Goal: Task Accomplishment & Management: Manage account settings

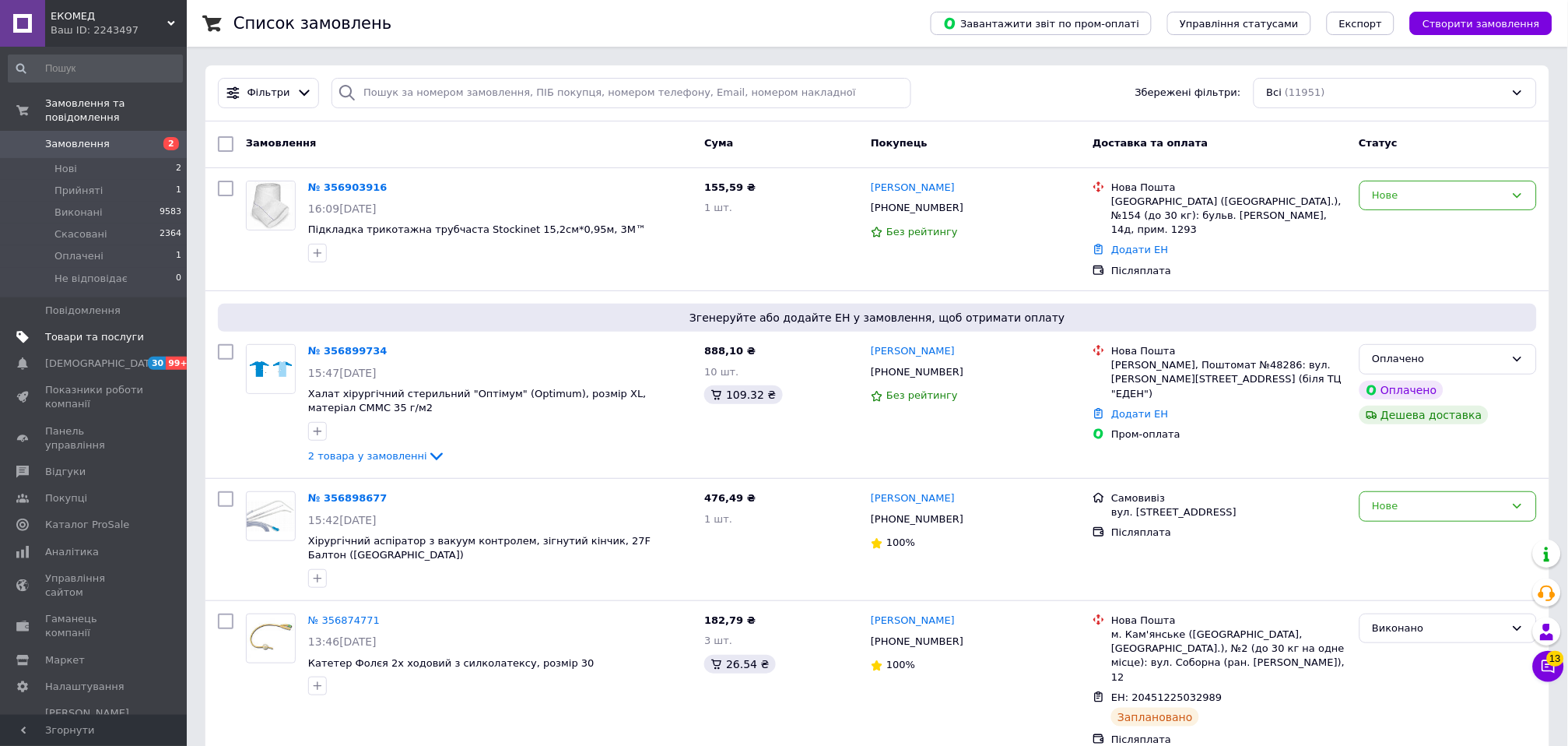
click at [64, 330] on span "Товари та послуги" at bounding box center [95, 337] width 99 height 14
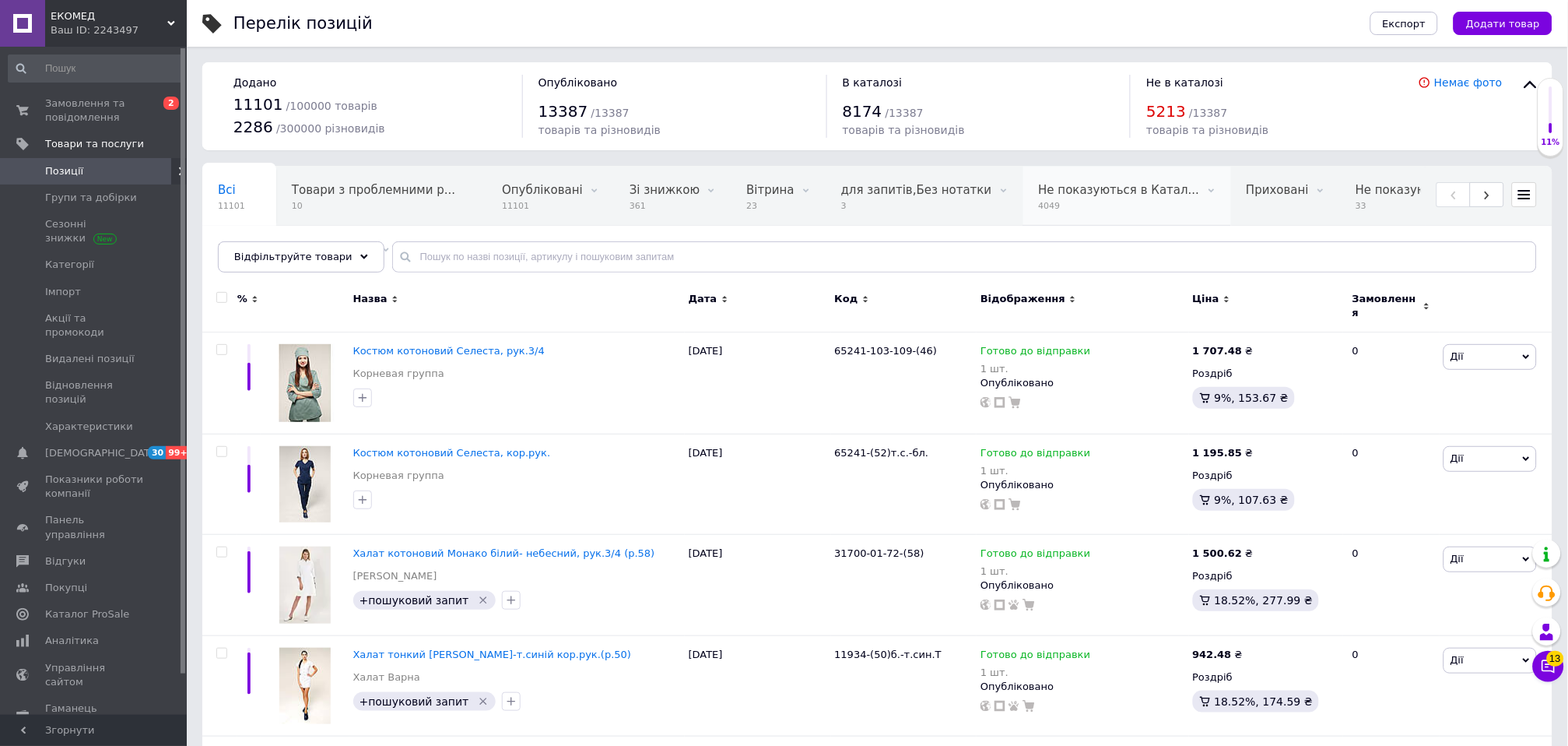
click at [1039, 191] on span "Не показуються в Катал..." at bounding box center [1120, 190] width 161 height 14
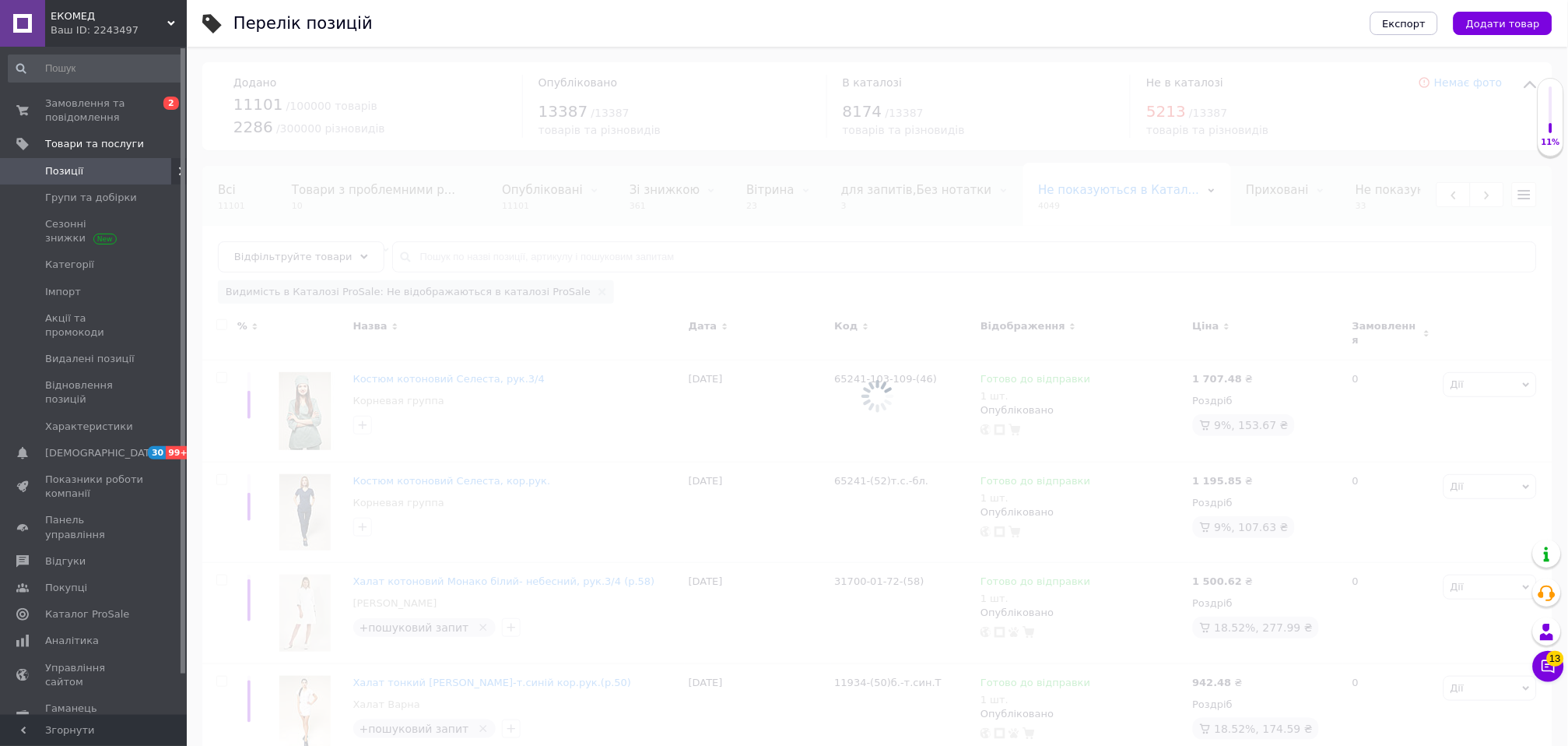
scroll to position [0, 365]
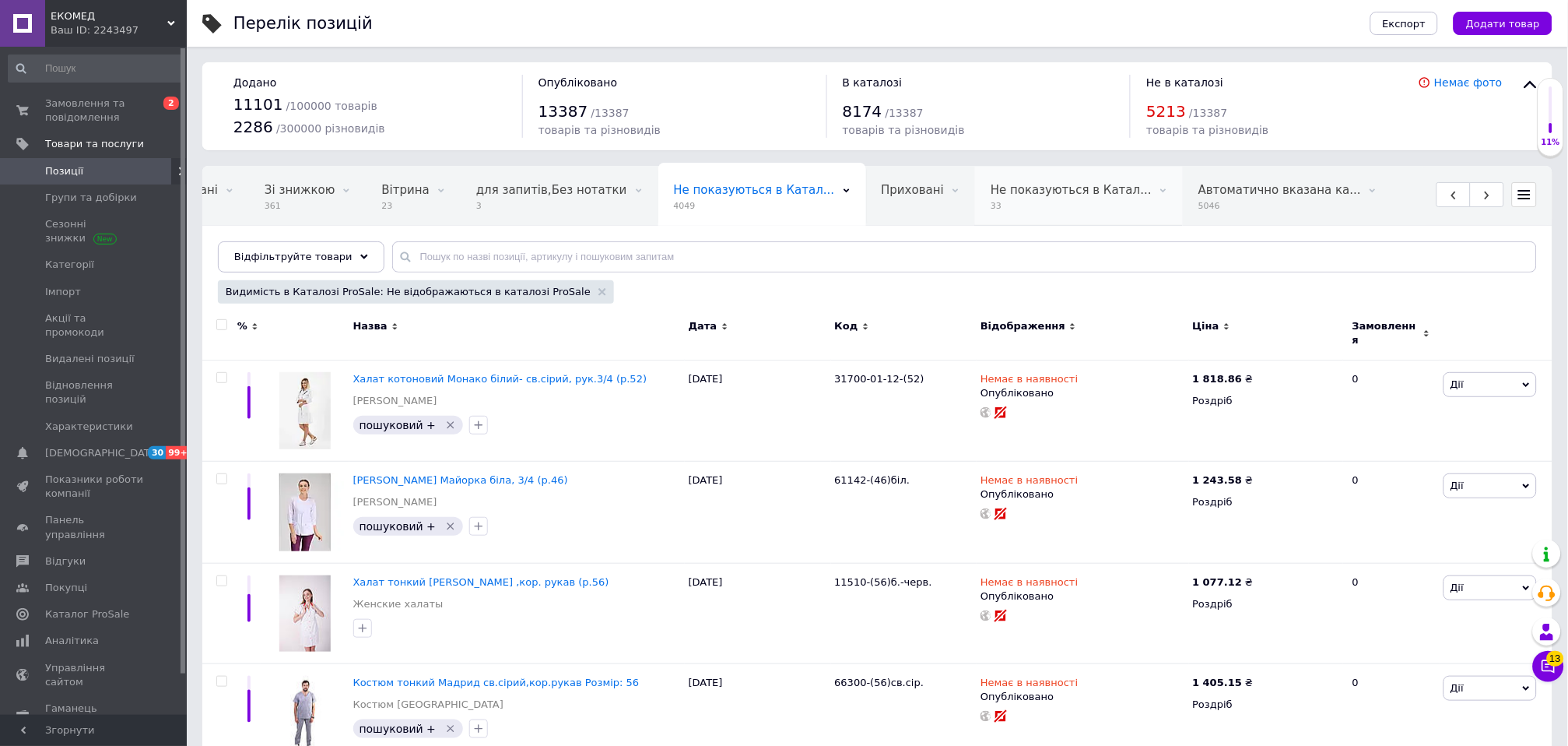
click at [991, 200] on span "33" at bounding box center [1071, 206] width 161 height 12
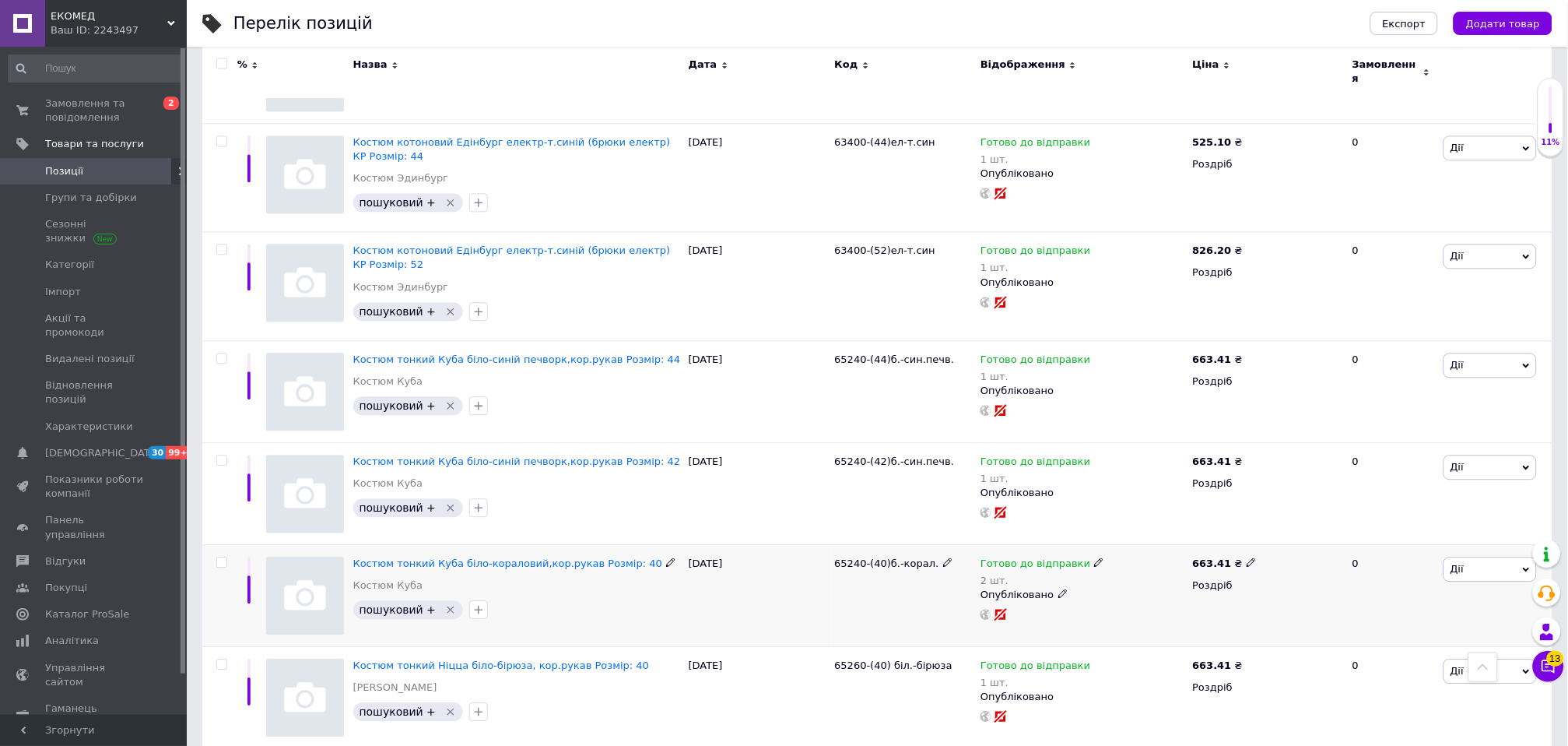
scroll to position [3059, 0]
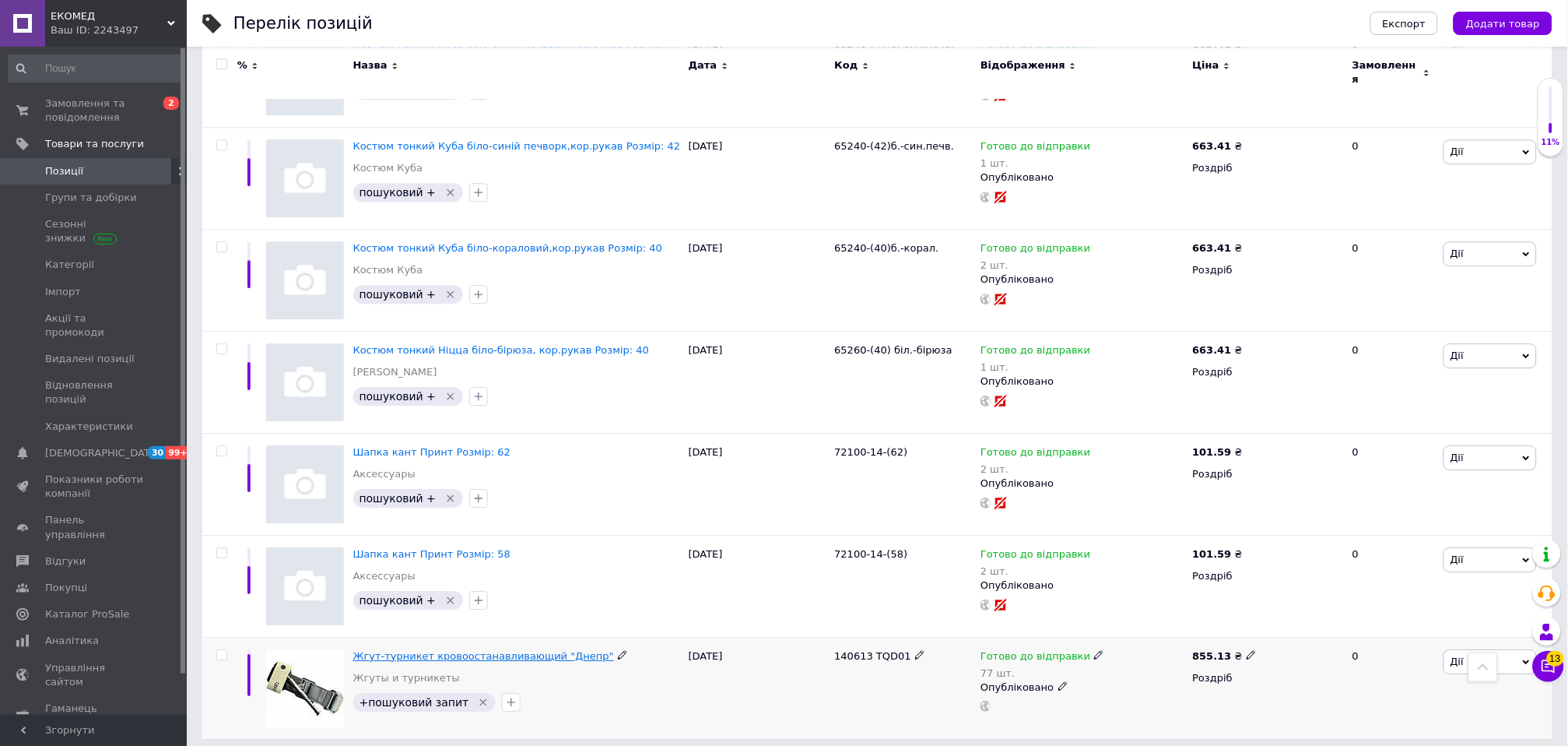
click at [418, 650] on span "Жгут-турникет кровоостанавливающий "Днепр"" at bounding box center [483, 655] width 261 height 12
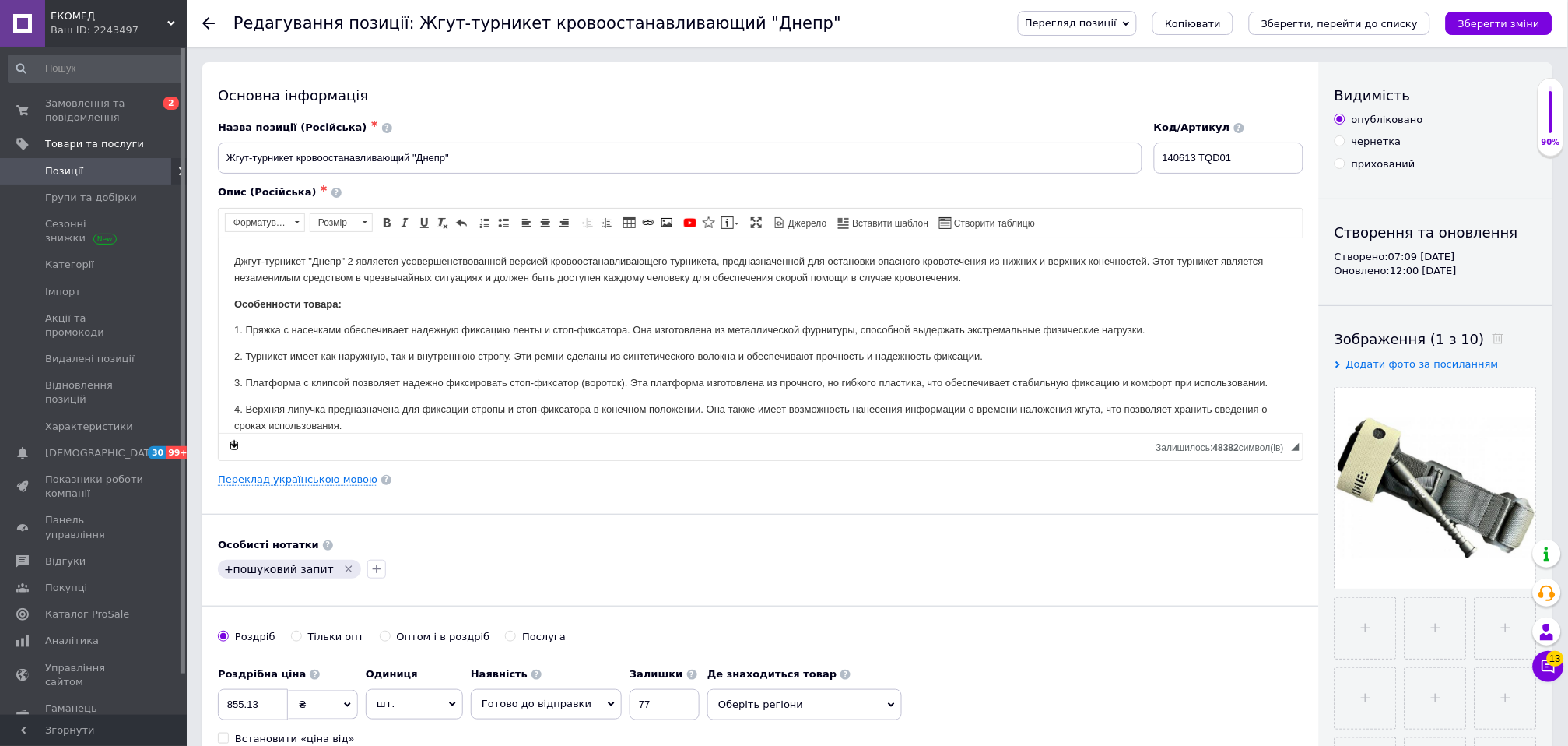
drag, startPoint x: 171, startPoint y: 60, endPoint x: 1003, endPoint y: 138, distance: 835.6
click at [1003, 138] on div "Назва позиції (Російська) ✱ Жгут-турникет кровоостанавливающий "Днепр"" at bounding box center [679, 147] width 924 height 53
drag, startPoint x: 1251, startPoint y: 160, endPoint x: 1104, endPoint y: 160, distance: 147.0
click at [1104, 160] on div "Назва позиції (Російська) ✱ Жгут-турникет кровоостанавливающий "Днепр" Код/Арти…" at bounding box center [761, 147] width 1097 height 65
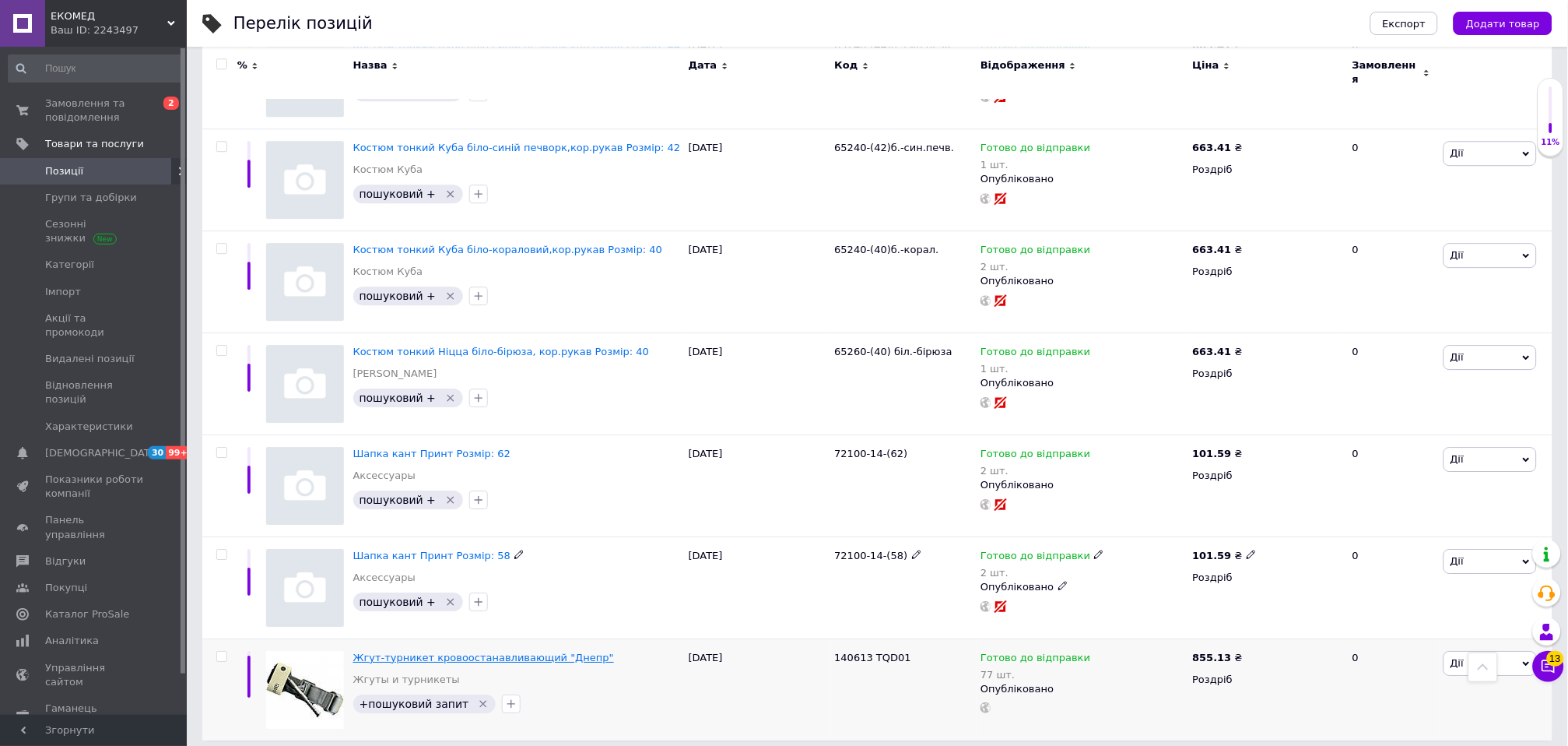
scroll to position [3059, 0]
click at [419, 650] on span "Жгут-турникет кровоостанавливающий "Днепр"" at bounding box center [483, 655] width 261 height 12
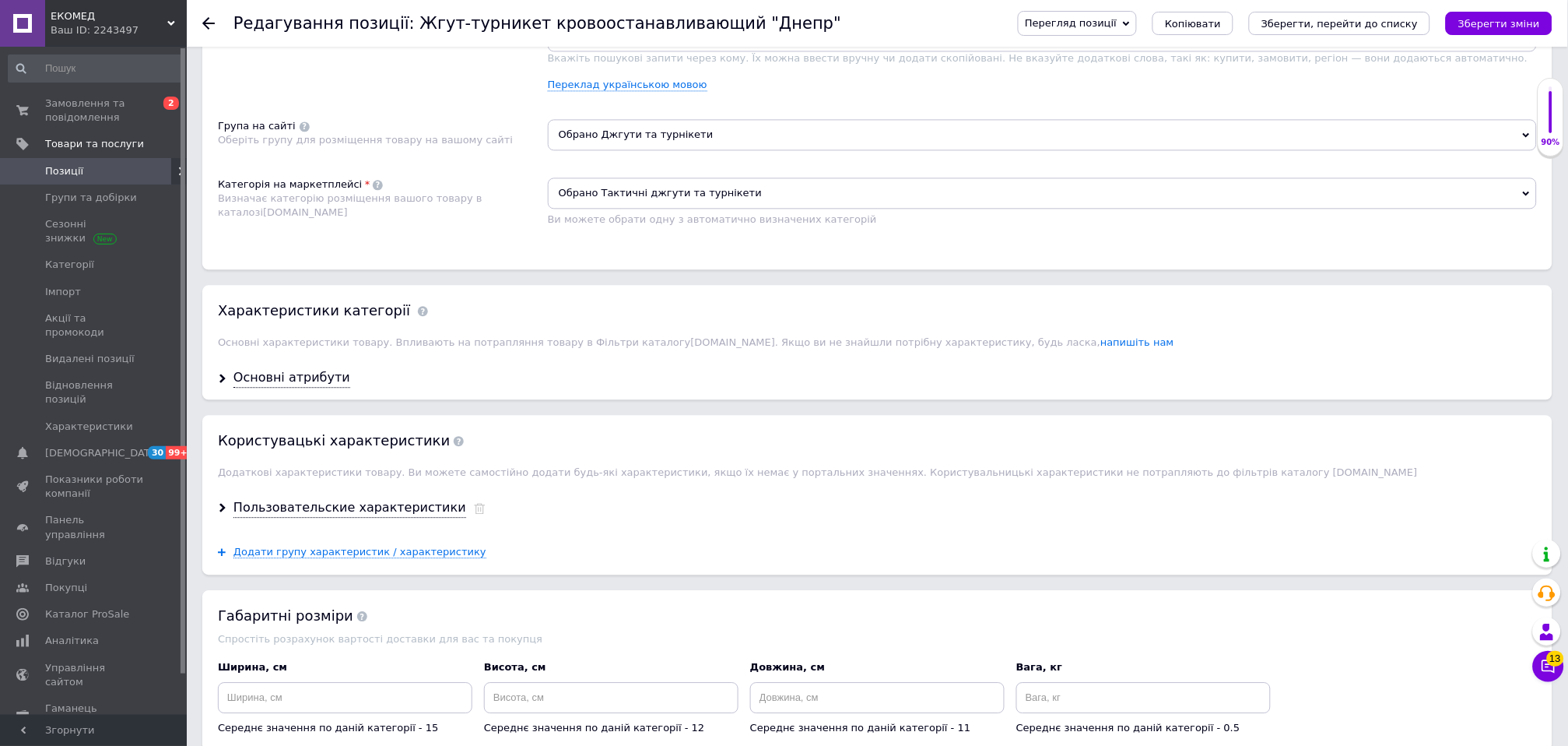
scroll to position [1038, 0]
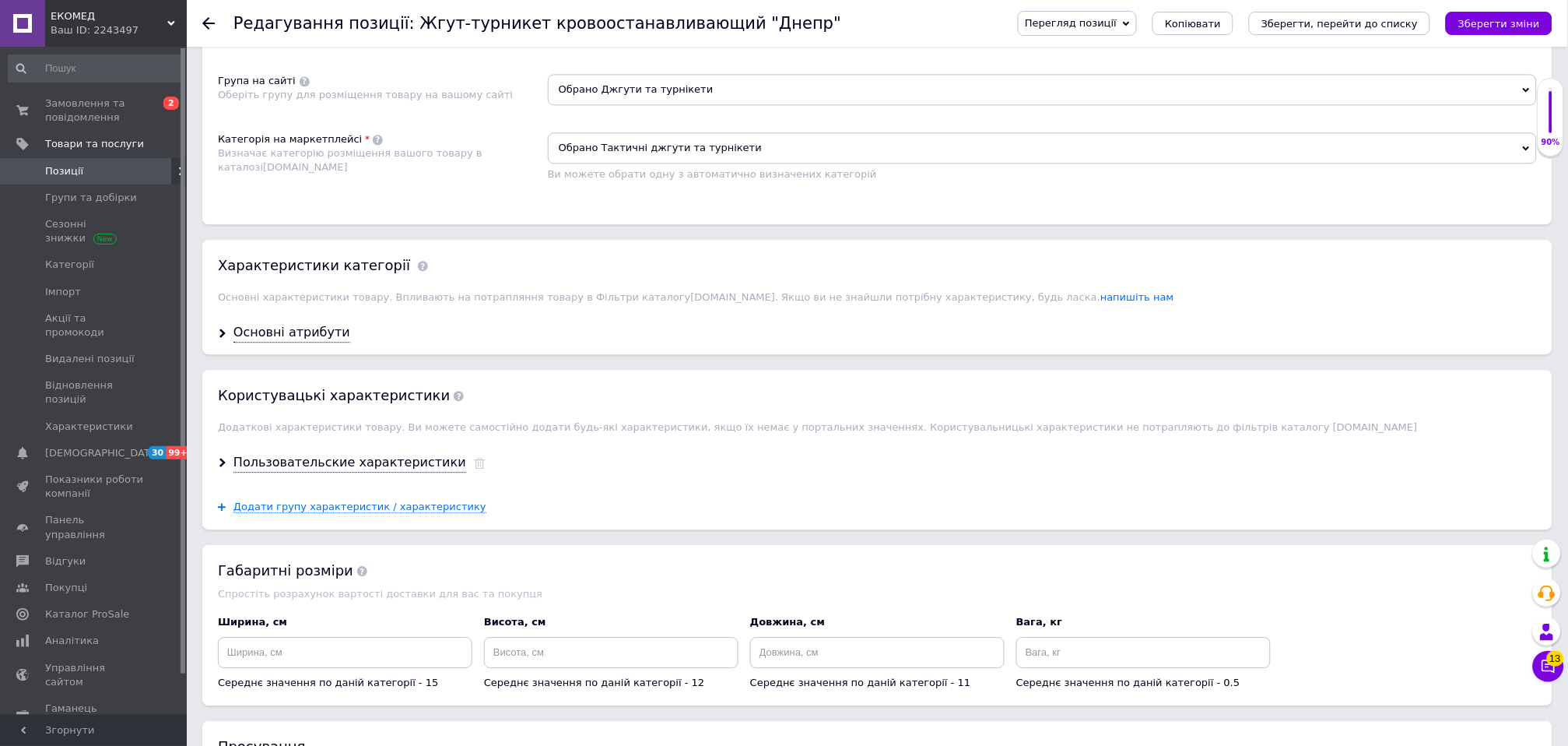
click at [76, 20] on span "ЕКОМЕД" at bounding box center [109, 16] width 117 height 14
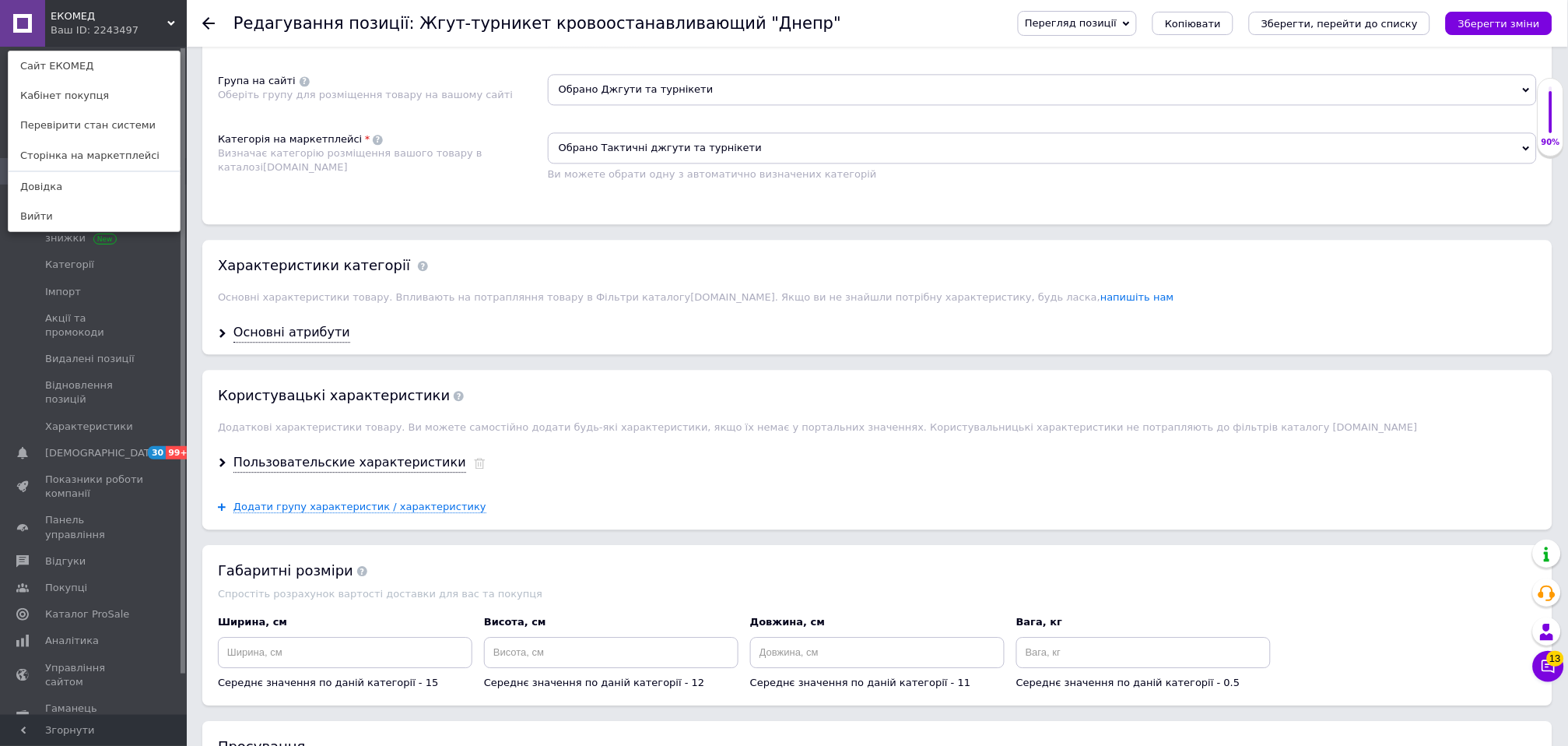
click at [110, 30] on div "Ваш ID: 2243497" at bounding box center [84, 31] width 66 height 14
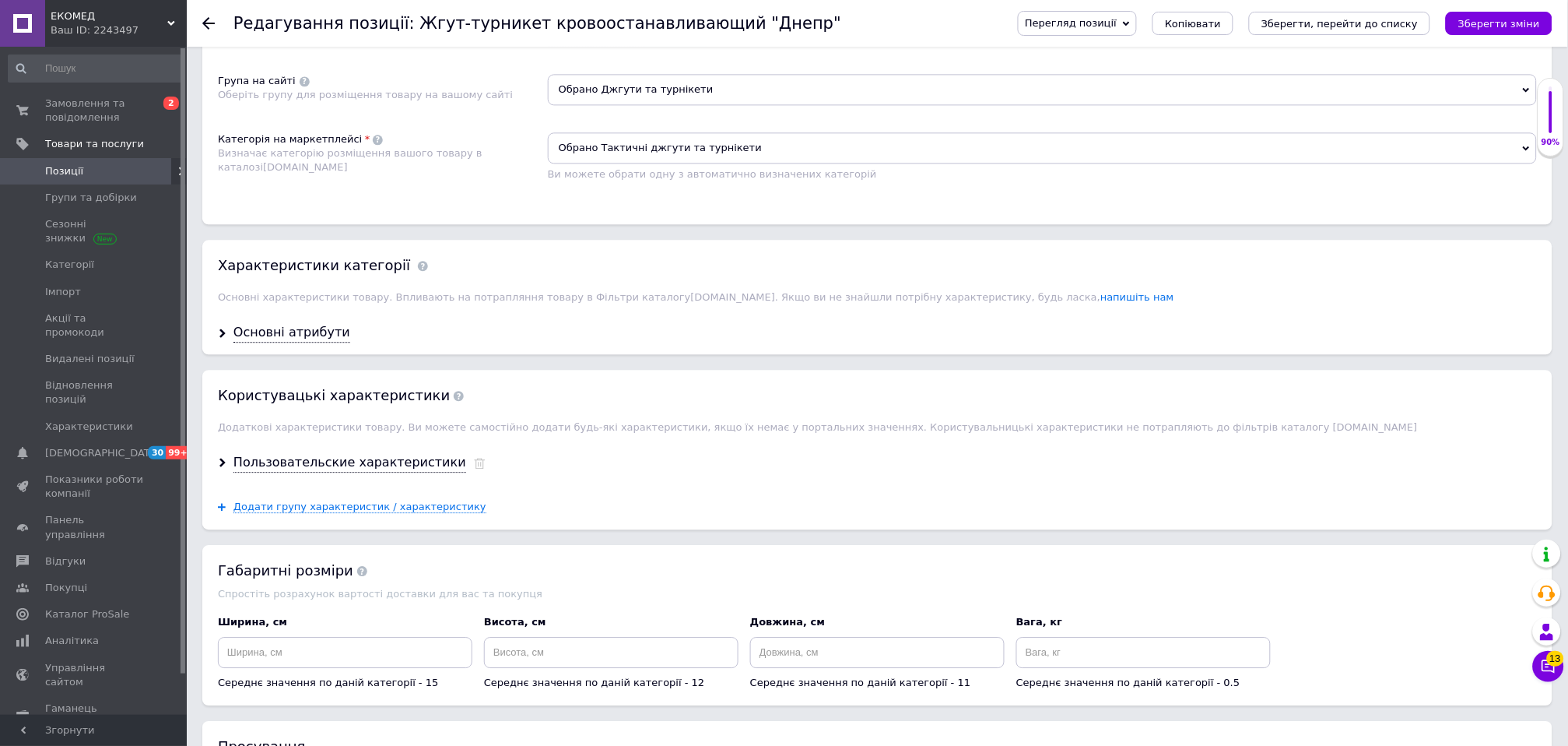
click at [59, 27] on div "Ваш ID: 2243497" at bounding box center [119, 31] width 136 height 14
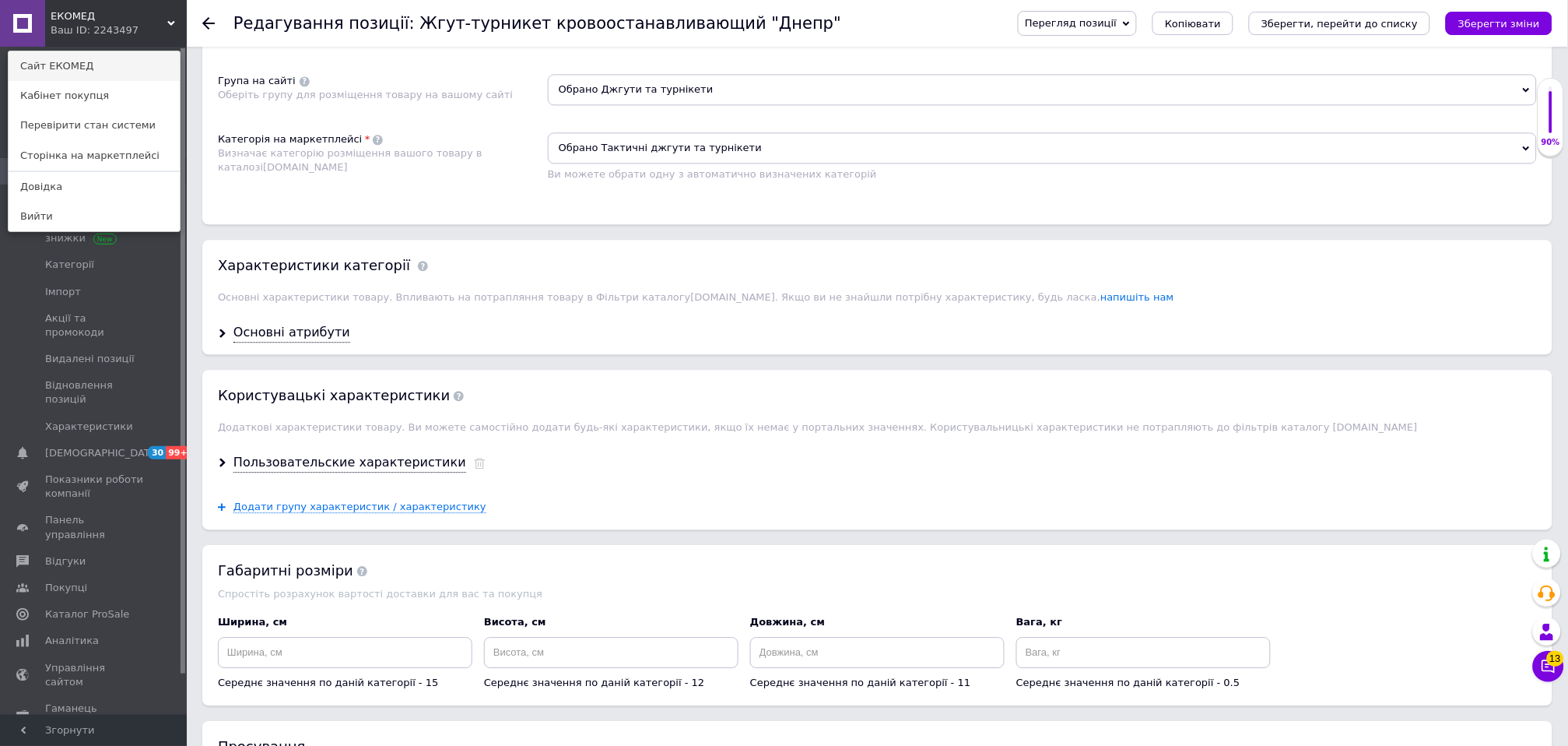
click at [45, 63] on link "Сайт ЕКОМЕД" at bounding box center [94, 67] width 171 height 30
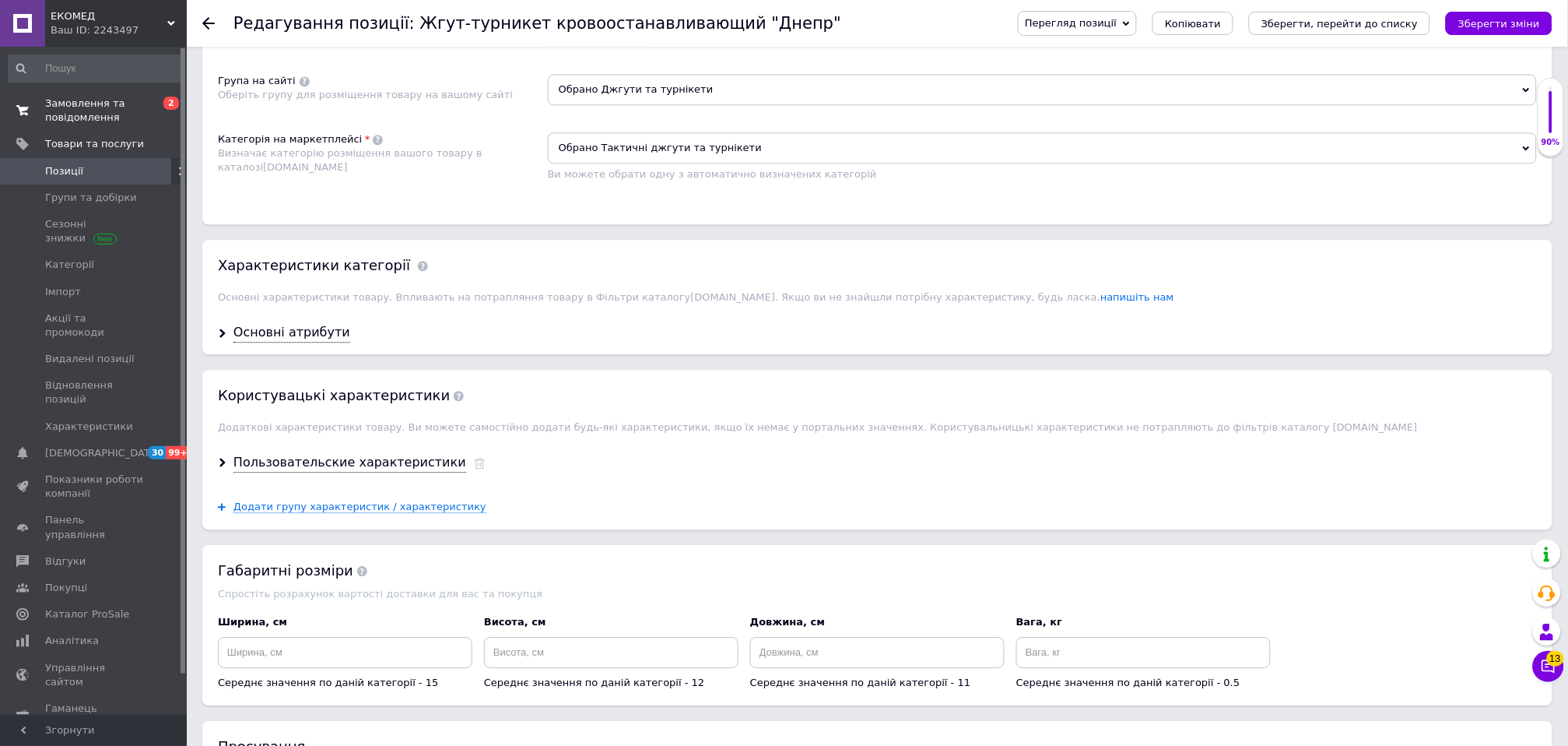
click at [100, 105] on span "Замовлення та повідомлення" at bounding box center [95, 110] width 99 height 28
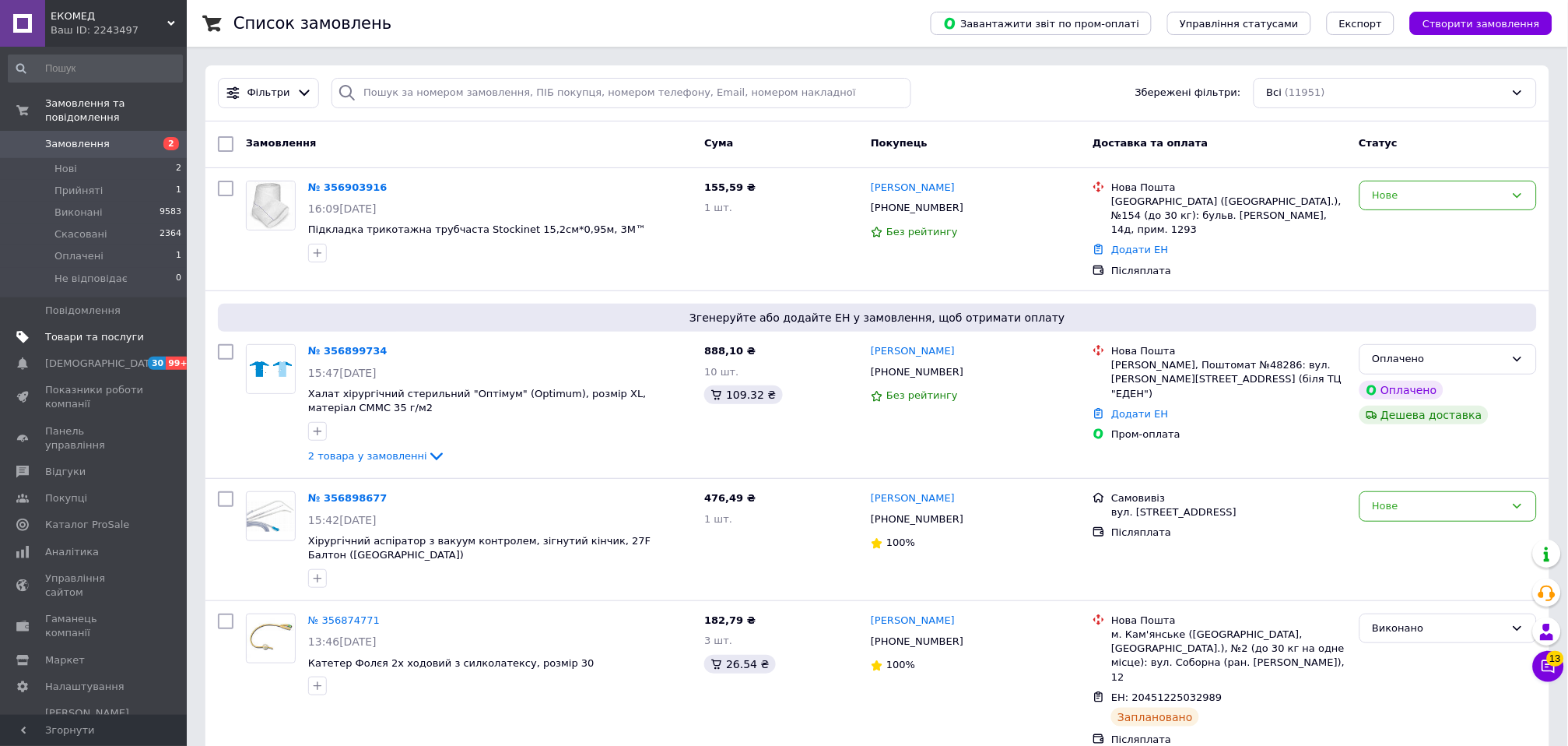
click at [95, 330] on span "Товари та послуги" at bounding box center [95, 337] width 99 height 14
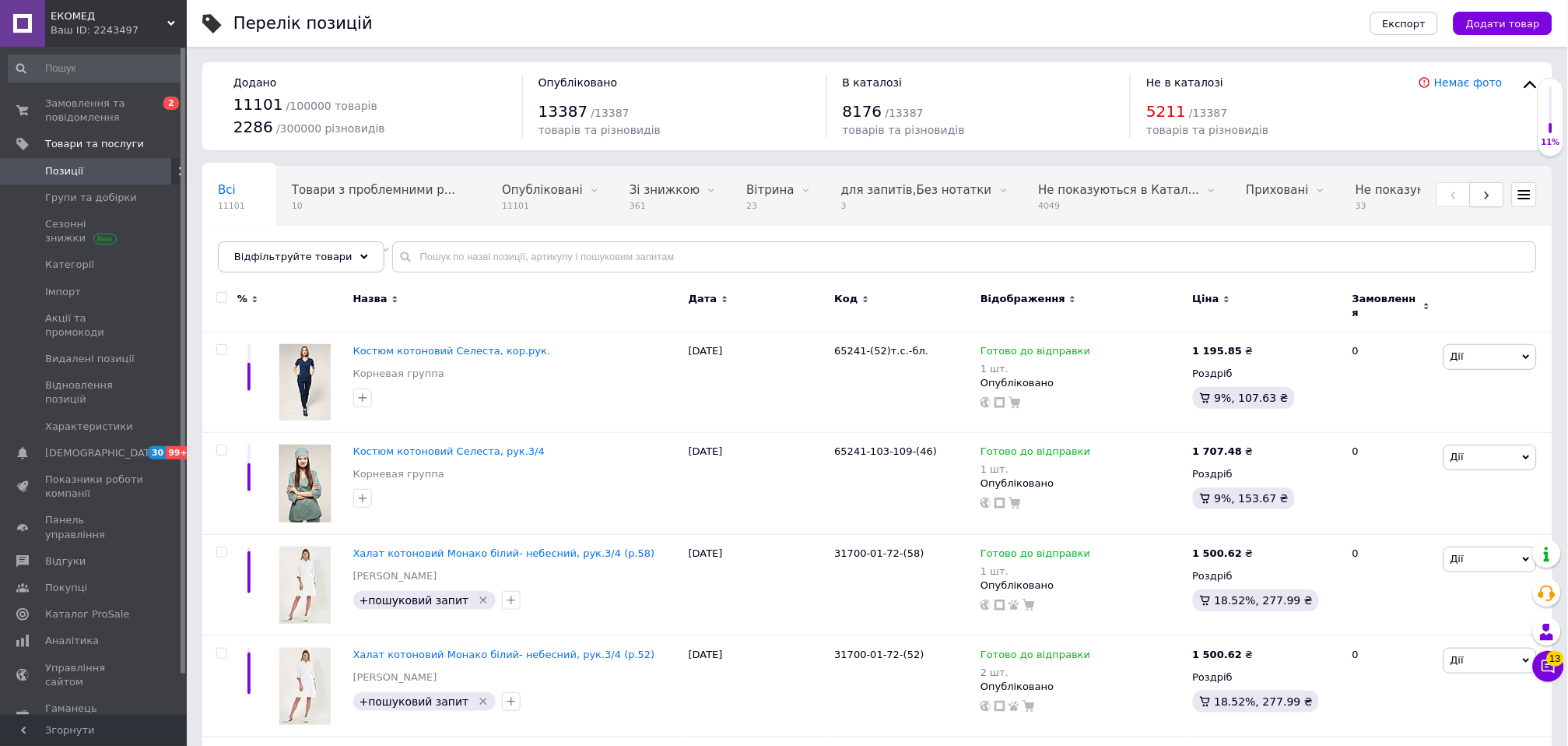
click at [1489, 198] on icon "button" at bounding box center [1487, 196] width 9 height 9
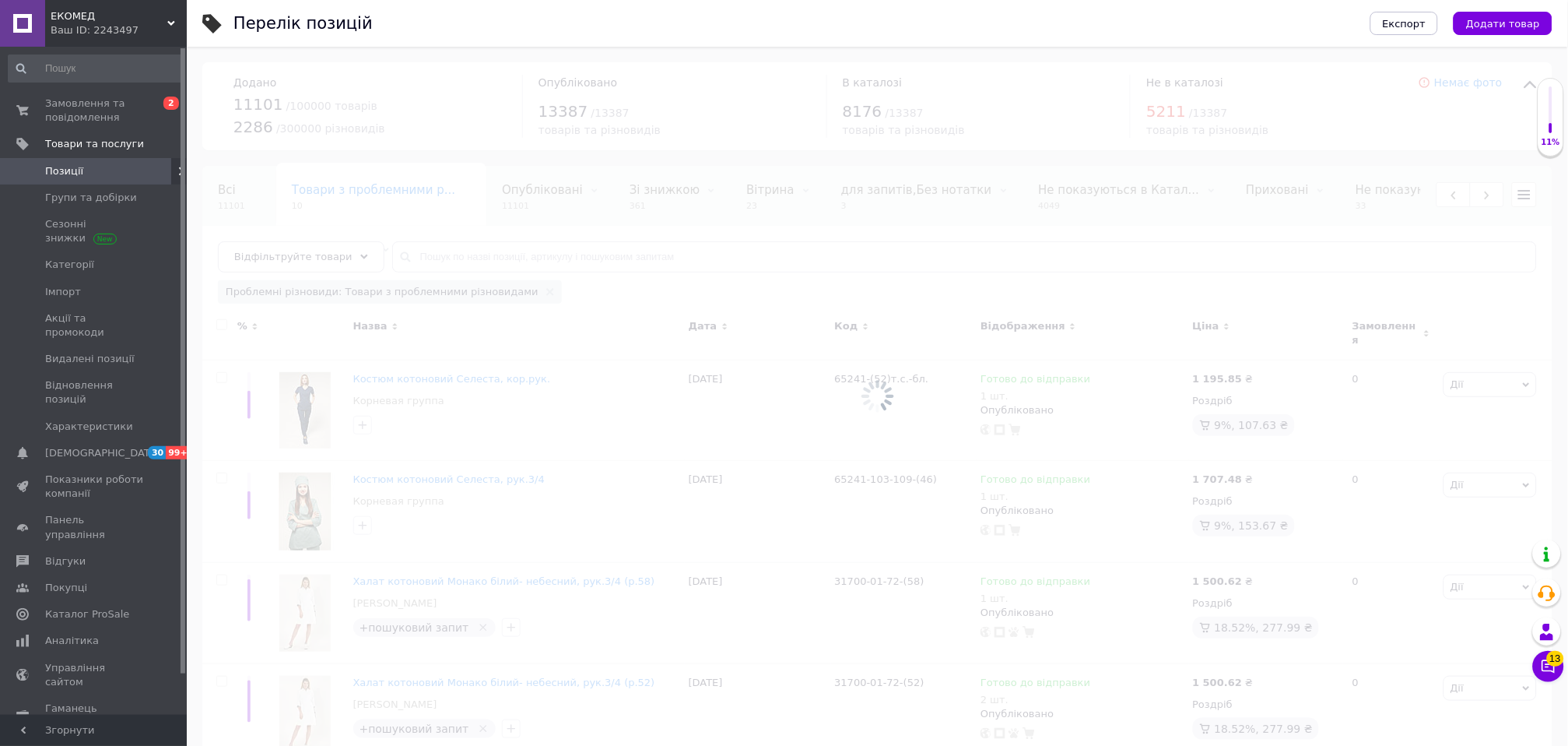
scroll to position [0, 77]
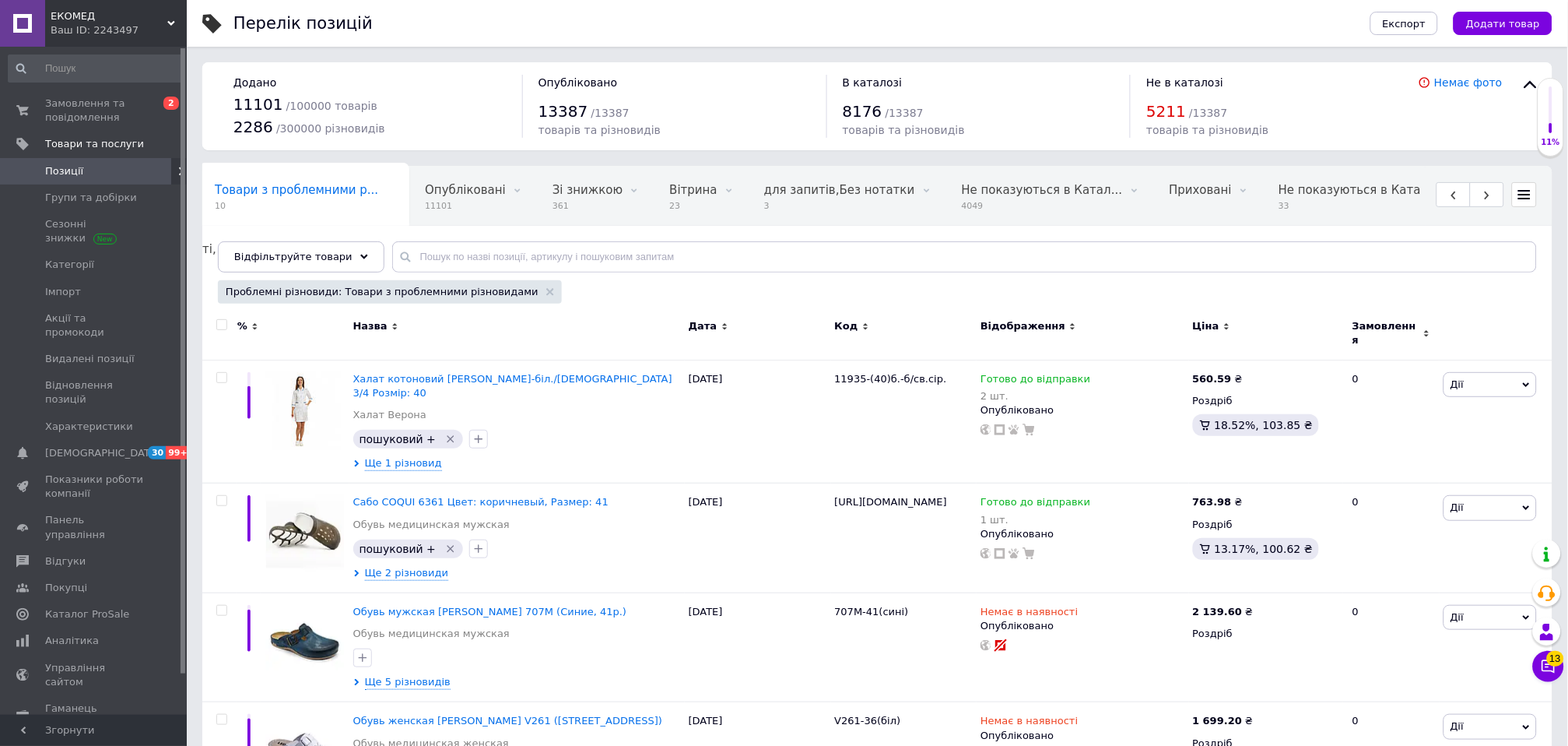
click at [1431, 82] on icon at bounding box center [1425, 82] width 13 height 13
click at [1455, 86] on link "Немає фото" at bounding box center [1469, 82] width 69 height 13
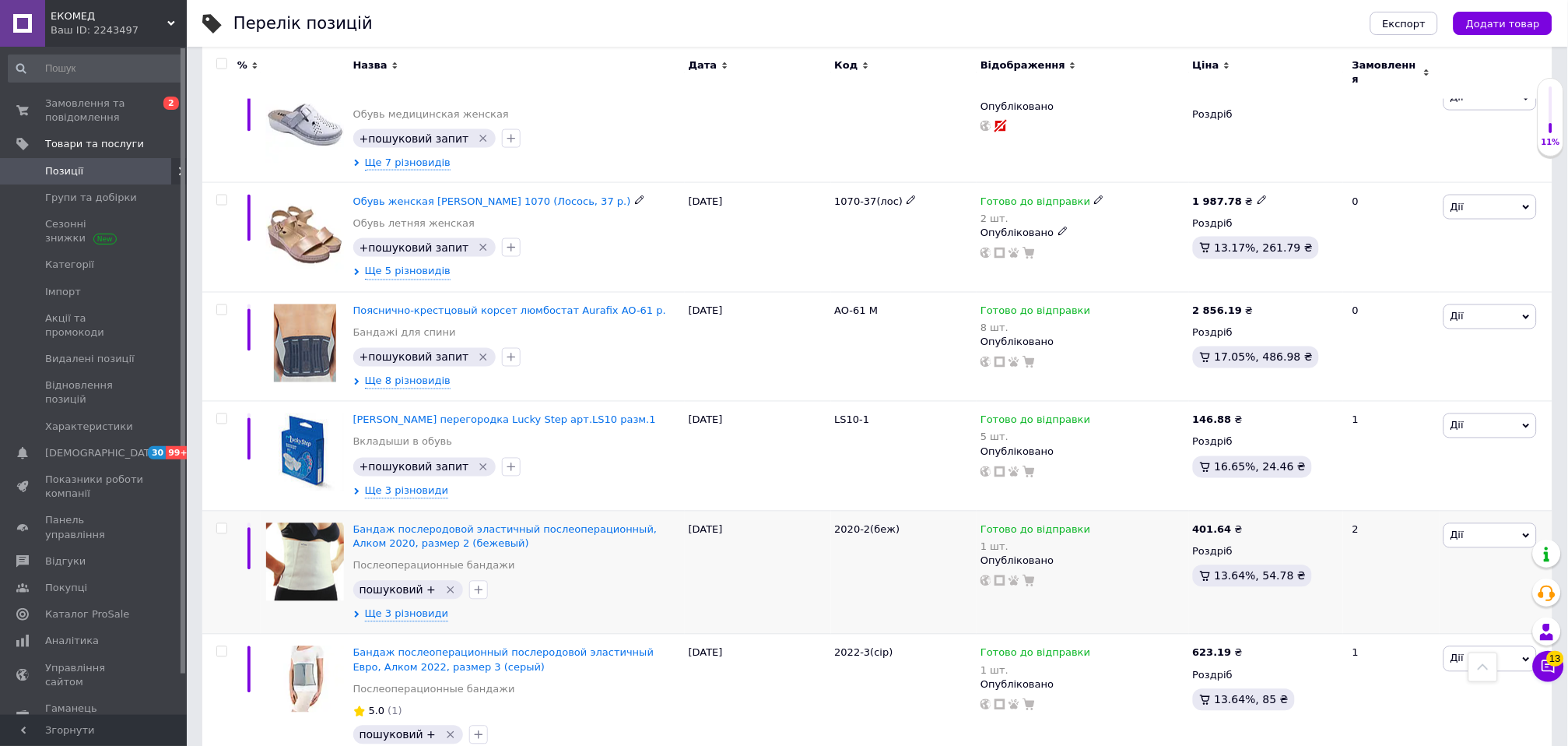
scroll to position [776, 0]
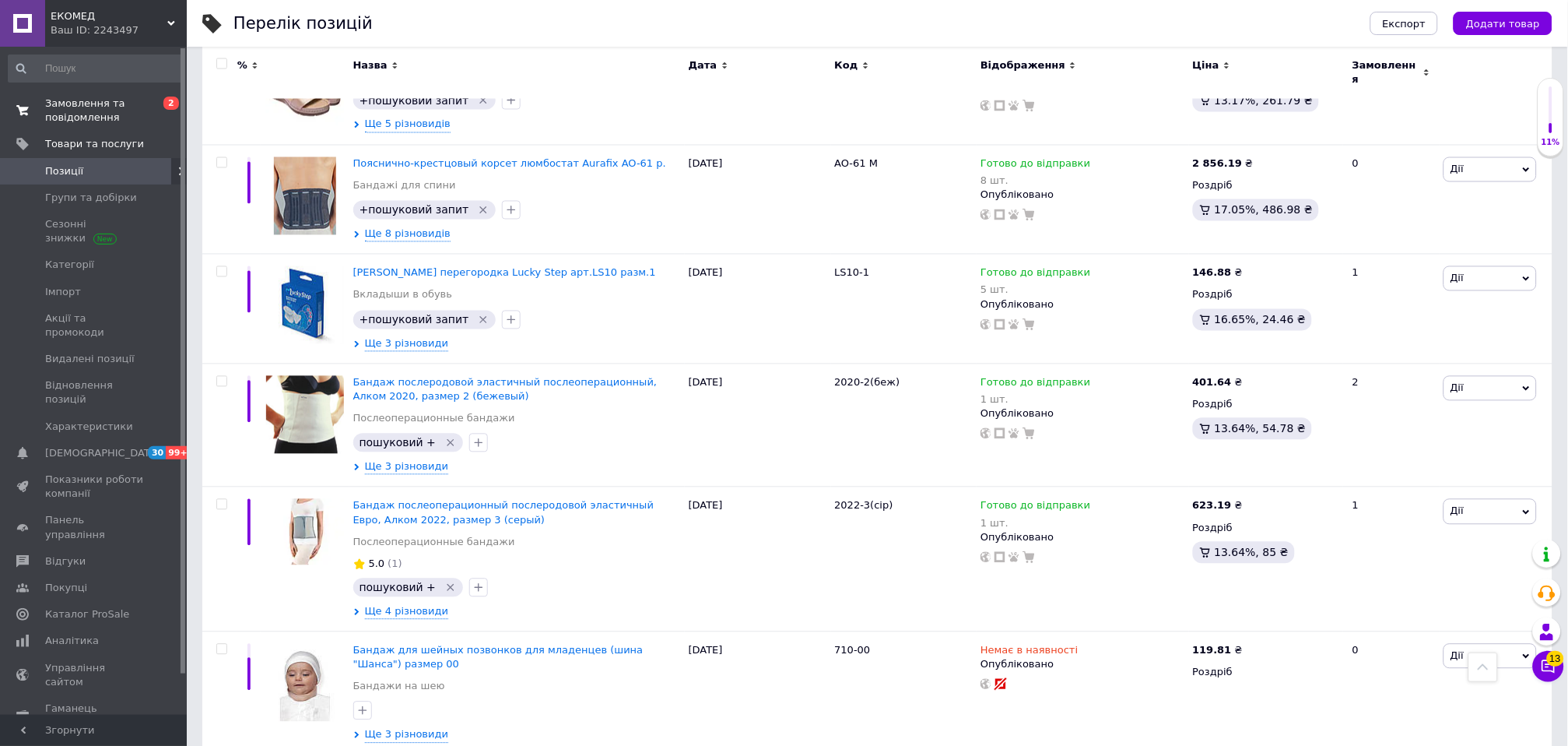
click at [81, 106] on span "Замовлення та повідомлення" at bounding box center [95, 110] width 99 height 28
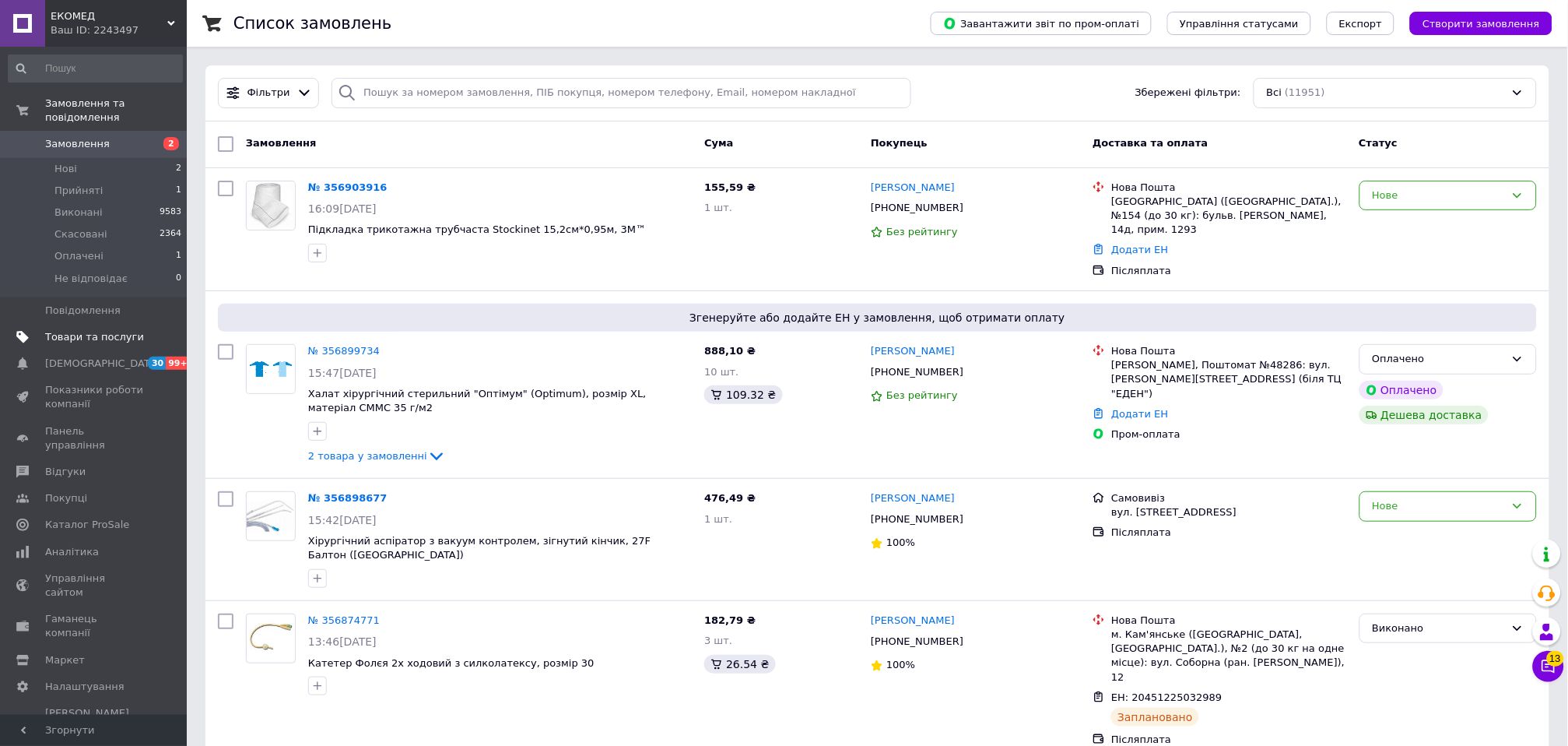
click at [99, 330] on span "Товари та послуги" at bounding box center [95, 337] width 99 height 14
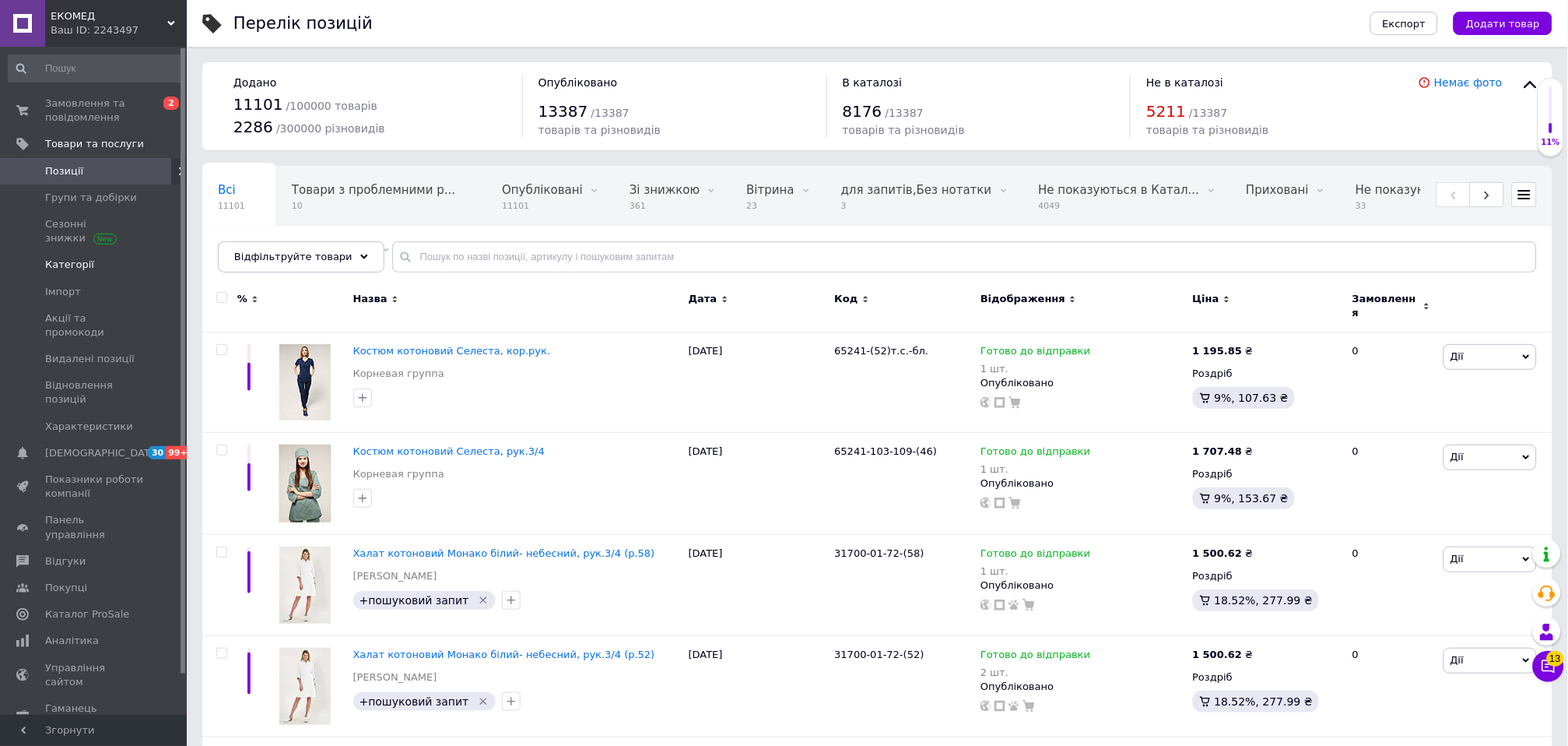
click at [49, 260] on span "Категорії" at bounding box center [70, 265] width 49 height 14
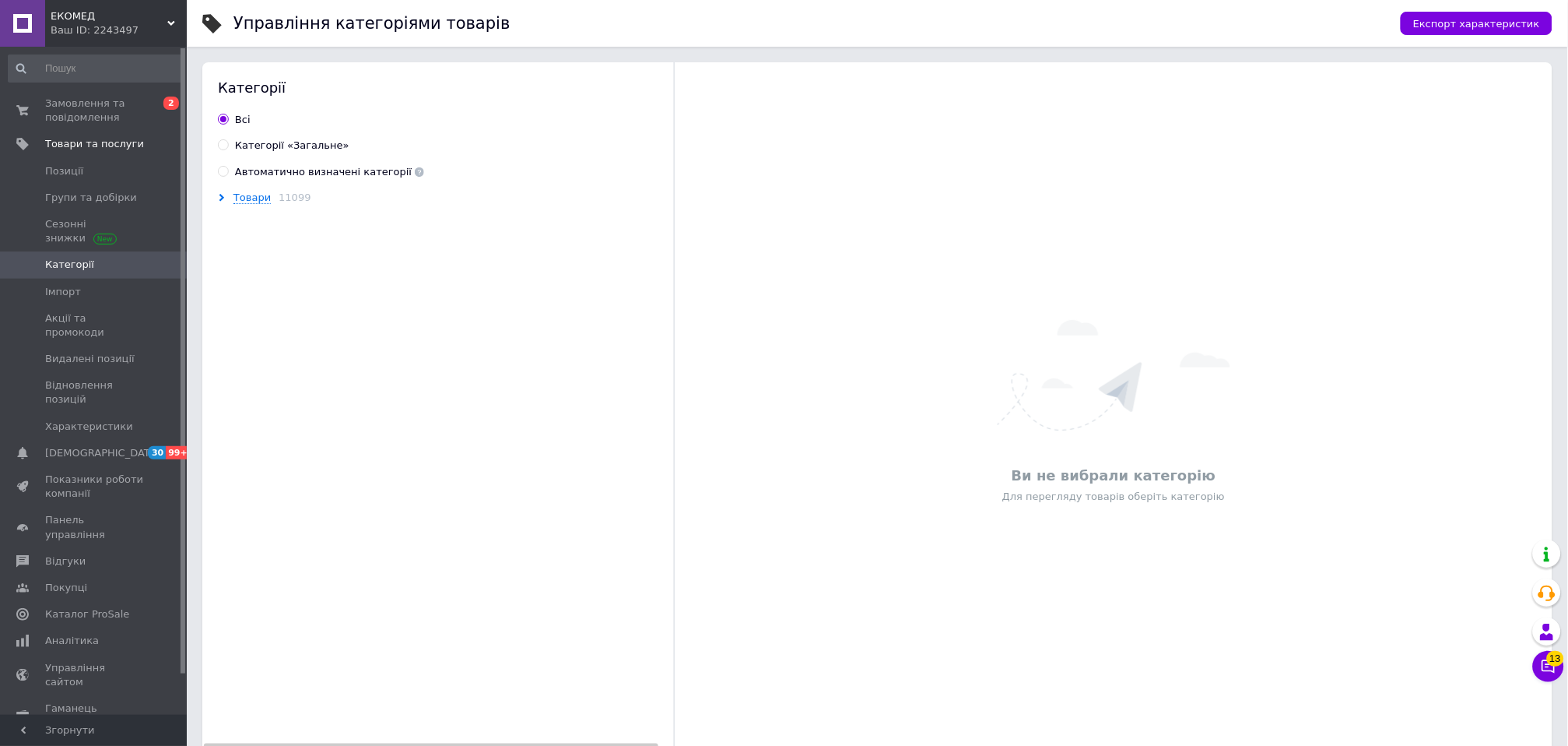
click at [218, 173] on input "Автоматично визначені категорії" at bounding box center [222, 171] width 10 height 10
radio input "true"
radio input "false"
click at [223, 204] on div "Товари 5052" at bounding box center [448, 198] width 460 height 14
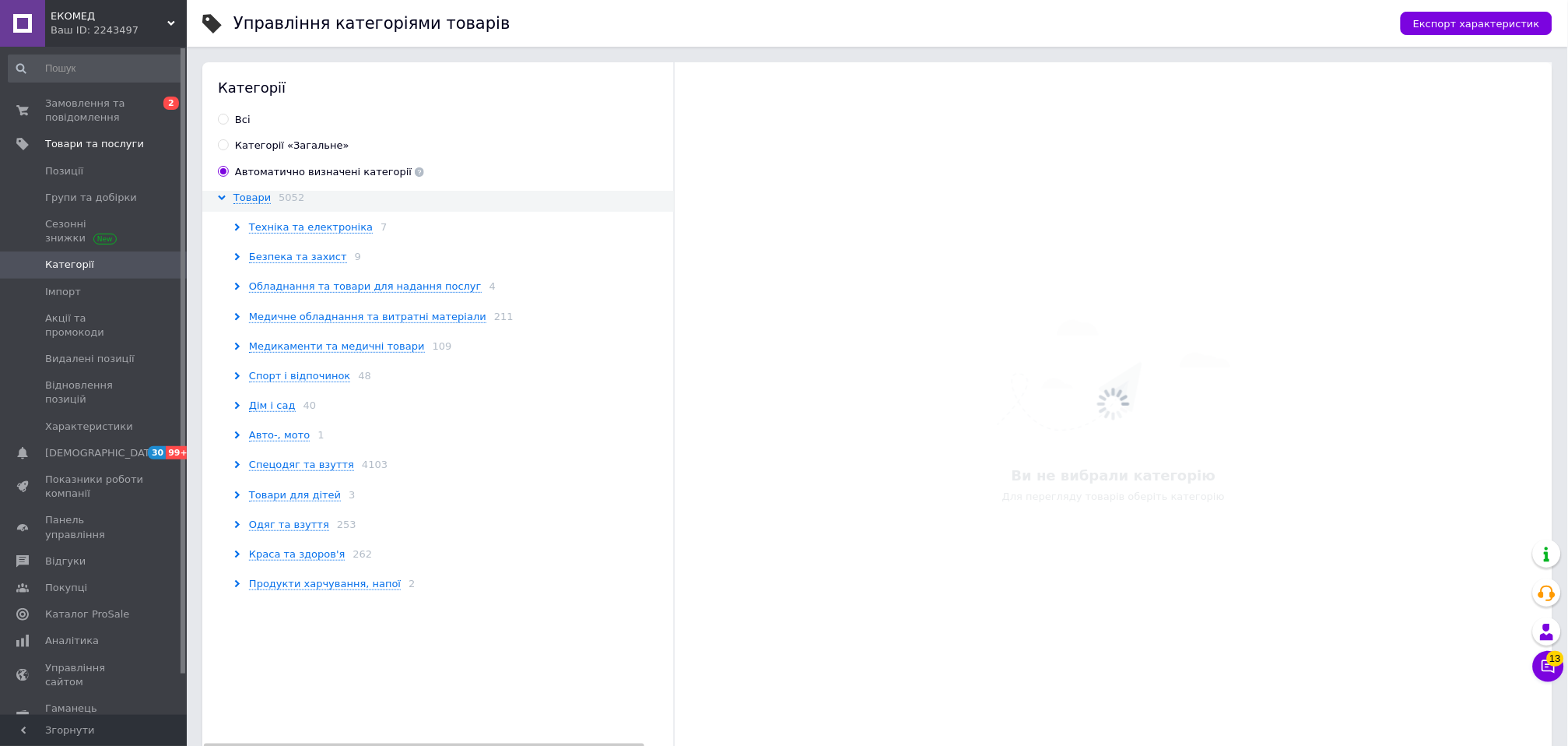
click at [221, 149] on input "Категорії «Загальне»" at bounding box center [222, 144] width 10 height 10
radio input "true"
radio input "false"
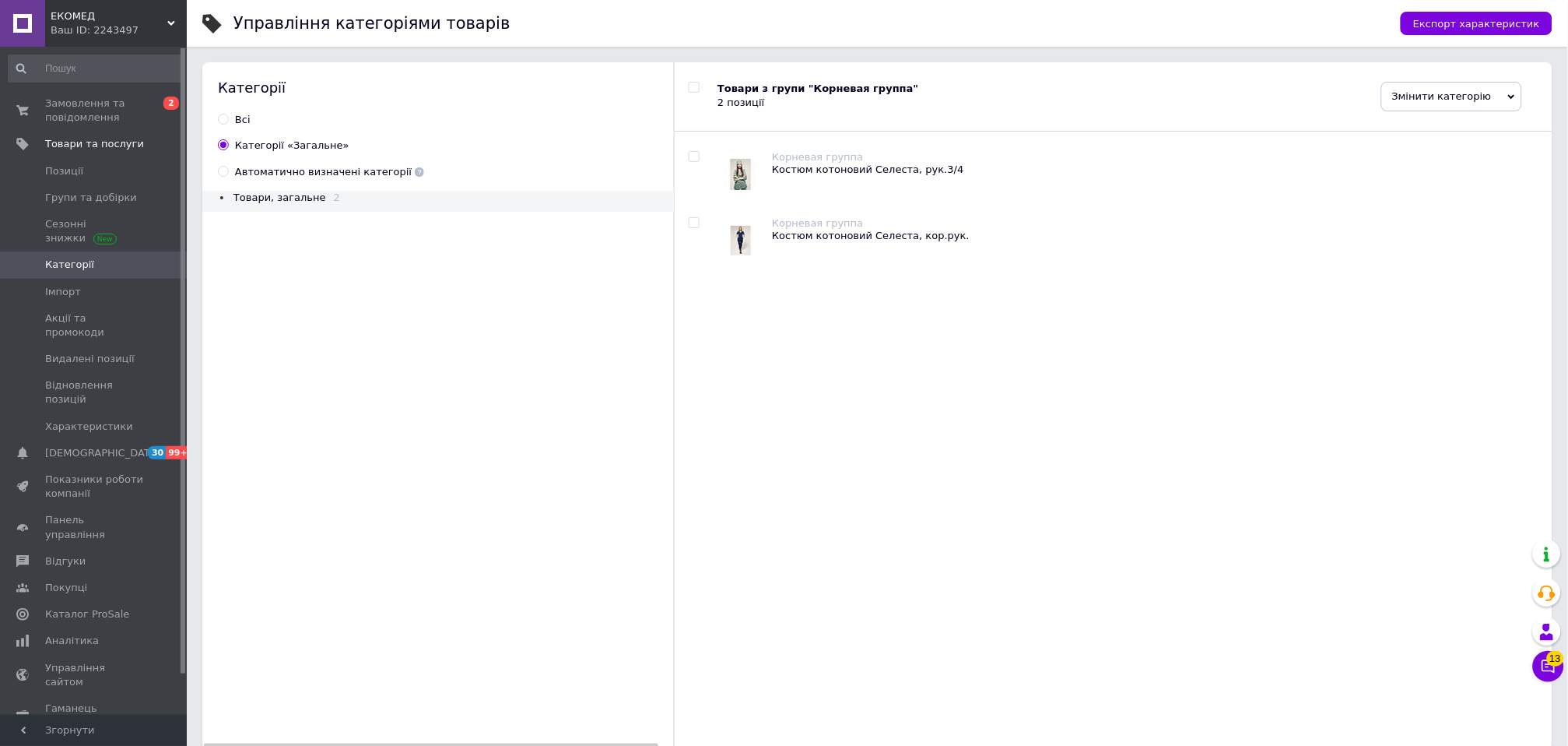
click at [693, 84] on input "checkbox" at bounding box center [693, 87] width 10 height 10
checkbox input "true"
click at [1408, 103] on span "Змінити категорію" at bounding box center [1451, 96] width 141 height 30
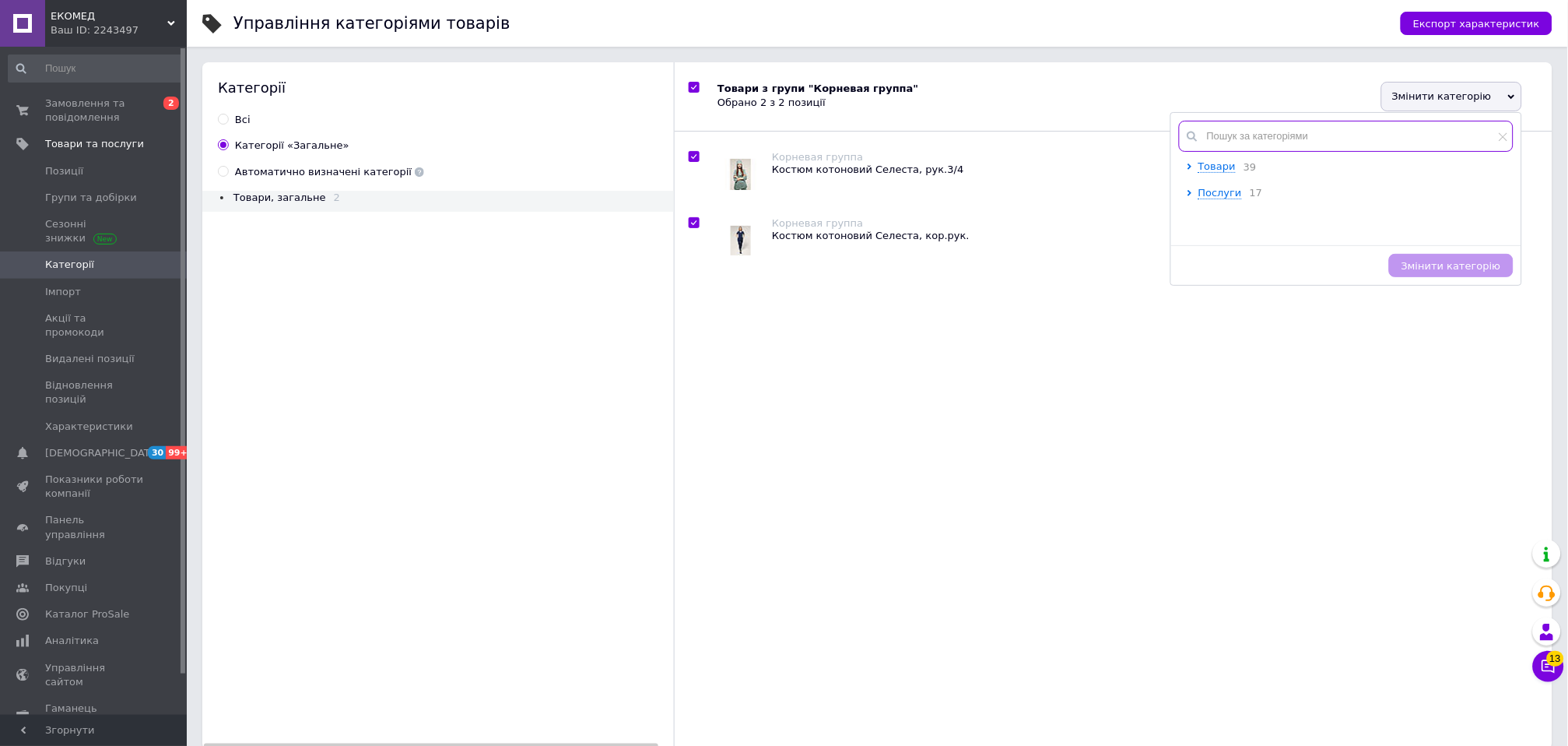
click at [1218, 132] on input "text" at bounding box center [1347, 136] width 335 height 31
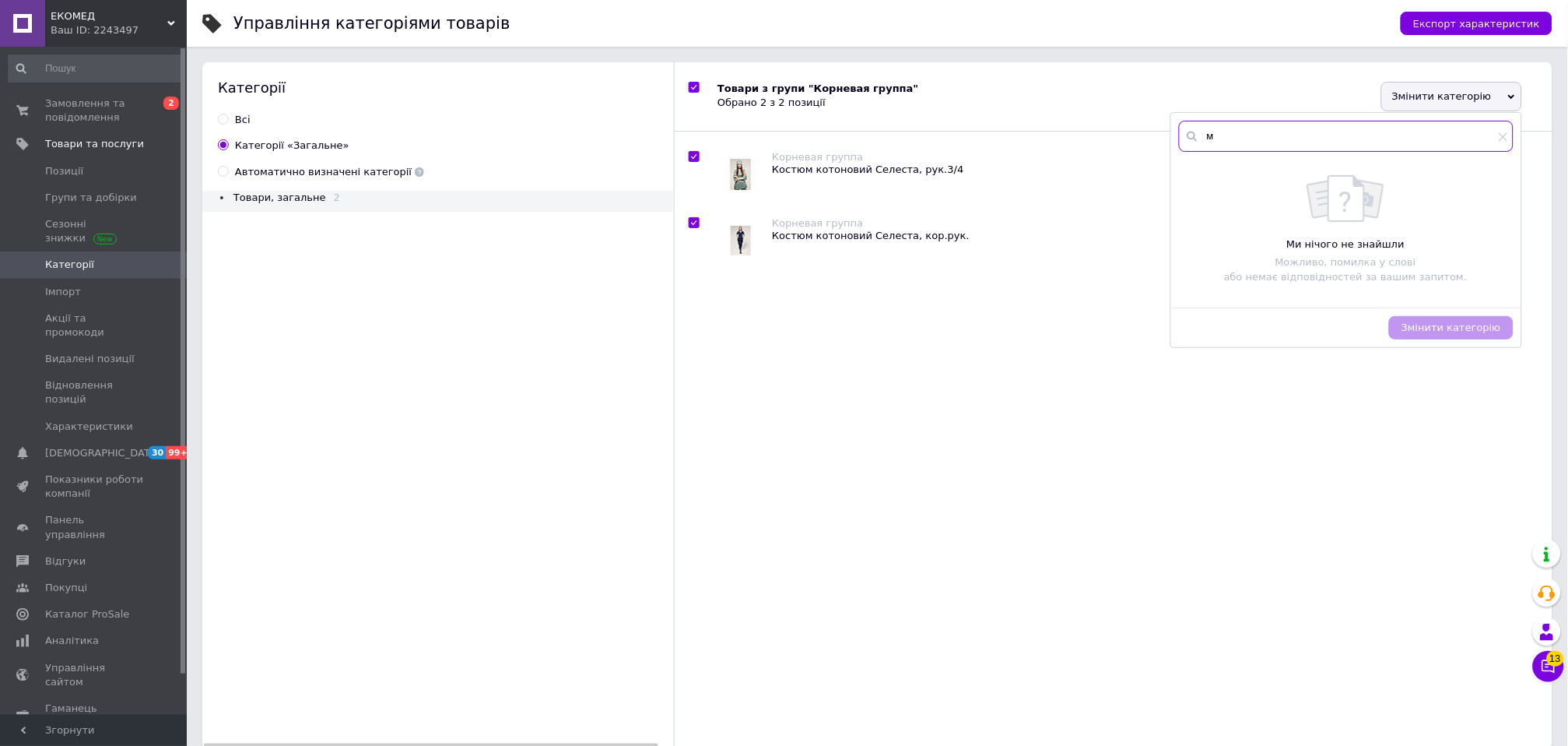
checkbox input "true"
type input "м"
checkbox input "true"
type input "ме"
checkbox input "true"
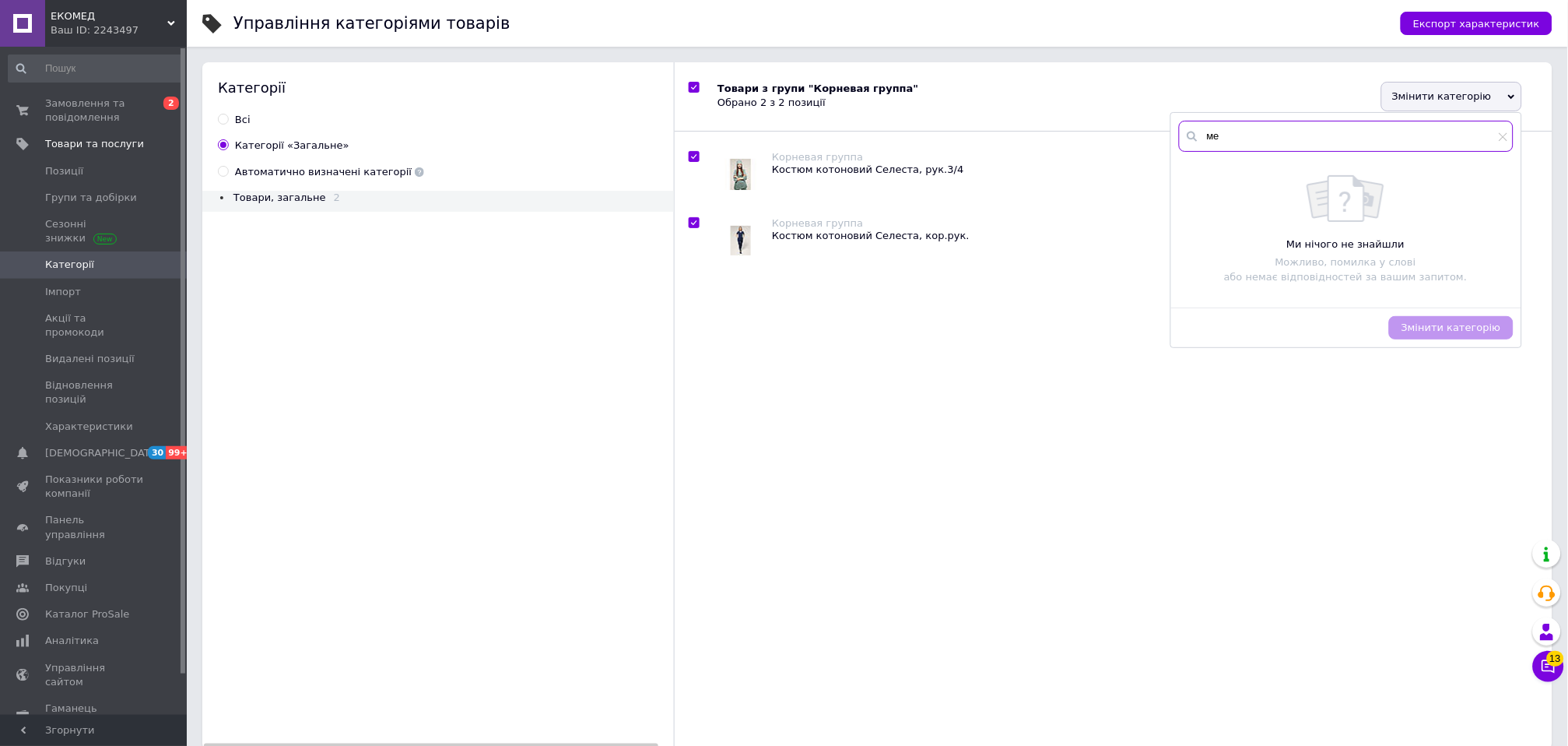
type input "мед"
checkbox input "true"
type input "меди"
checkbox input "true"
type input "медич"
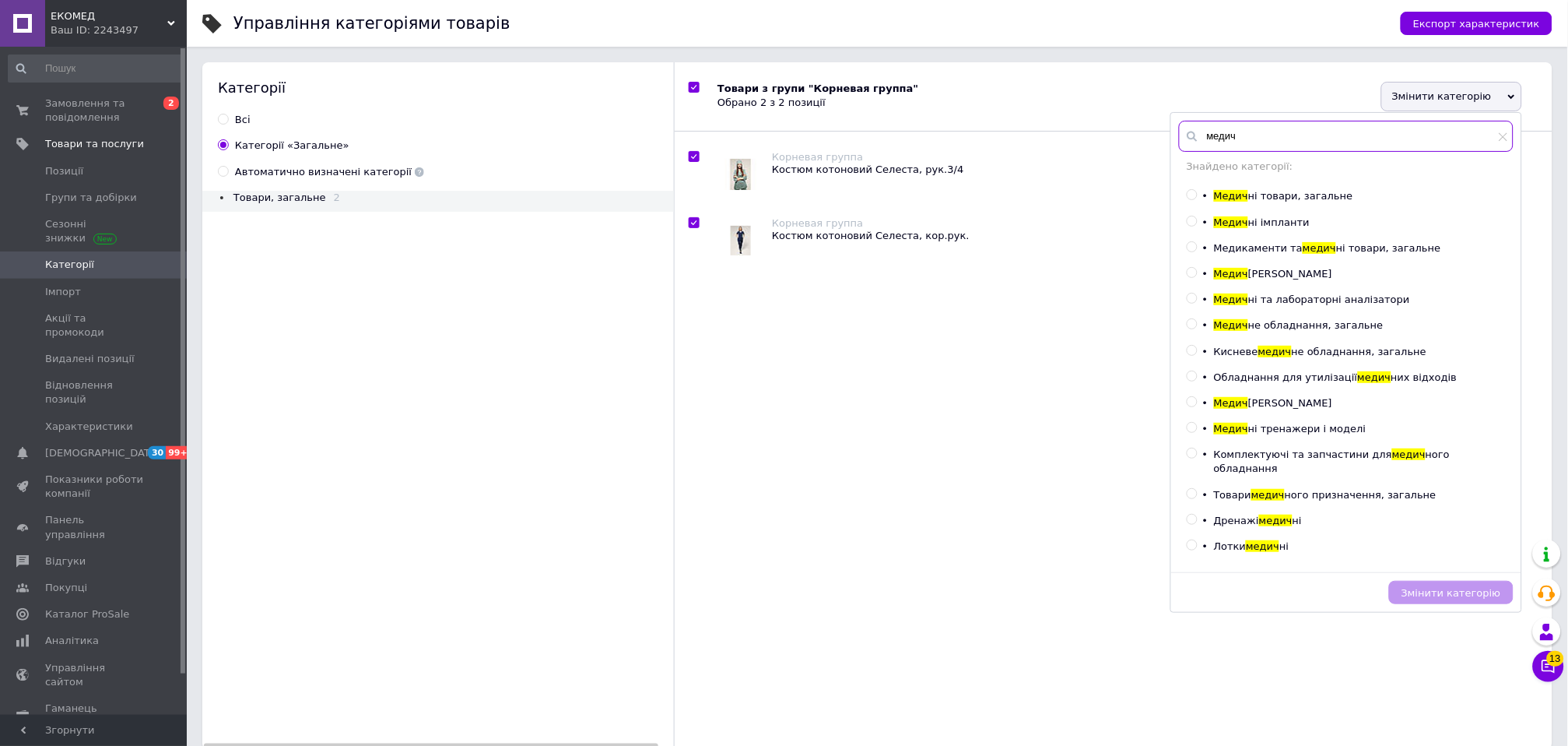
checkbox input "true"
type input "медичн"
checkbox input "true"
type input "медични"
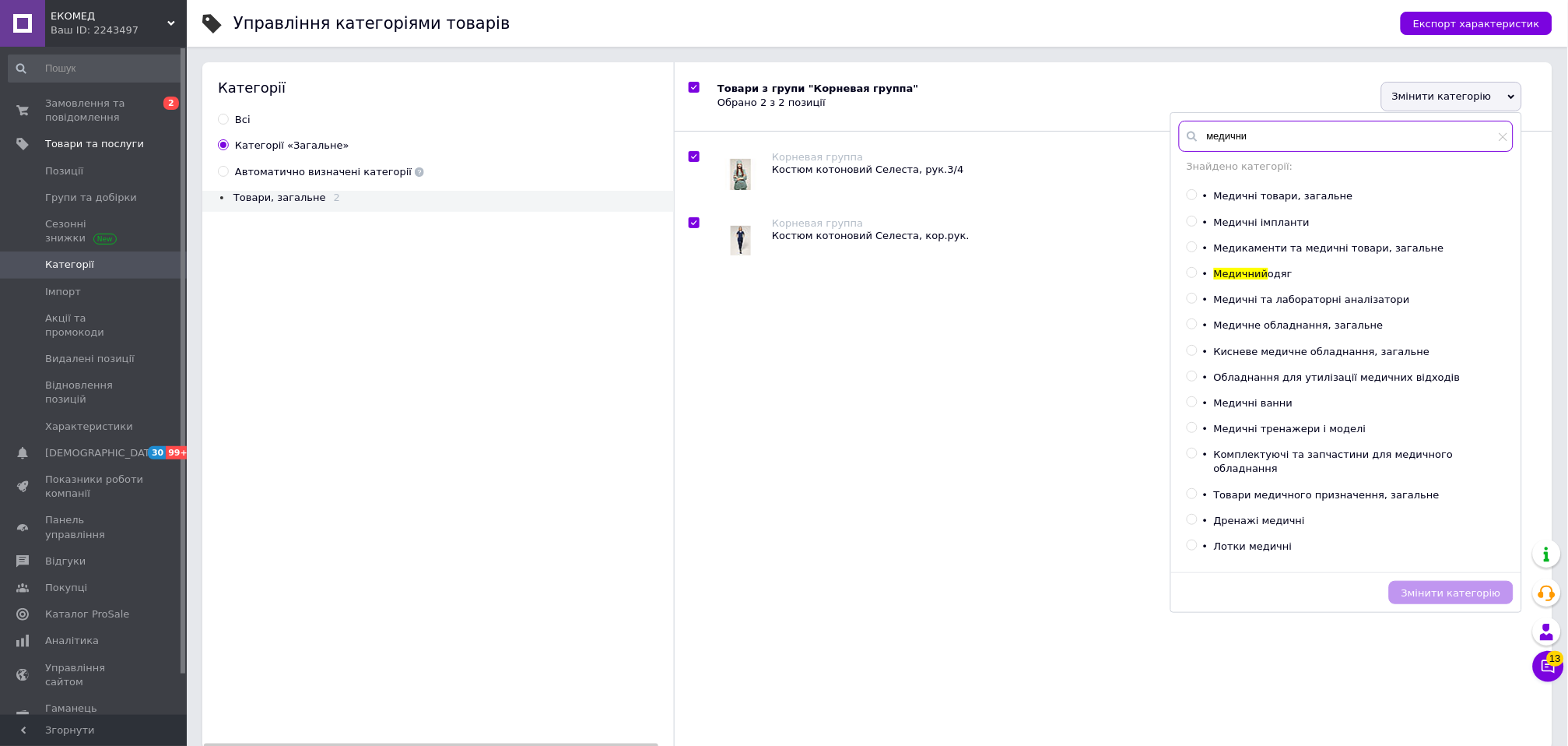
checkbox input "true"
type input "медичний"
checkbox input "true"
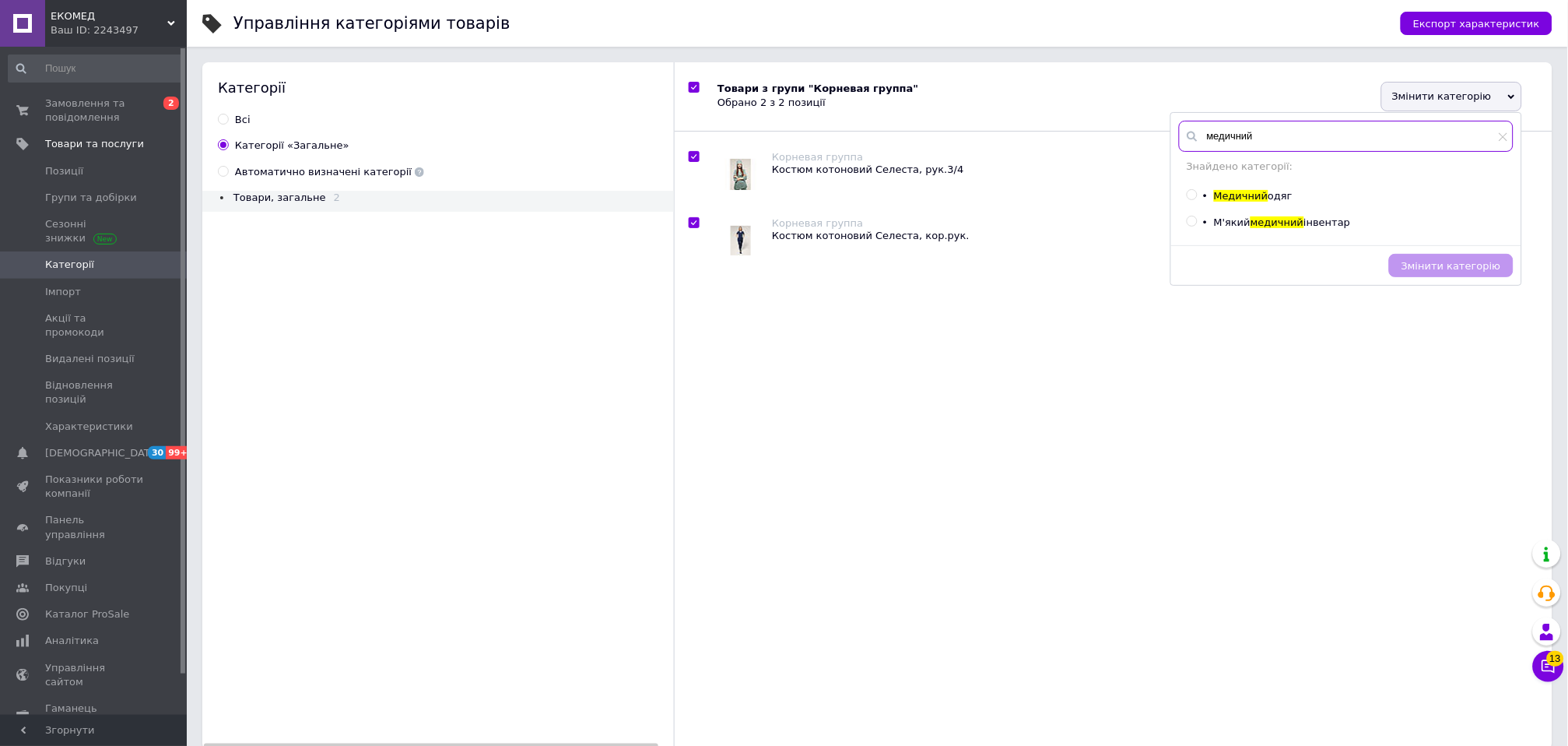
type input "медичний"
click at [1186, 196] on input "radio" at bounding box center [1191, 195] width 10 height 10
radio input "true"
click at [1446, 265] on span "Змінити категорію" at bounding box center [1451, 265] width 99 height 12
checkbox input "true"
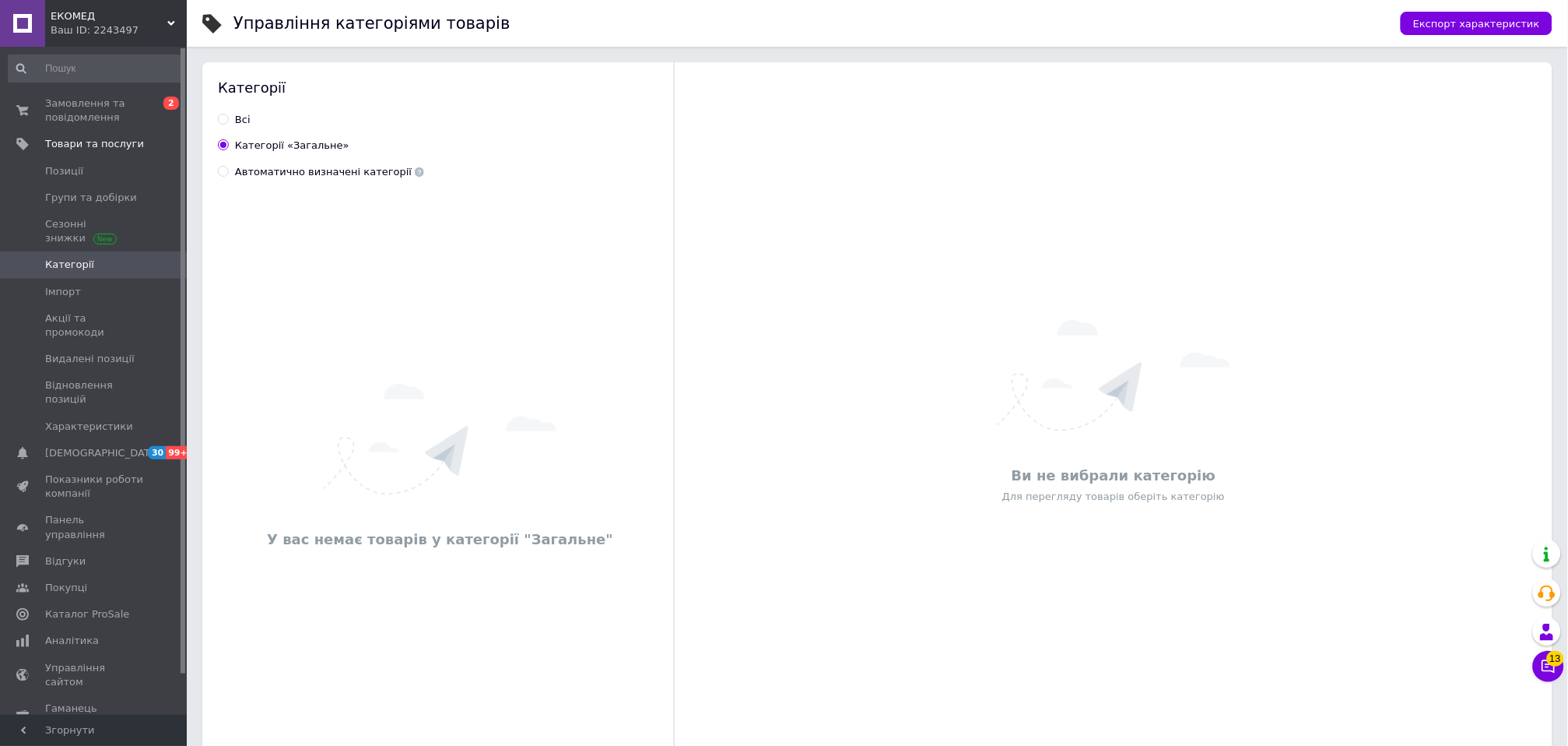
click at [218, 168] on input "Автоматично визначені категорії" at bounding box center [222, 171] width 10 height 10
radio input "true"
radio input "false"
click at [219, 197] on icon at bounding box center [221, 198] width 8 height 8
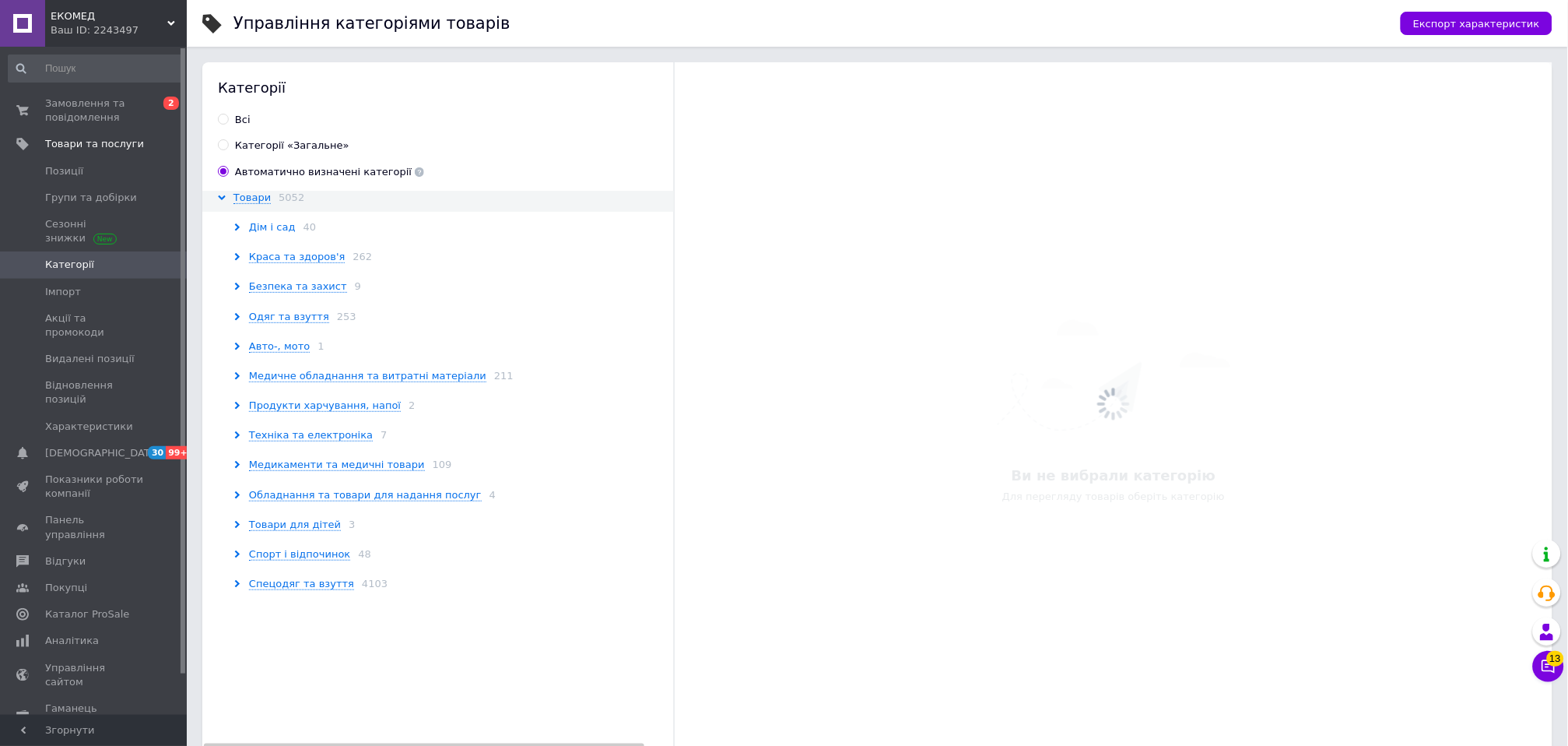
click at [286, 232] on span "Дім і сад" at bounding box center [272, 227] width 47 height 13
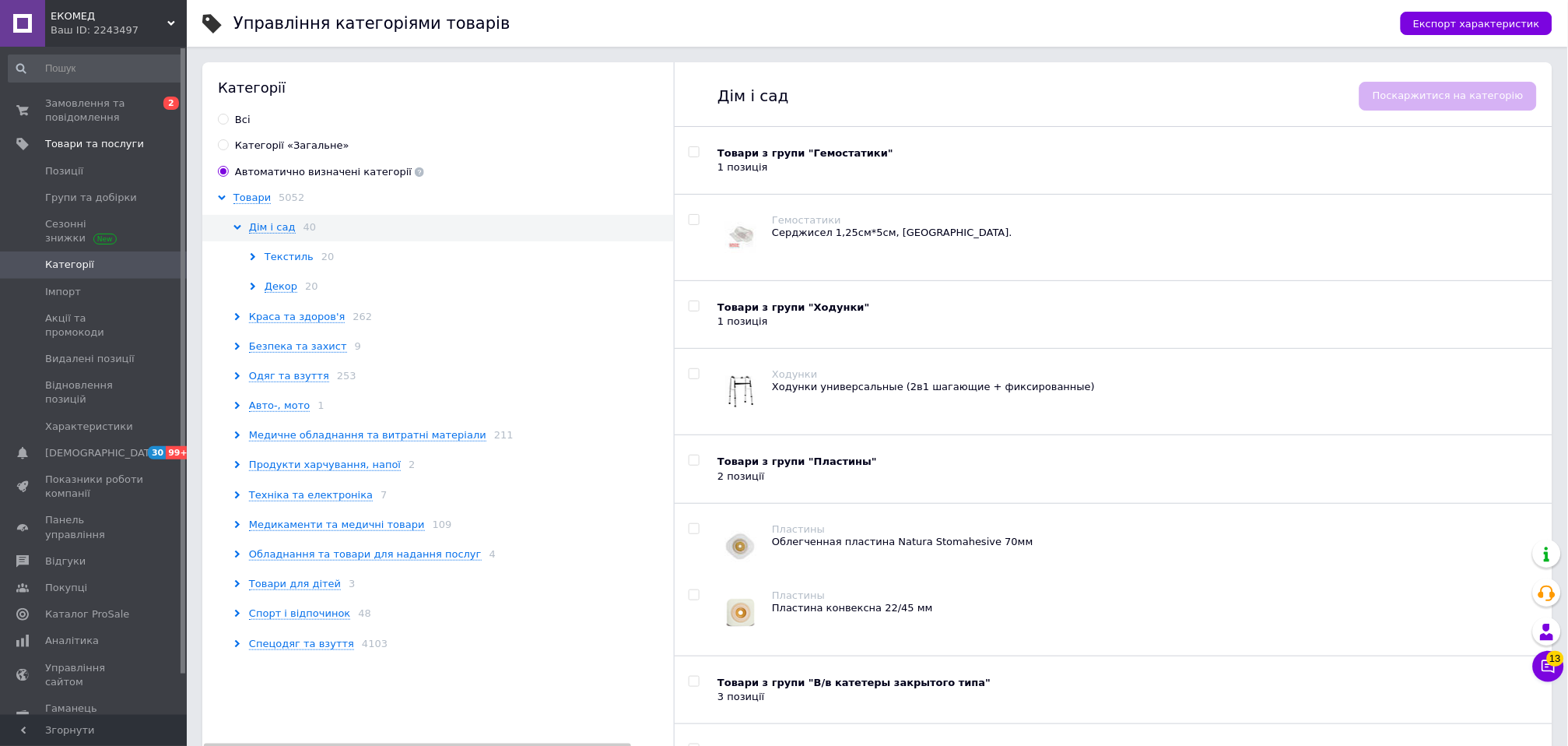
click at [276, 251] on span "Текстиль" at bounding box center [289, 257] width 49 height 13
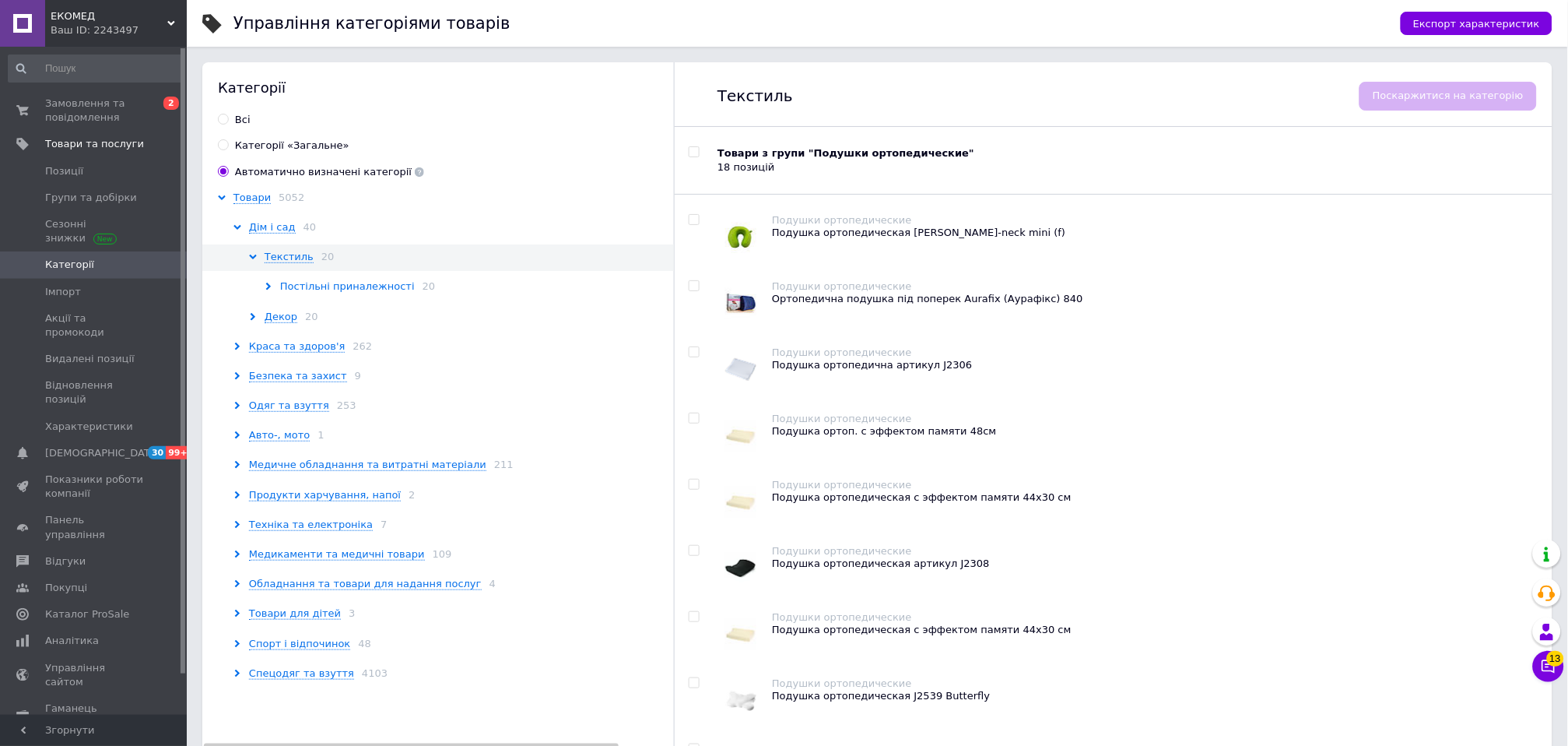
click at [320, 289] on span "Постільні приналежності" at bounding box center [347, 287] width 135 height 13
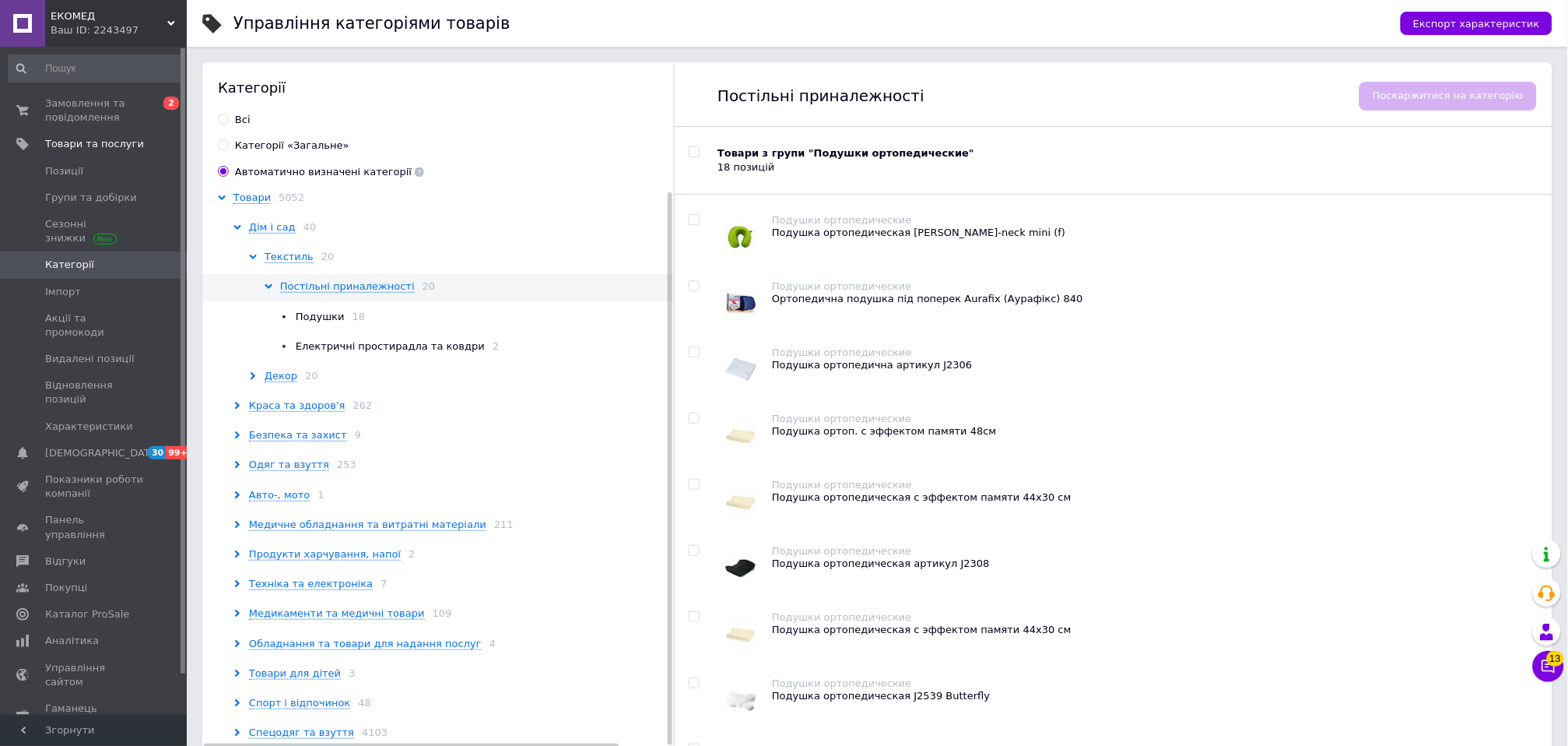
click at [303, 316] on span "Подушки" at bounding box center [320, 316] width 49 height 12
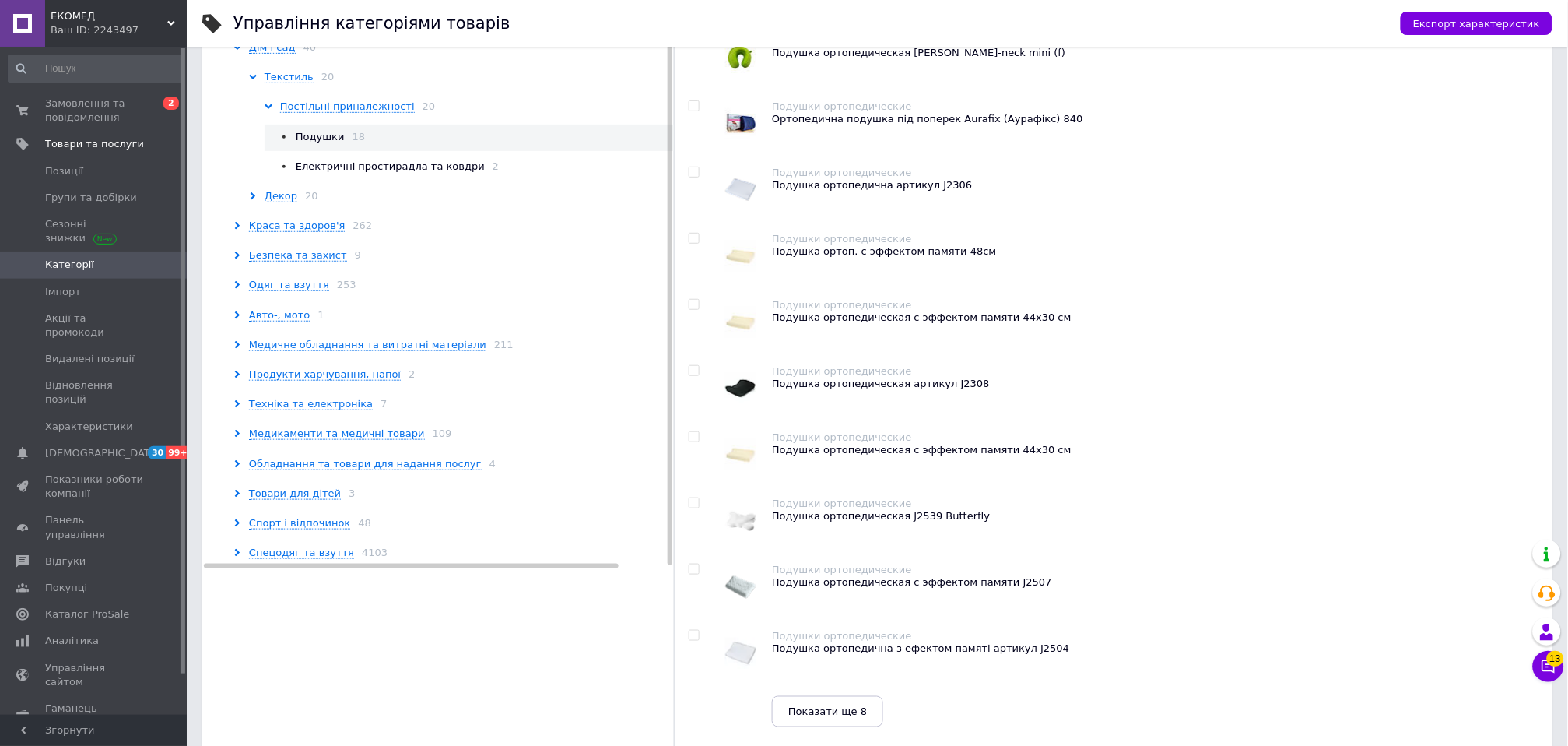
scroll to position [215, 0]
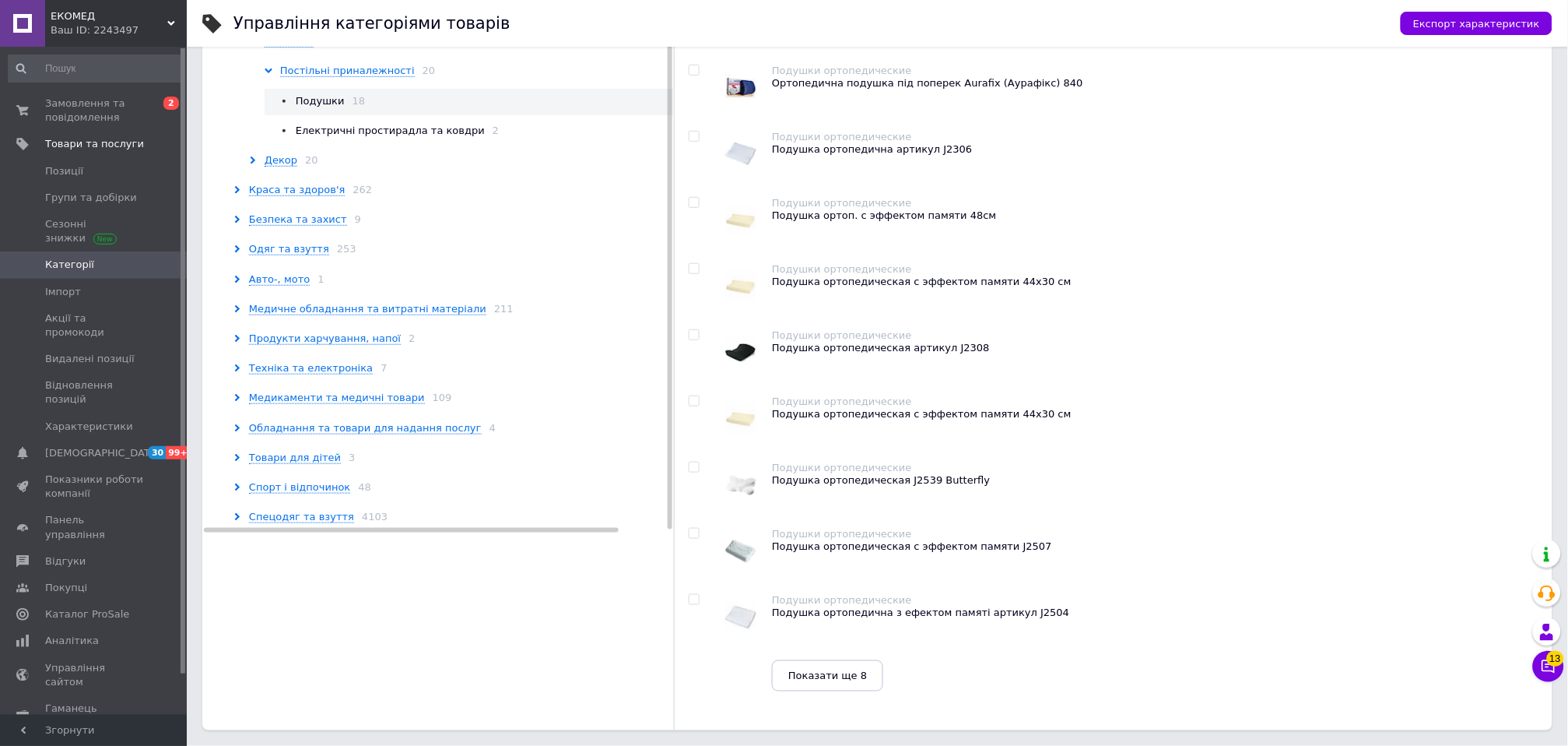
click at [300, 136] on span "Електричні простирадла та ковдри" at bounding box center [390, 130] width 189 height 12
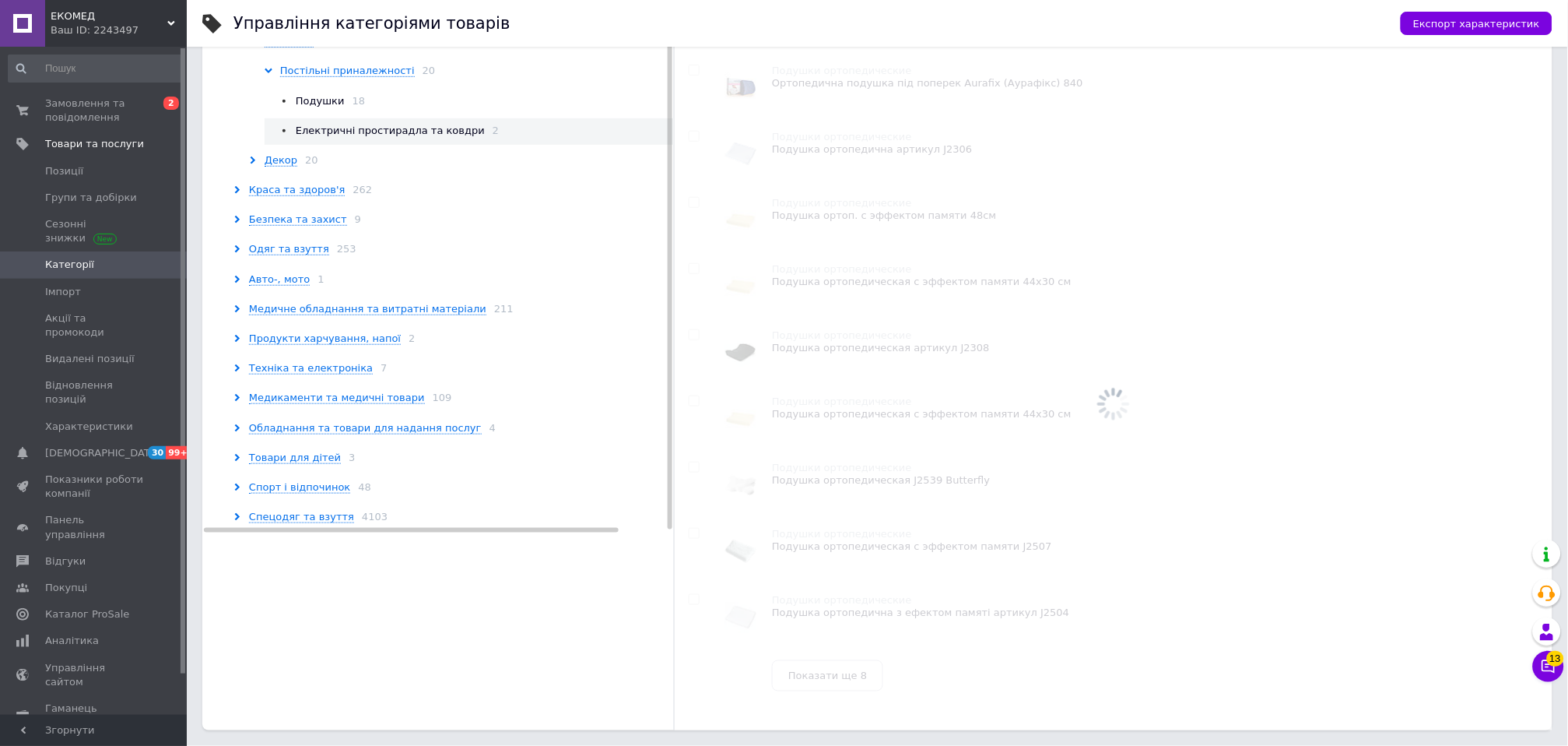
scroll to position [20, 0]
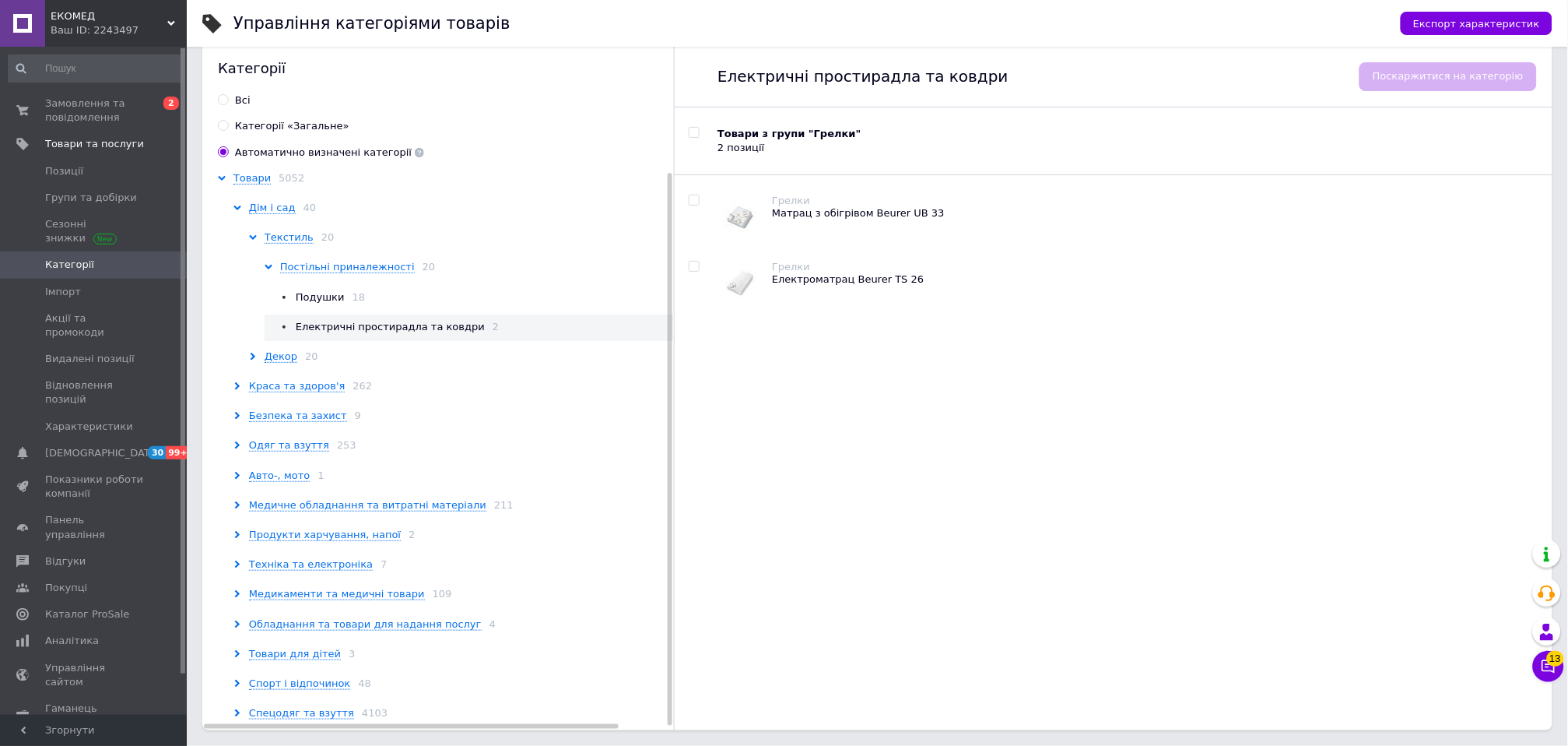
click at [294, 359] on span "Декор 20" at bounding box center [291, 356] width 54 height 14
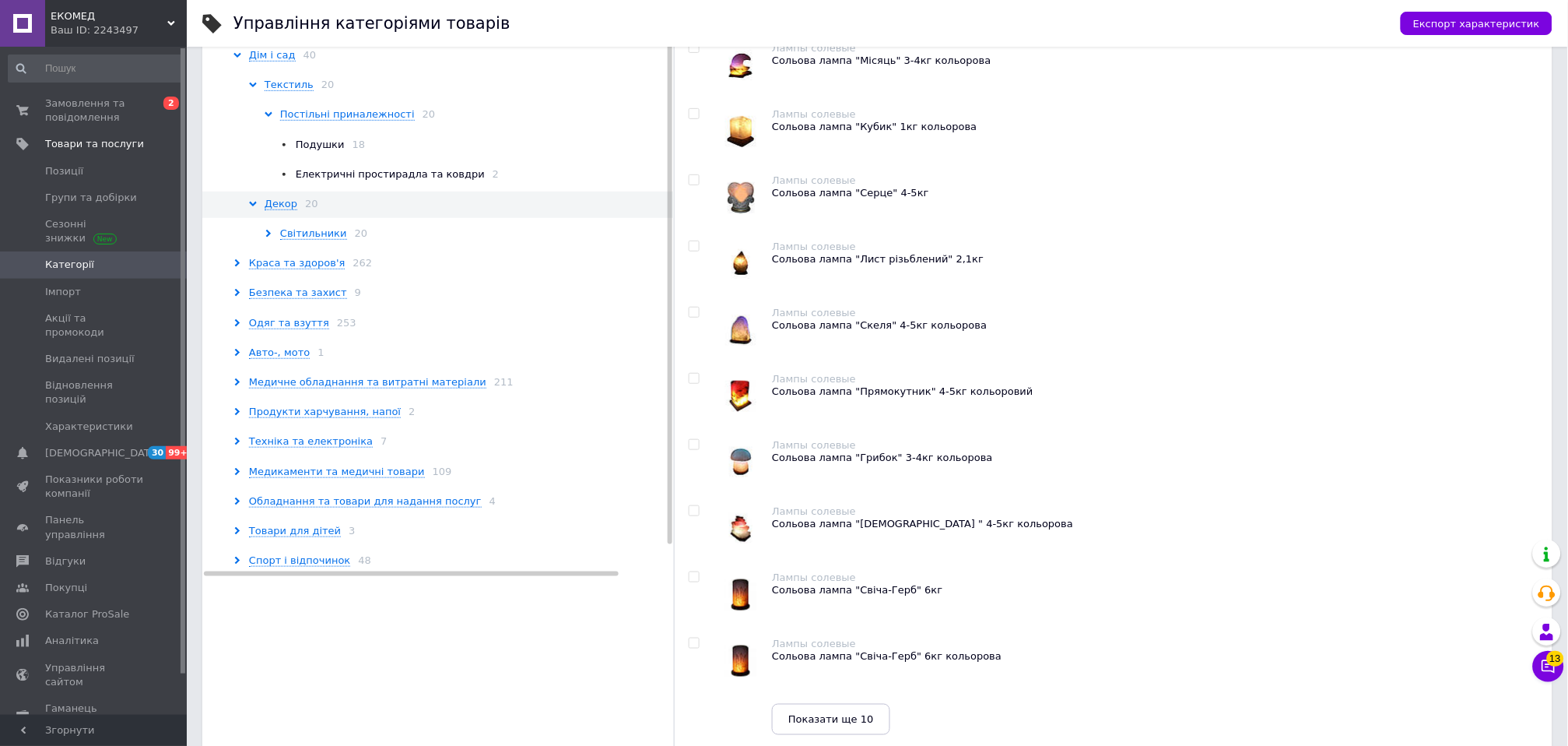
scroll to position [0, 0]
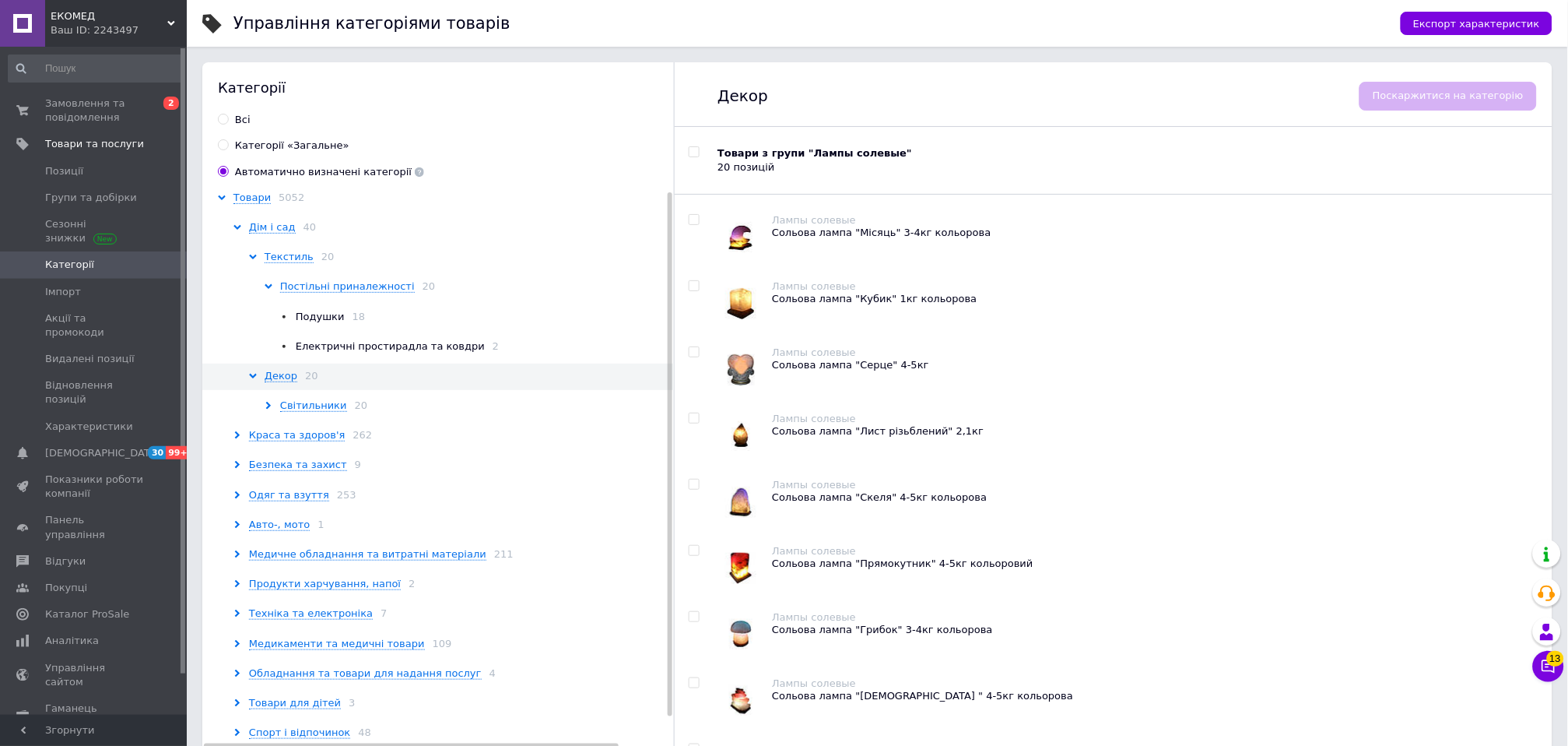
click at [233, 229] on div "Дім і сад 40" at bounding box center [455, 227] width 444 height 14
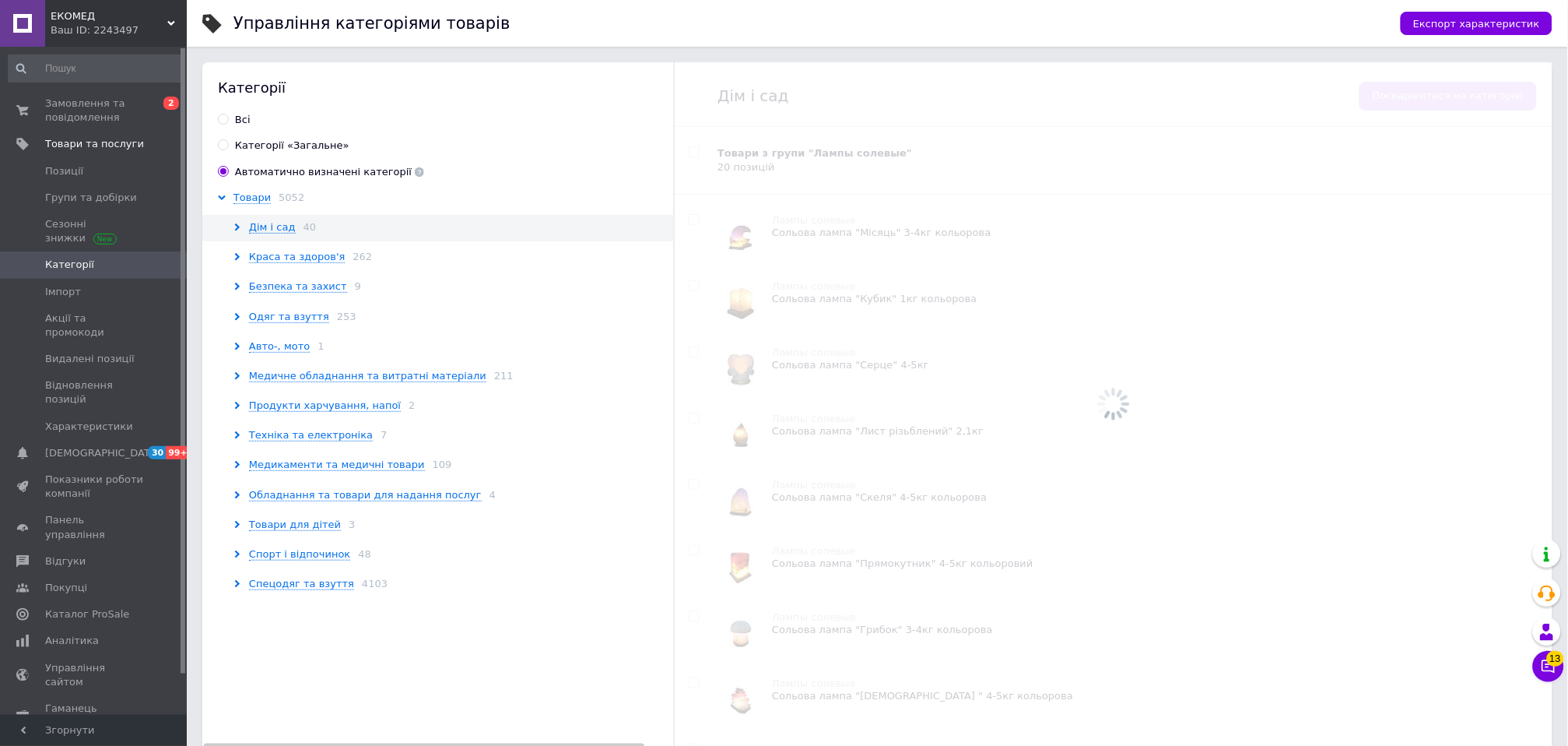
click at [233, 256] on div "Краса та здоров'я 262" at bounding box center [455, 257] width 444 height 14
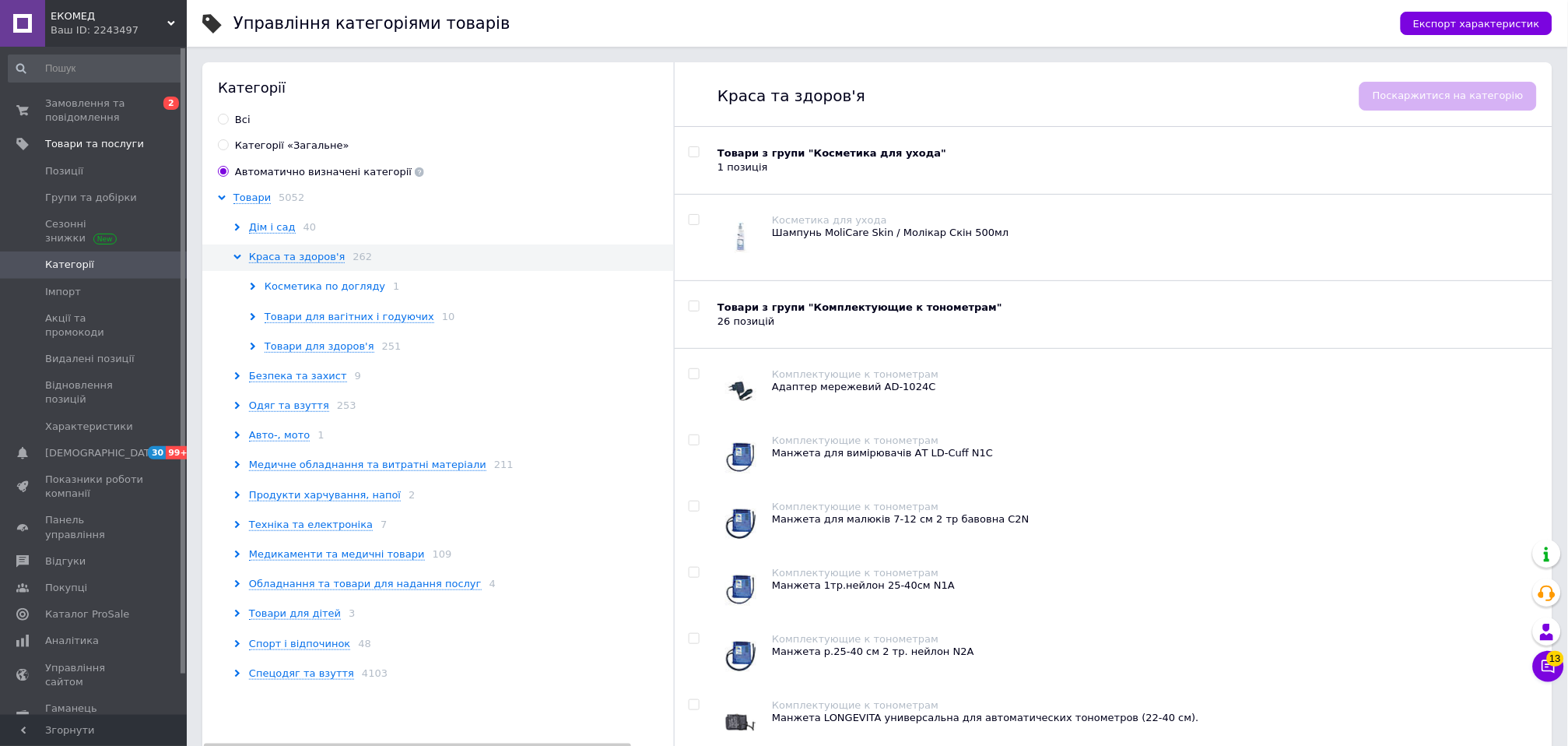
click at [280, 287] on span "Косметика по догляду" at bounding box center [325, 287] width 120 height 13
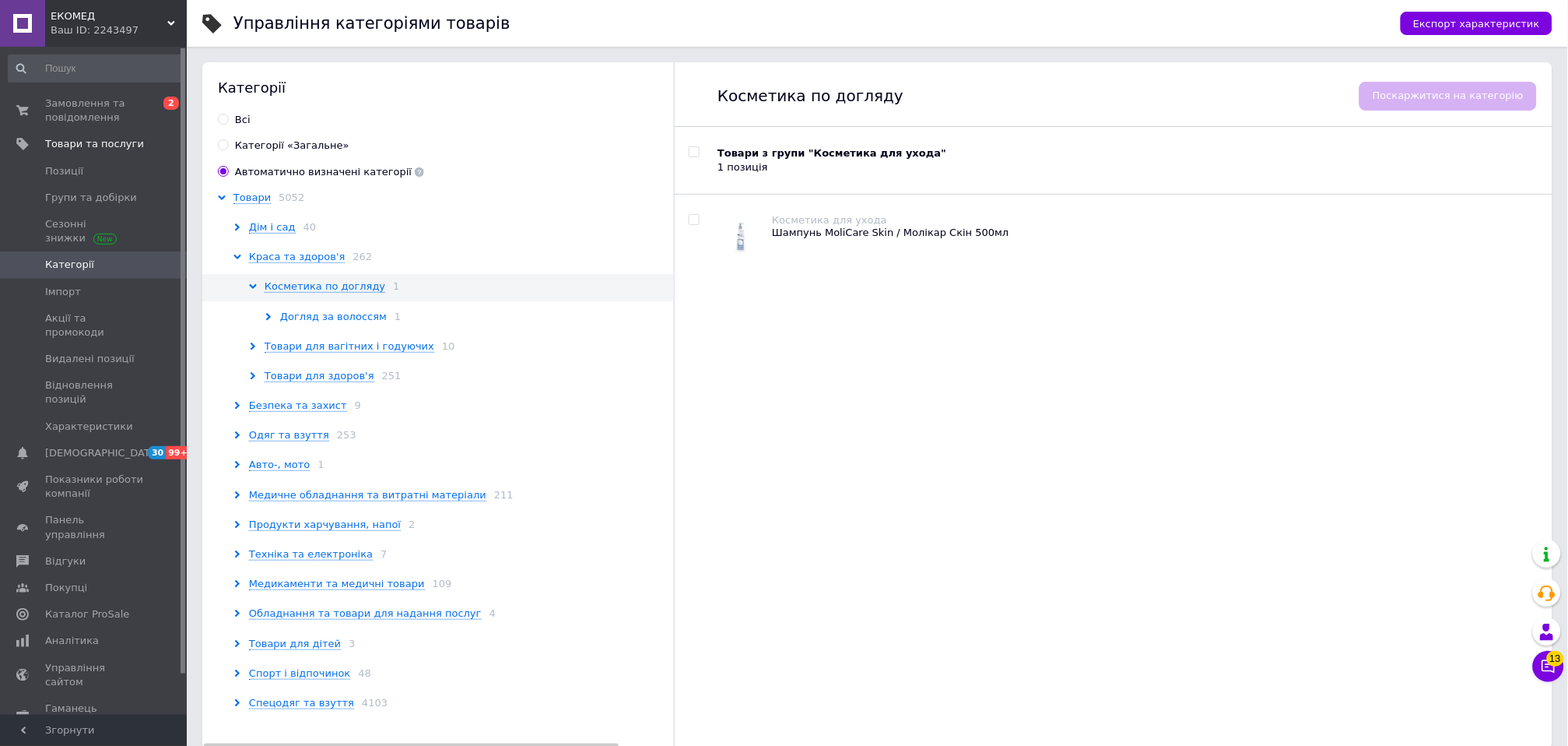
click at [352, 315] on span "Догляд за волоссям" at bounding box center [333, 317] width 106 height 13
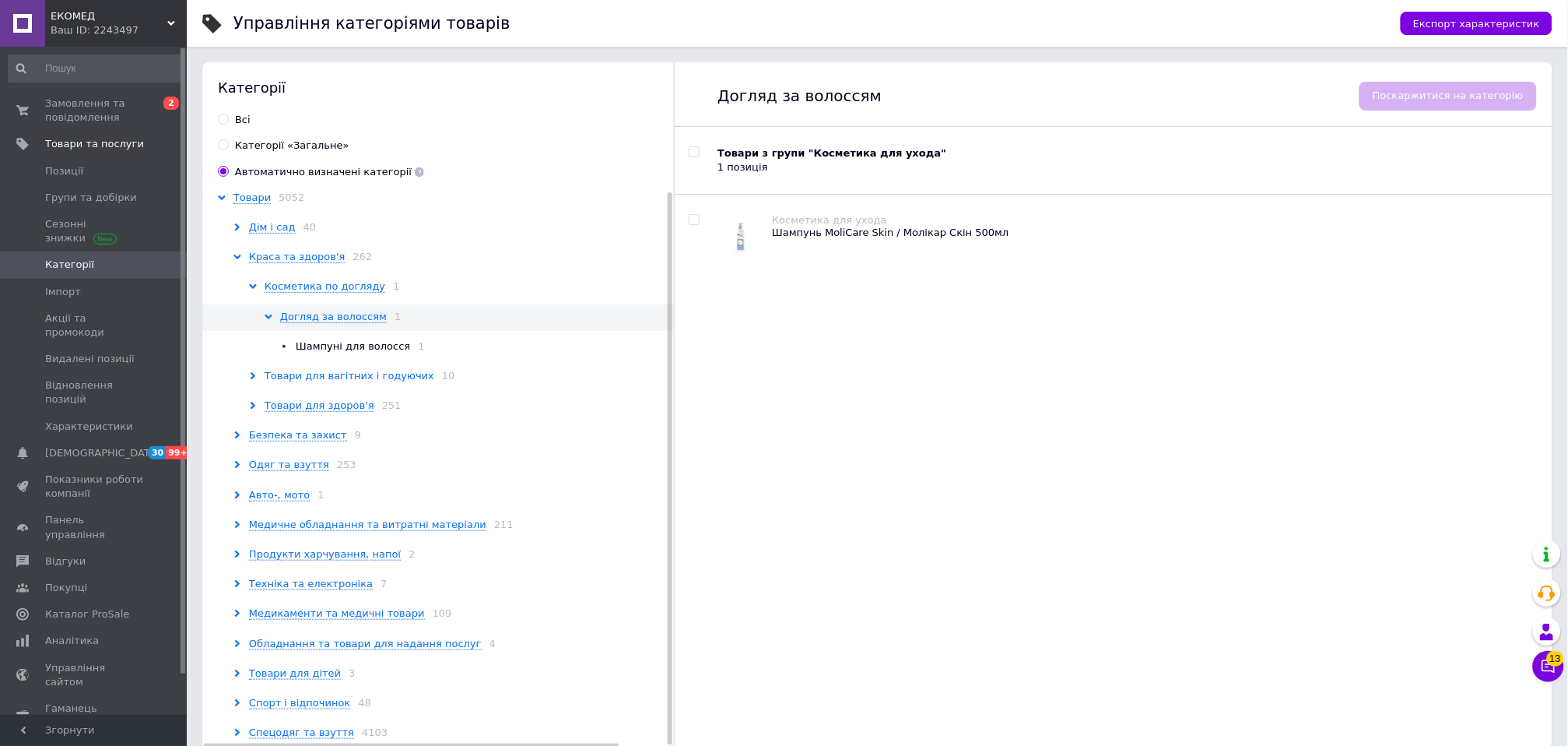
click at [354, 371] on span "Товари для вагітних і годуючих" at bounding box center [349, 376] width 170 height 13
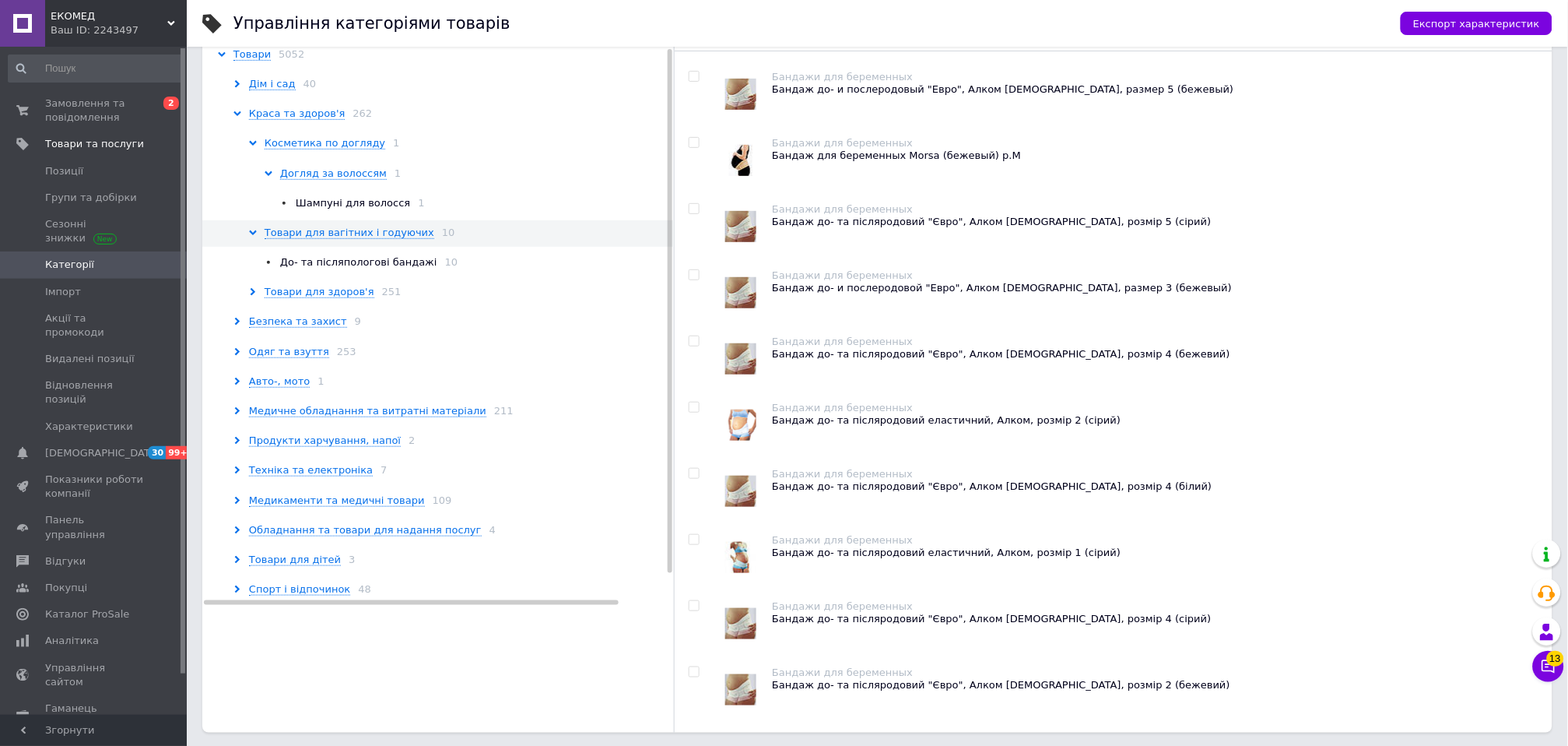
scroll to position [146, 0]
click at [313, 262] on div "До- та післяпологові бандажі 10" at bounding box center [471, 260] width 413 height 14
click at [307, 284] on span "Товари для здоров'я" at bounding box center [319, 290] width 110 height 13
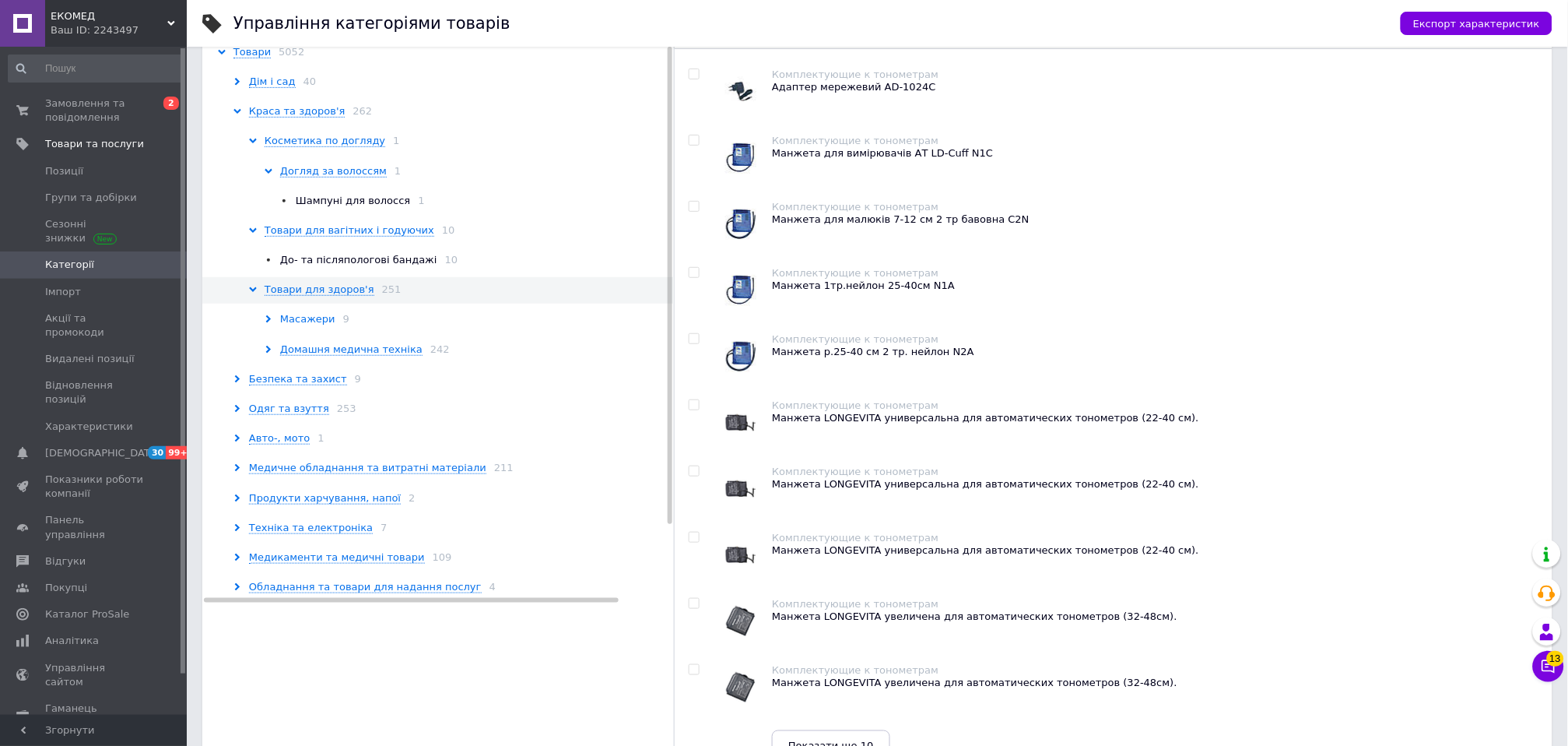
click at [304, 321] on span "Масажери" at bounding box center [307, 319] width 56 height 13
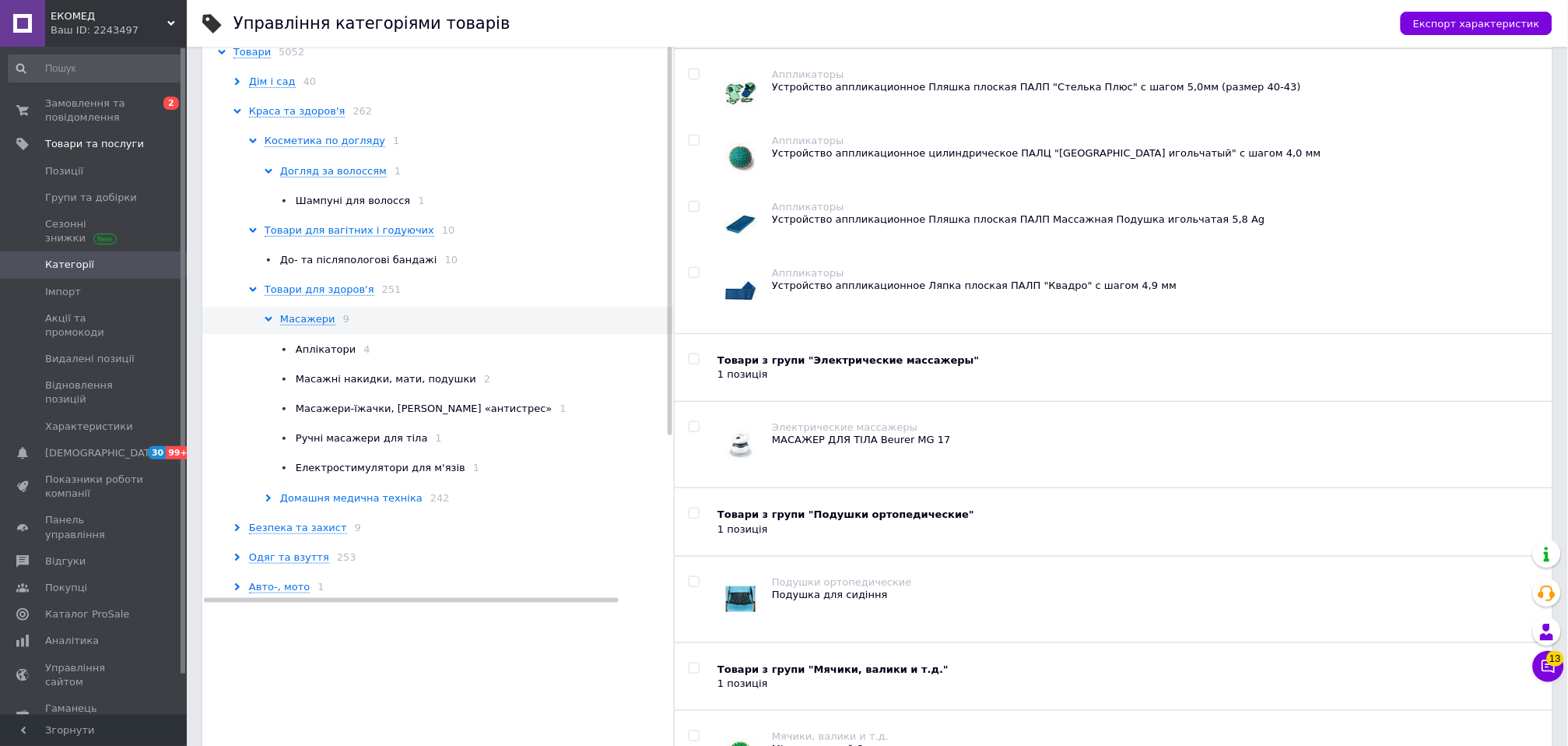
click at [304, 498] on span "Домашня медична техніка" at bounding box center [351, 498] width 142 height 13
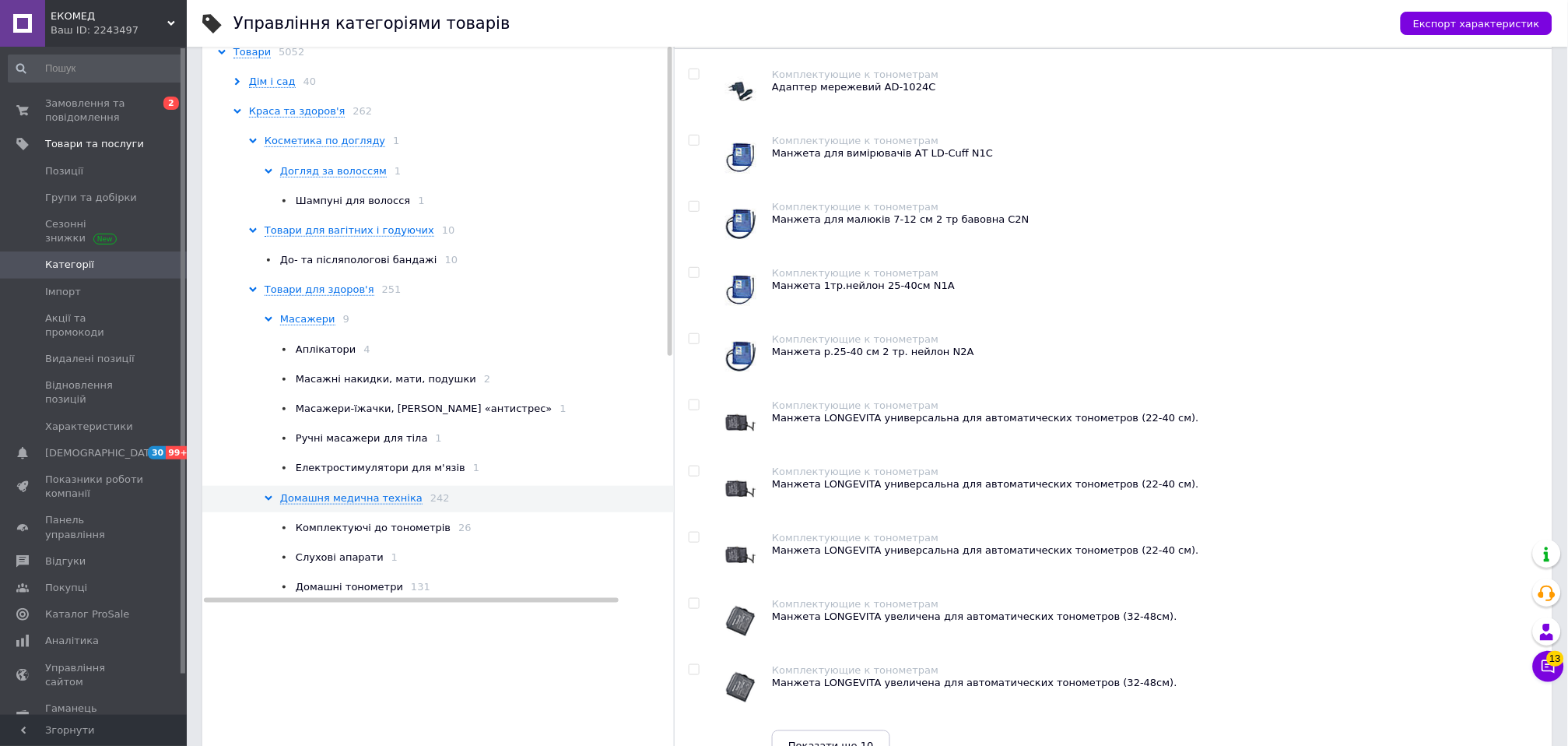
scroll to position [215, 0]
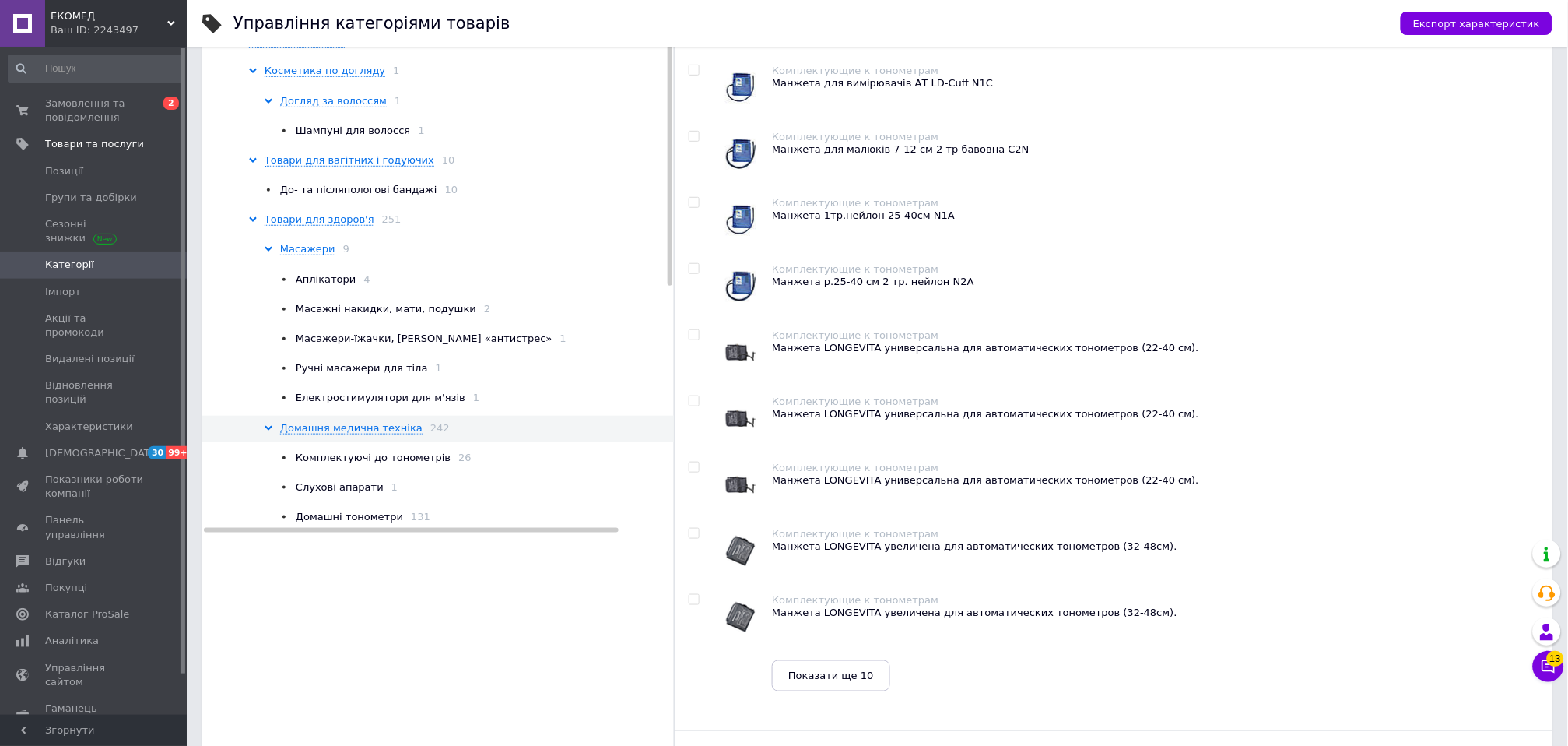
click at [327, 455] on span "Комплектуючі до тонометрів" at bounding box center [373, 457] width 155 height 12
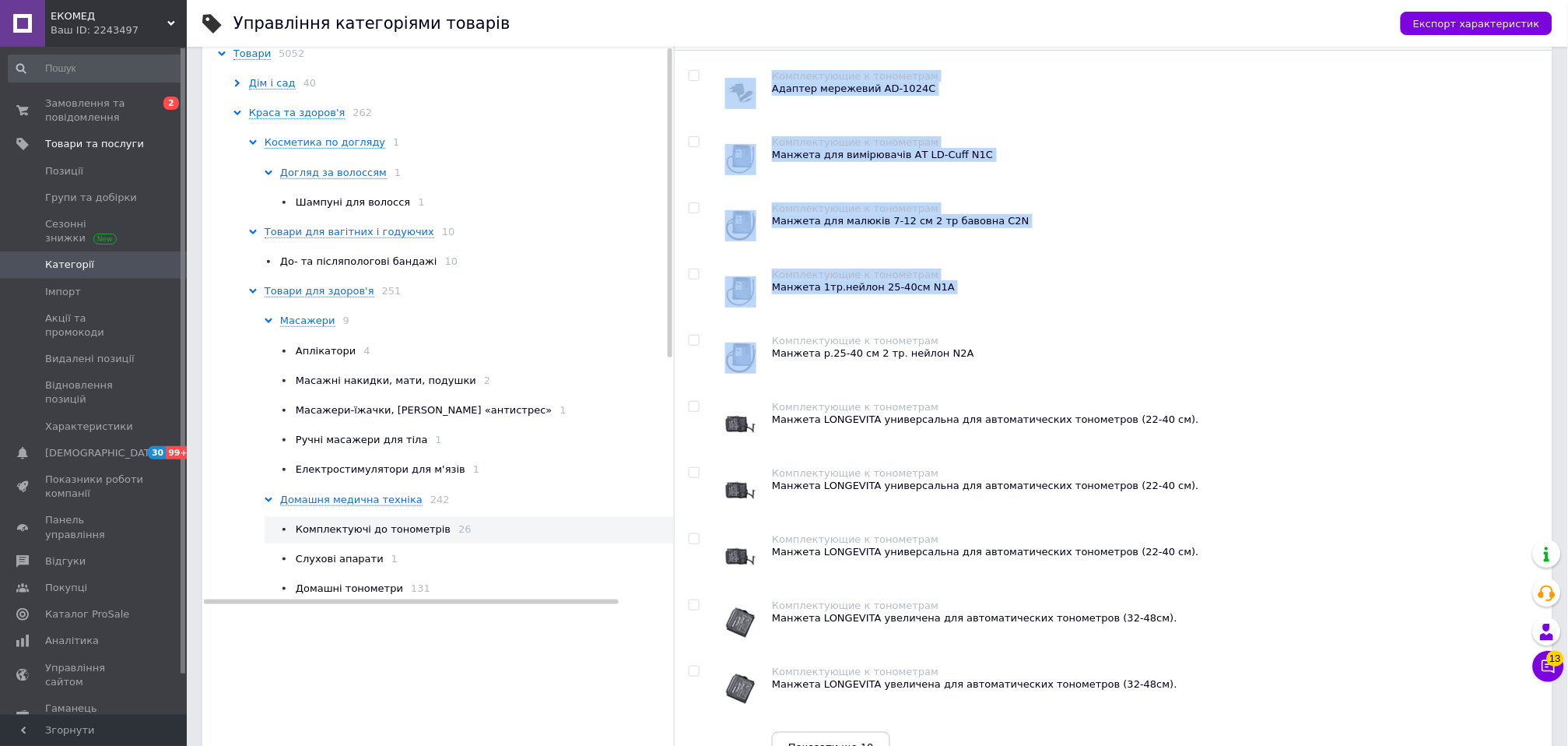
scroll to position [0, 62]
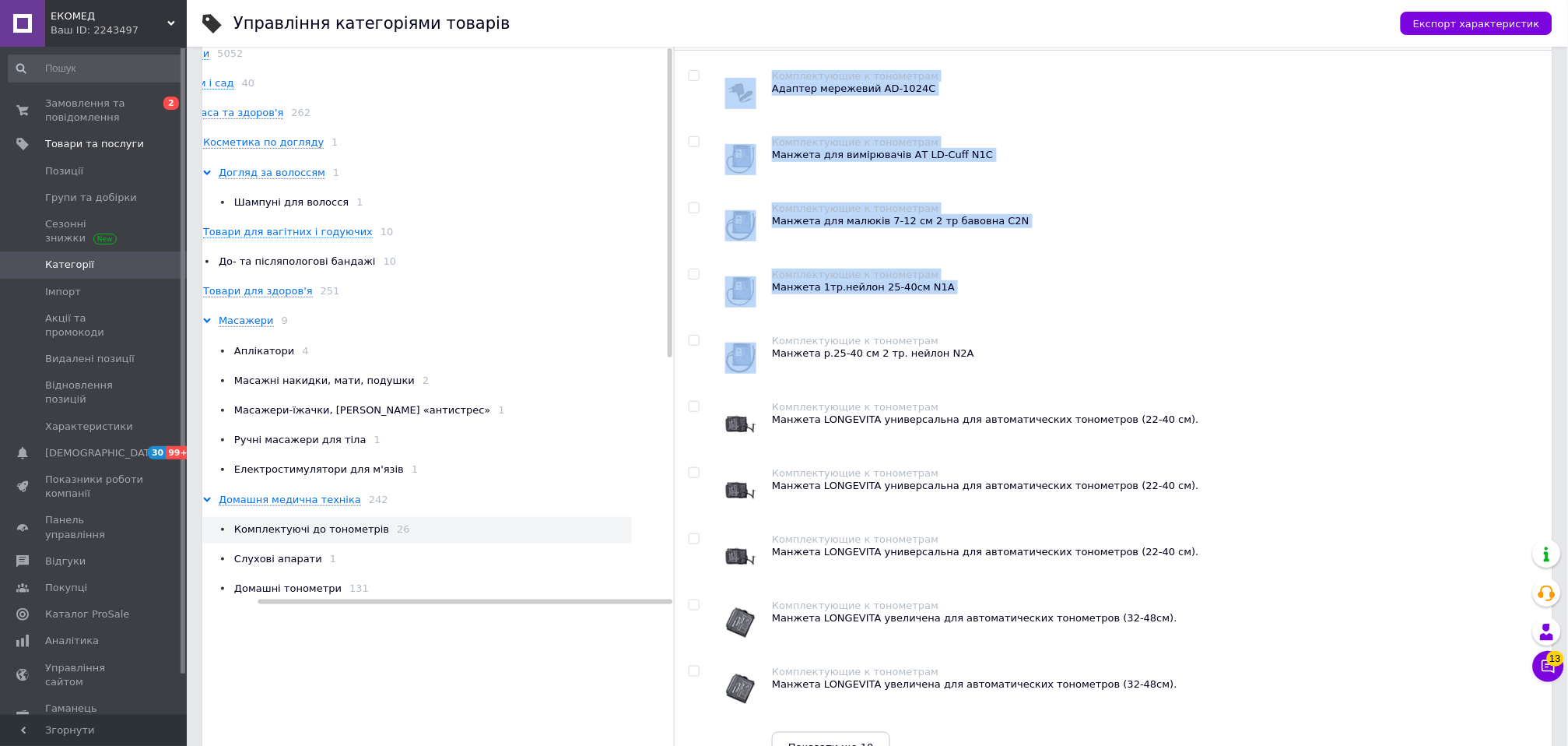
drag, startPoint x: 677, startPoint y: 323, endPoint x: 668, endPoint y: 377, distance: 54.7
click at [668, 377] on div "Категорії Всi Категорії «Загальне» Автоматично визначені категорії Товари 5052 …" at bounding box center [877, 360] width 1350 height 884
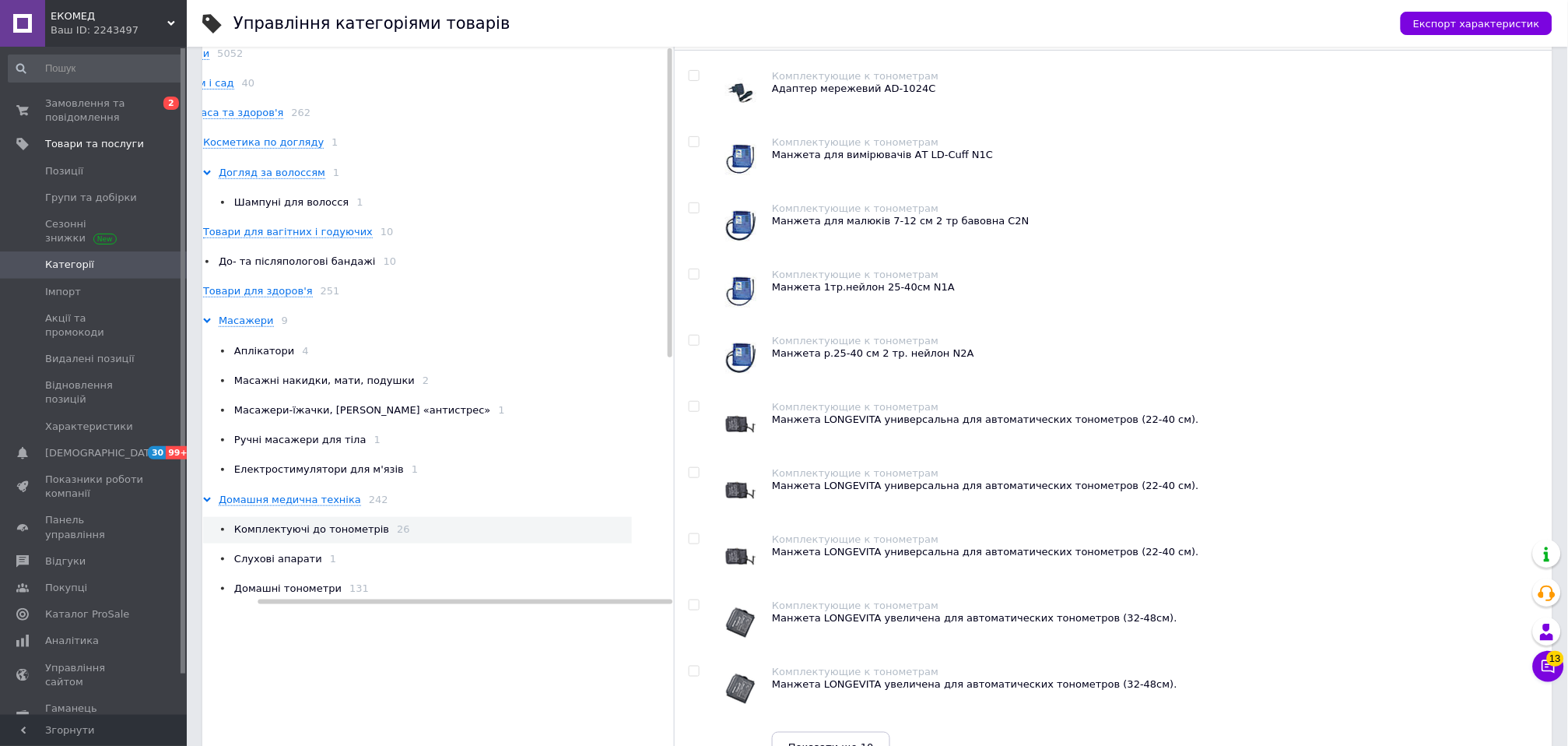
drag, startPoint x: 504, startPoint y: 649, endPoint x: 459, endPoint y: 657, distance: 45.7
click at [459, 657] on div "Категорії Всi Категорії «Загальне» Автоматично визначені категорії Товари 5052 …" at bounding box center [439, 360] width 473 height 884
click at [279, 553] on span "Слухові апарати" at bounding box center [278, 558] width 88 height 12
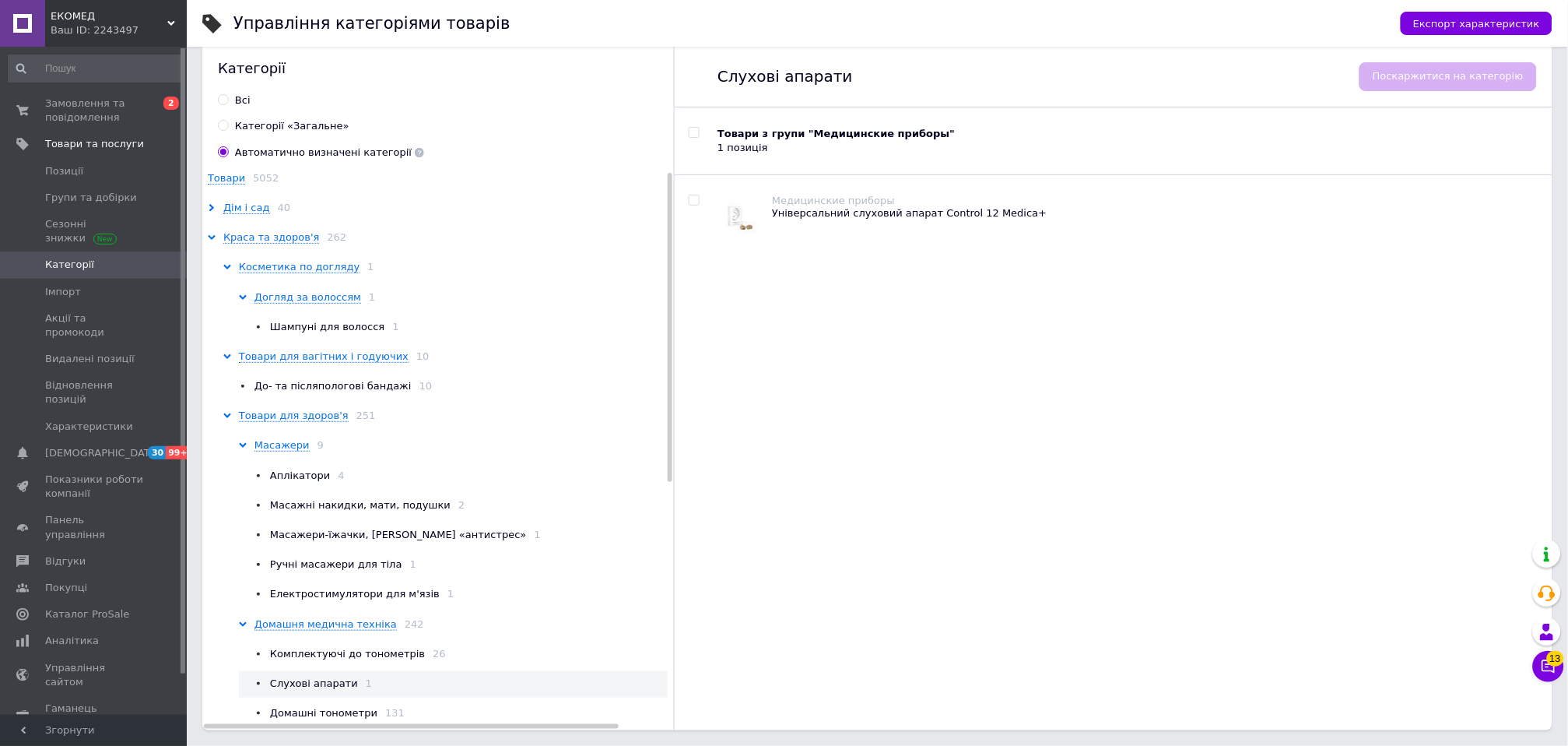
scroll to position [0, 0]
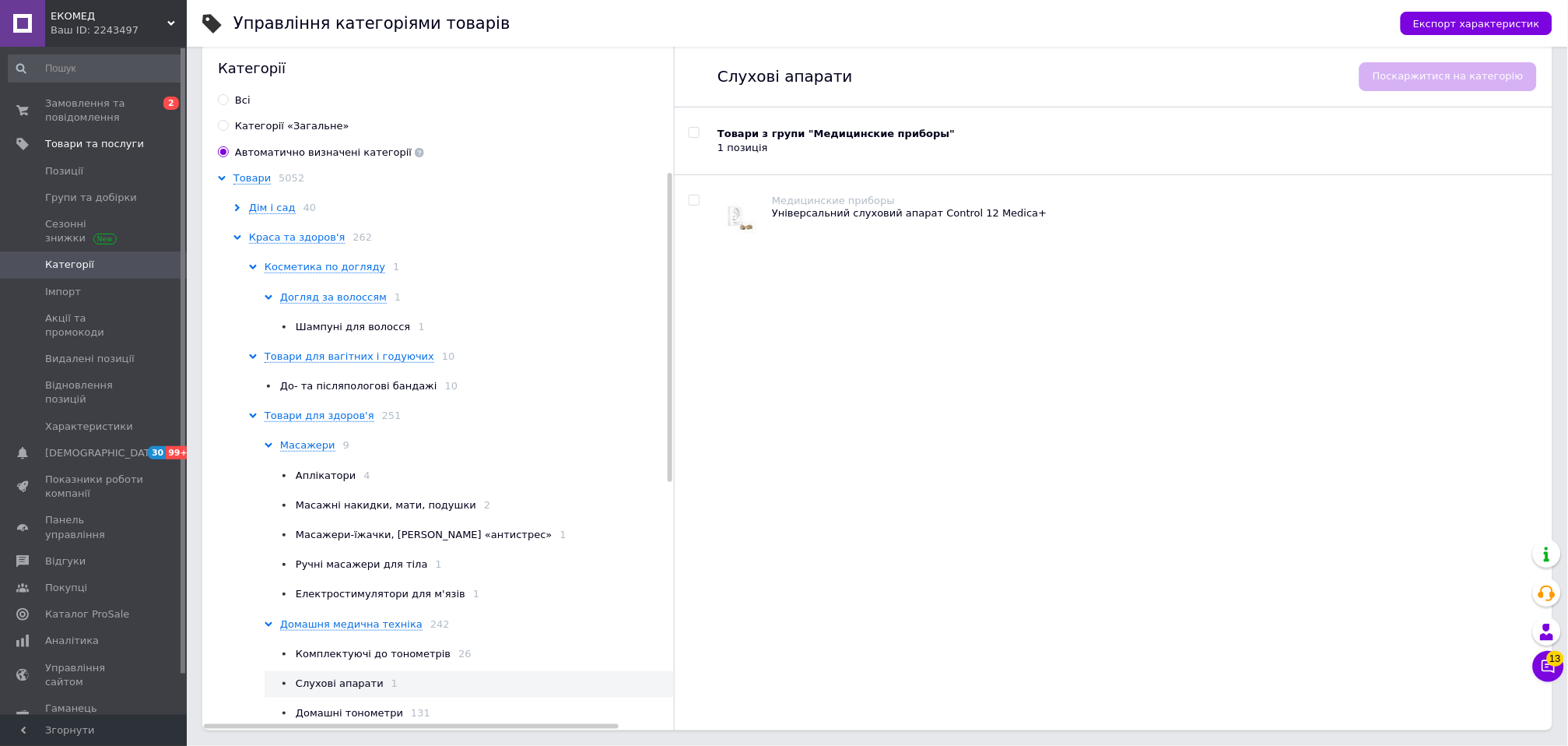
drag, startPoint x: 354, startPoint y: 726, endPoint x: 263, endPoint y: 738, distance: 91.8
click at [263, 738] on div "Управління категоріями товарів Експорт характеристик Категорії Всi Категорії «З…" at bounding box center [877, 362] width 1381 height 765
click at [675, 276] on div "Слухові апарати Поскаржитися на категорію Товари з групи "Медицинские приборы" …" at bounding box center [1113, 387] width 878 height 687
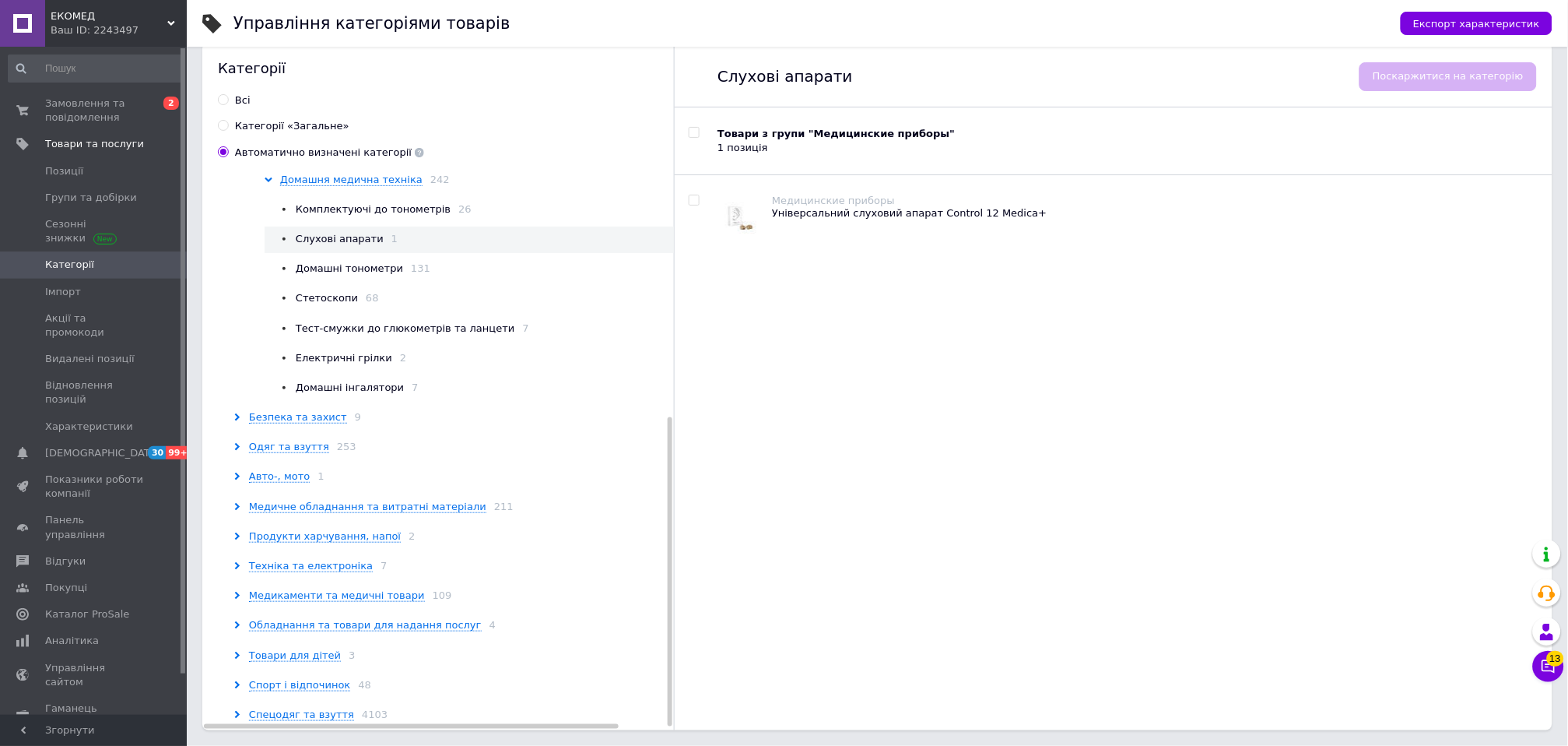
scroll to position [451, 0]
drag, startPoint x: 668, startPoint y: 281, endPoint x: 675, endPoint y: 582, distance: 301.1
click at [675, 582] on div "Категорії Всi Категорії «Загальне» Автоматично визначені категорії Товари 5052 …" at bounding box center [877, 387] width 1350 height 687
click at [272, 412] on span "Безпека та захист" at bounding box center [297, 415] width 98 height 13
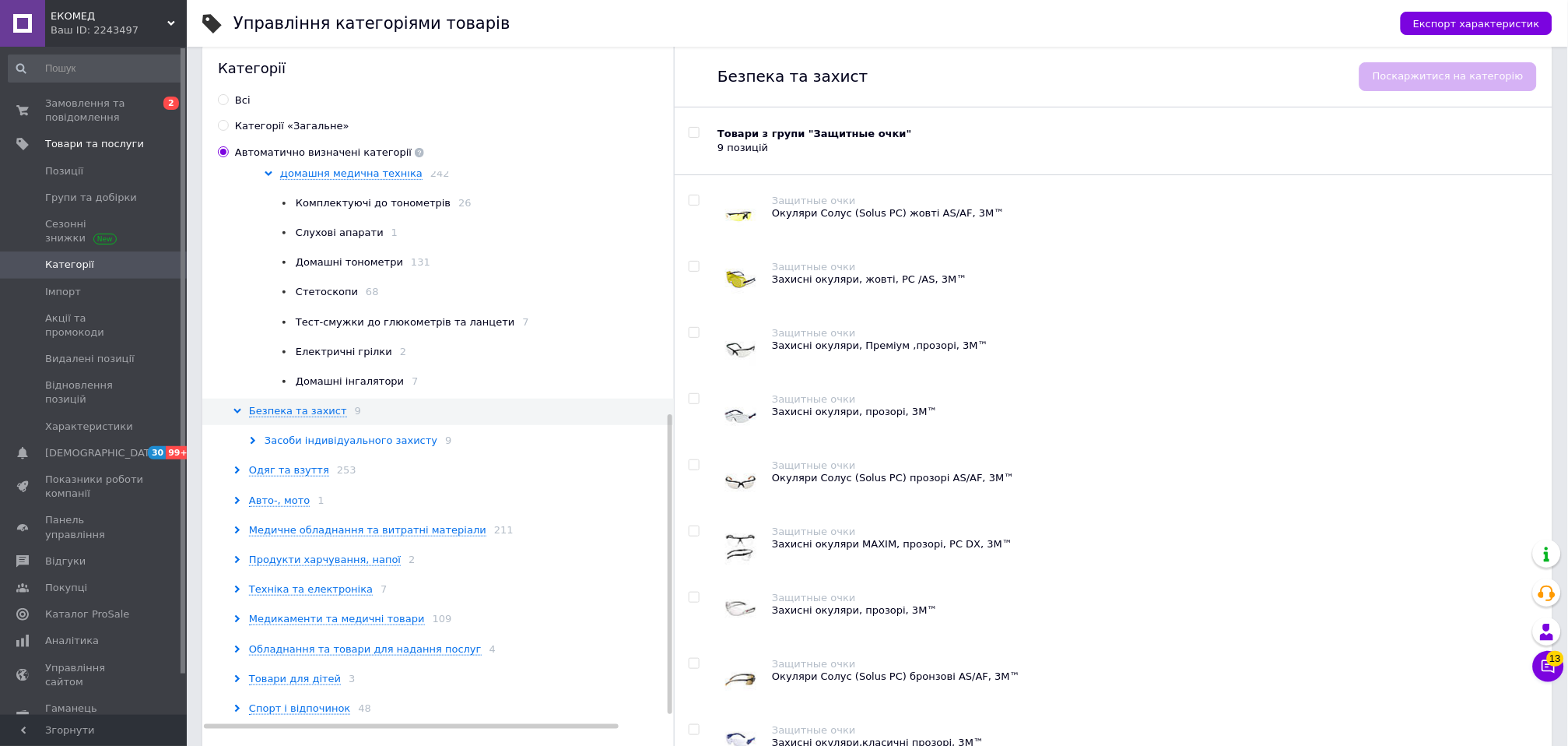
click at [294, 434] on span "Засоби індивідуального захисту" at bounding box center [351, 441] width 173 height 13
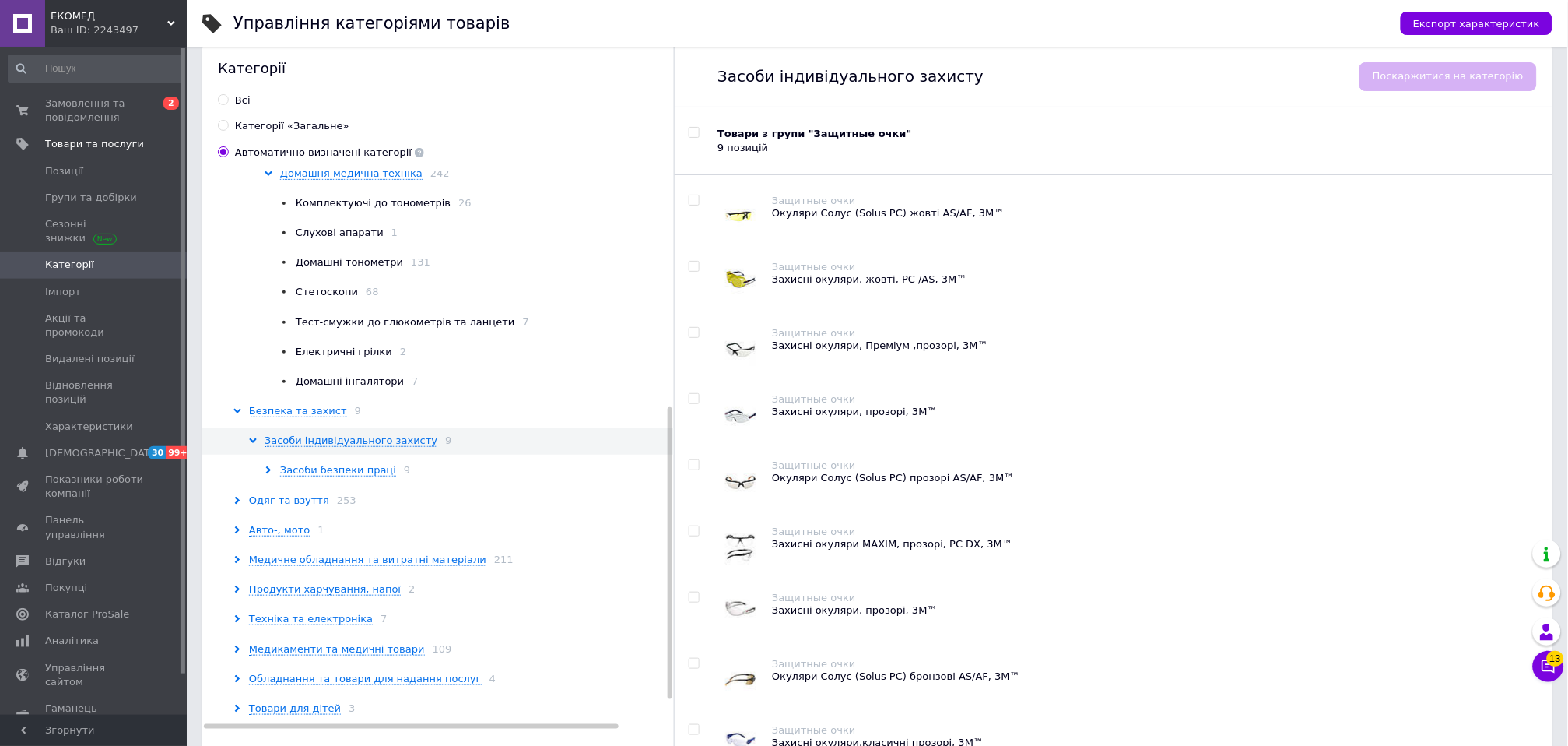
click at [286, 503] on span "Одяг та взуття" at bounding box center [289, 500] width 80 height 13
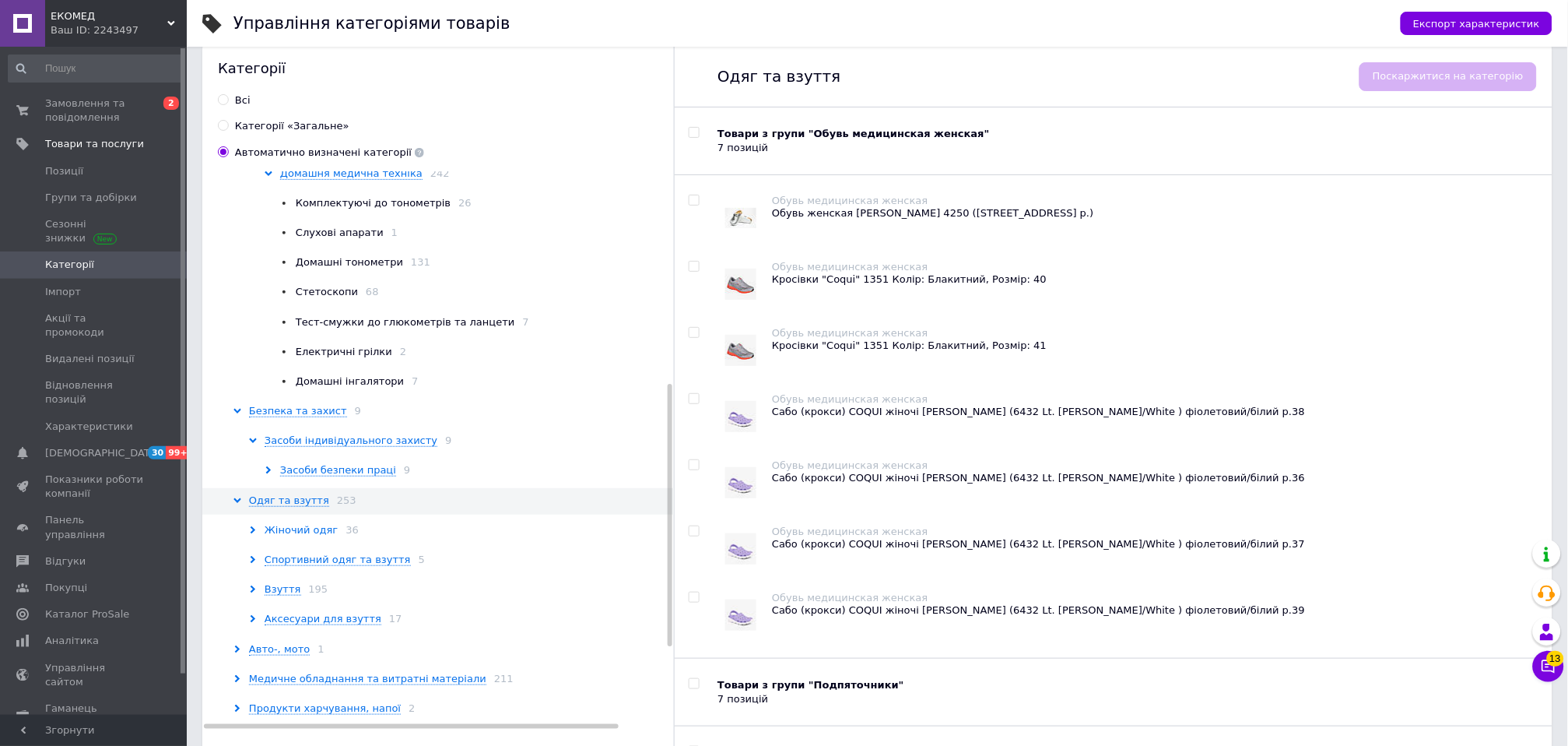
click at [289, 531] on span "Жіночий одяг" at bounding box center [300, 530] width 73 height 13
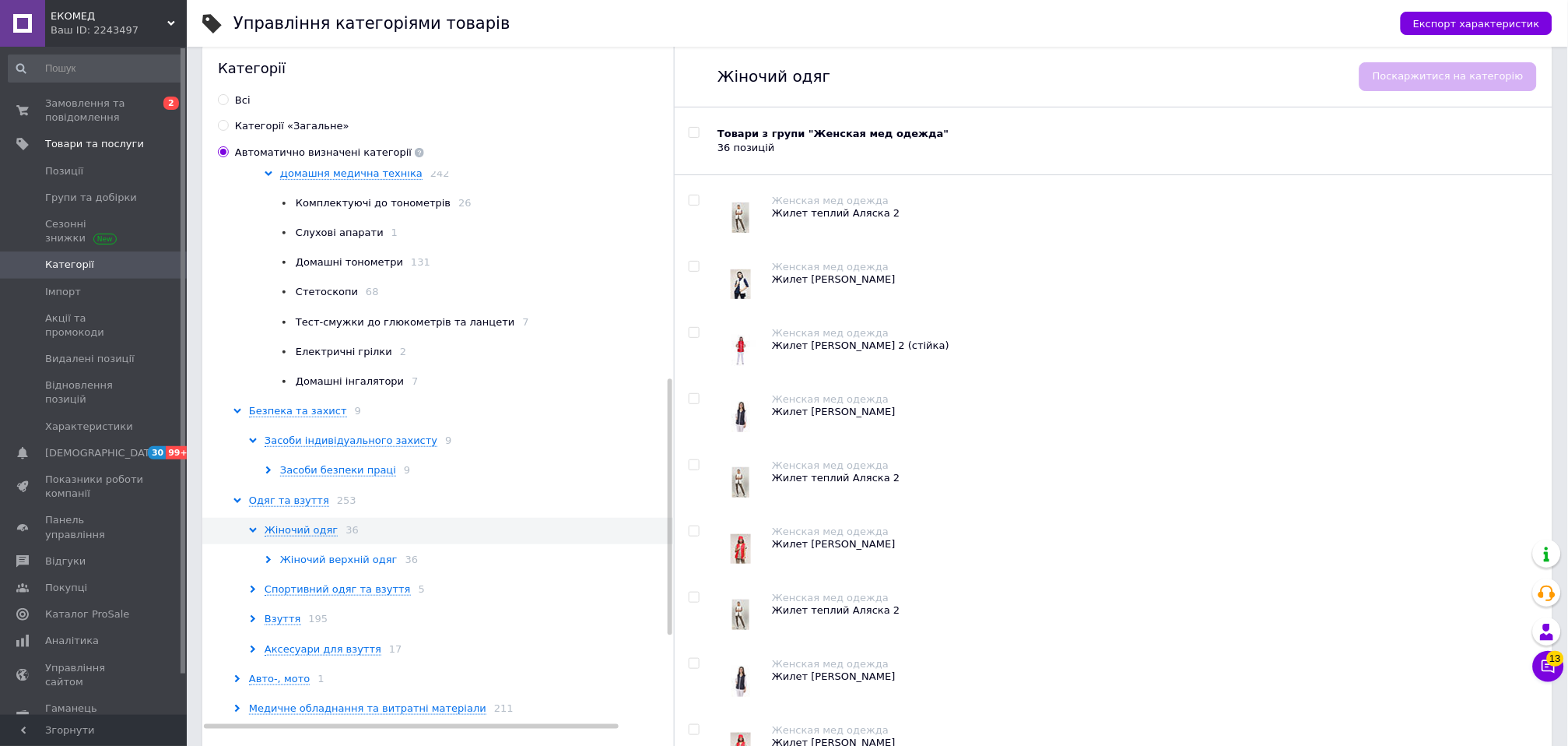
click at [347, 559] on span "Жіночий верхній одяг" at bounding box center [339, 560] width 117 height 13
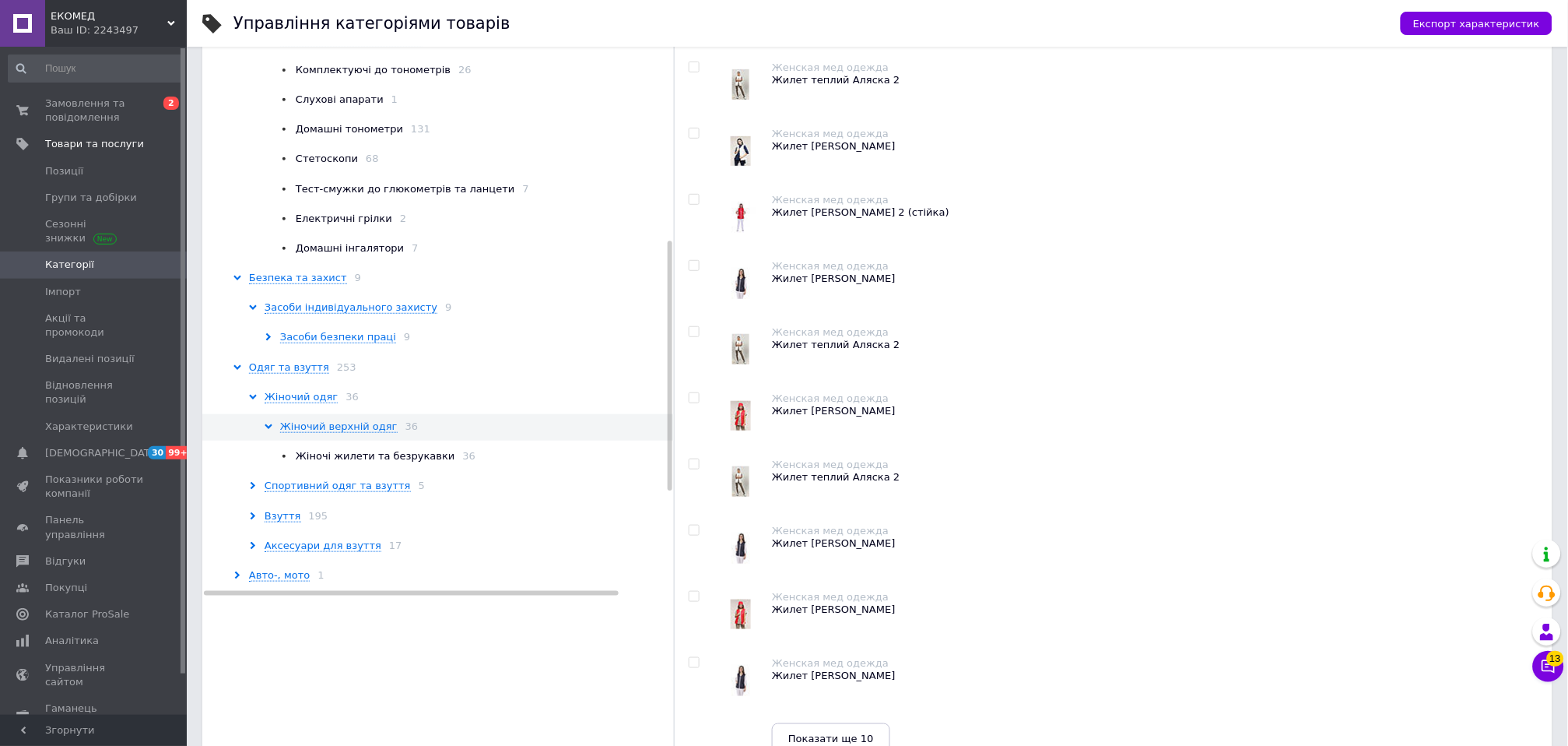
scroll to position [152, 0]
click at [341, 486] on span "Спортивний одяг та взуття" at bounding box center [337, 487] width 146 height 13
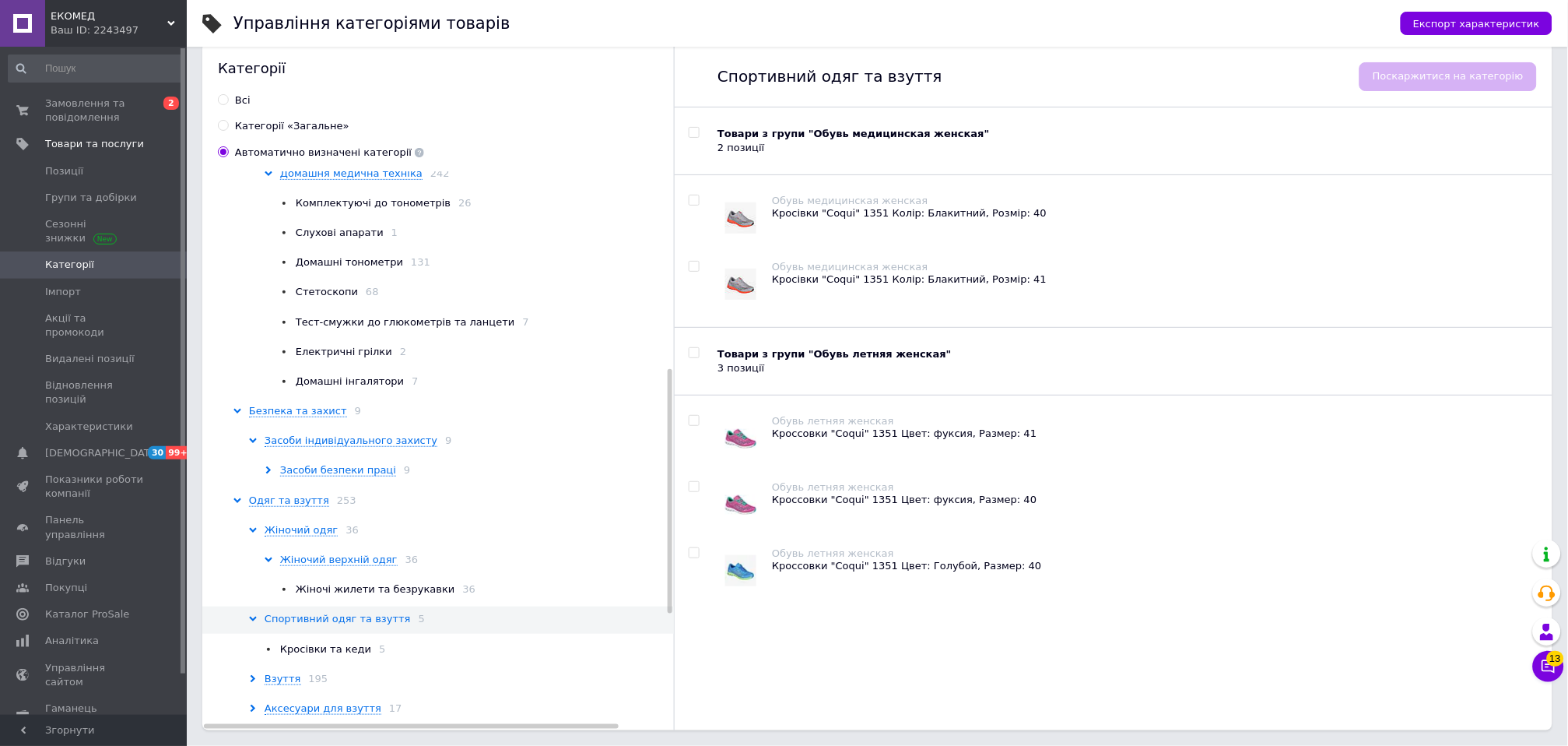
scroll to position [20, 0]
click at [282, 673] on span "Взуття" at bounding box center [282, 679] width 37 height 13
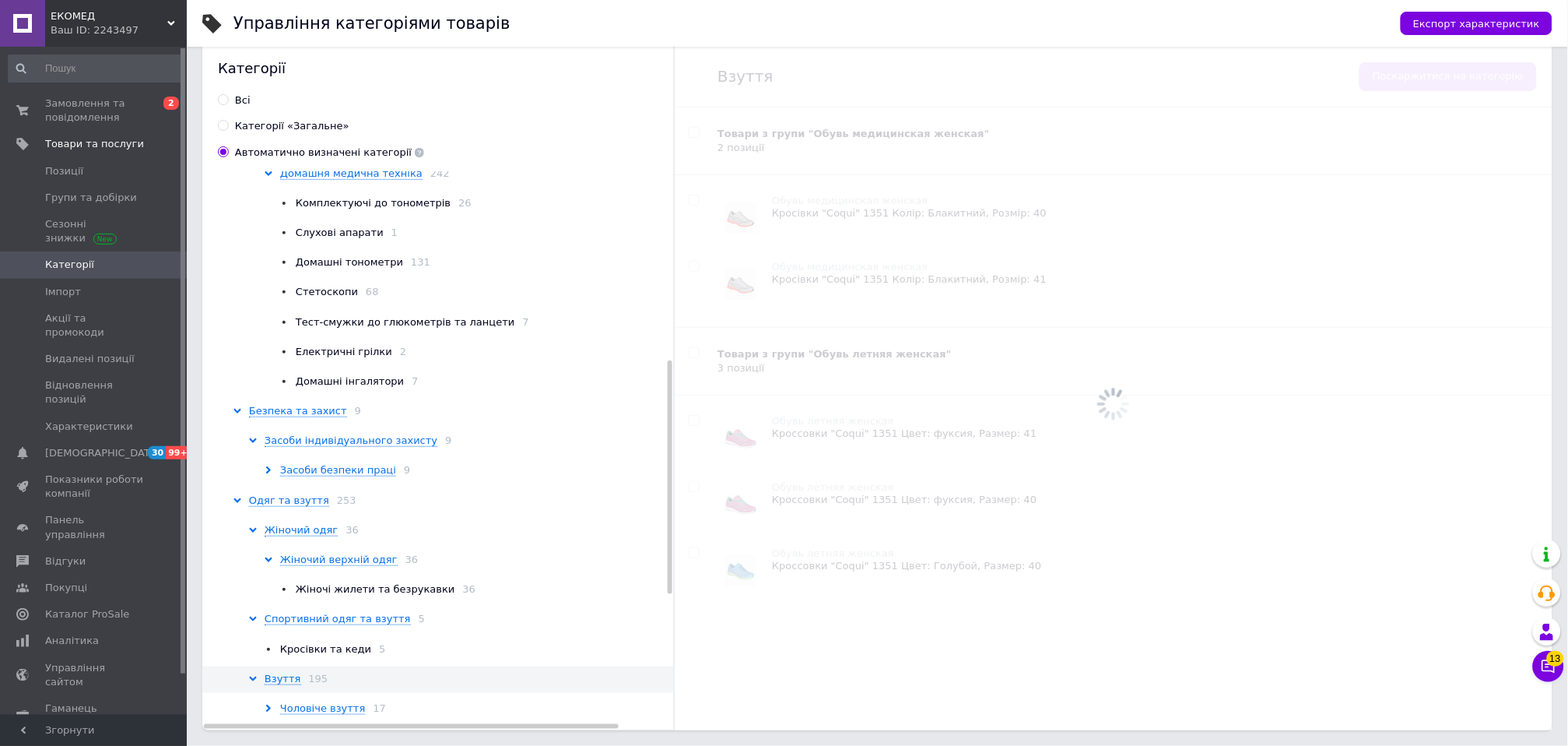
scroll to position [152, 0]
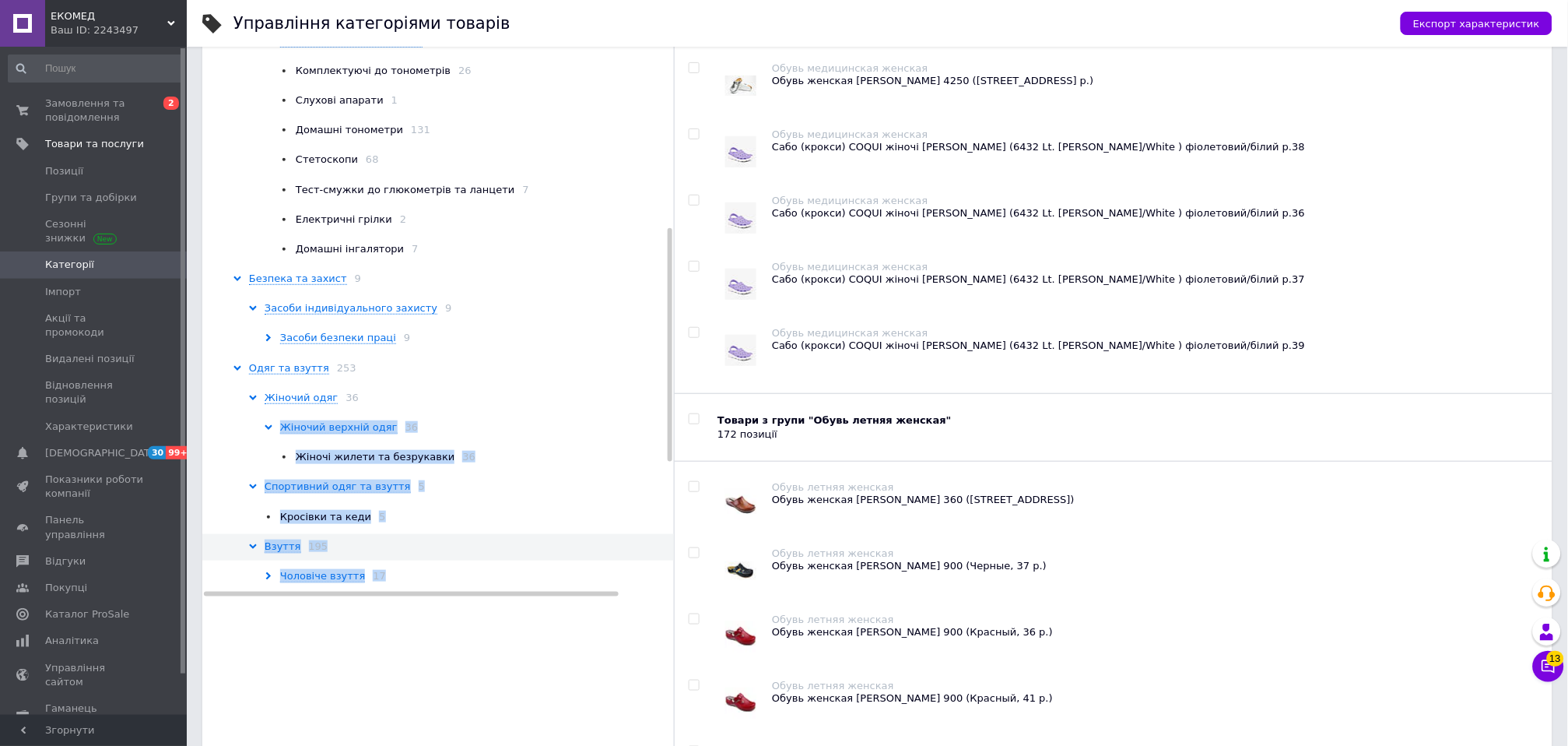
drag, startPoint x: 673, startPoint y: 428, endPoint x: 668, endPoint y: 503, distance: 75.2
click at [668, 503] on div "Товари 5052 Дім і сад 40 Краса та здоров'я 262 Косметика по догляду 1 Догляд за…" at bounding box center [438, 319] width 472 height 560
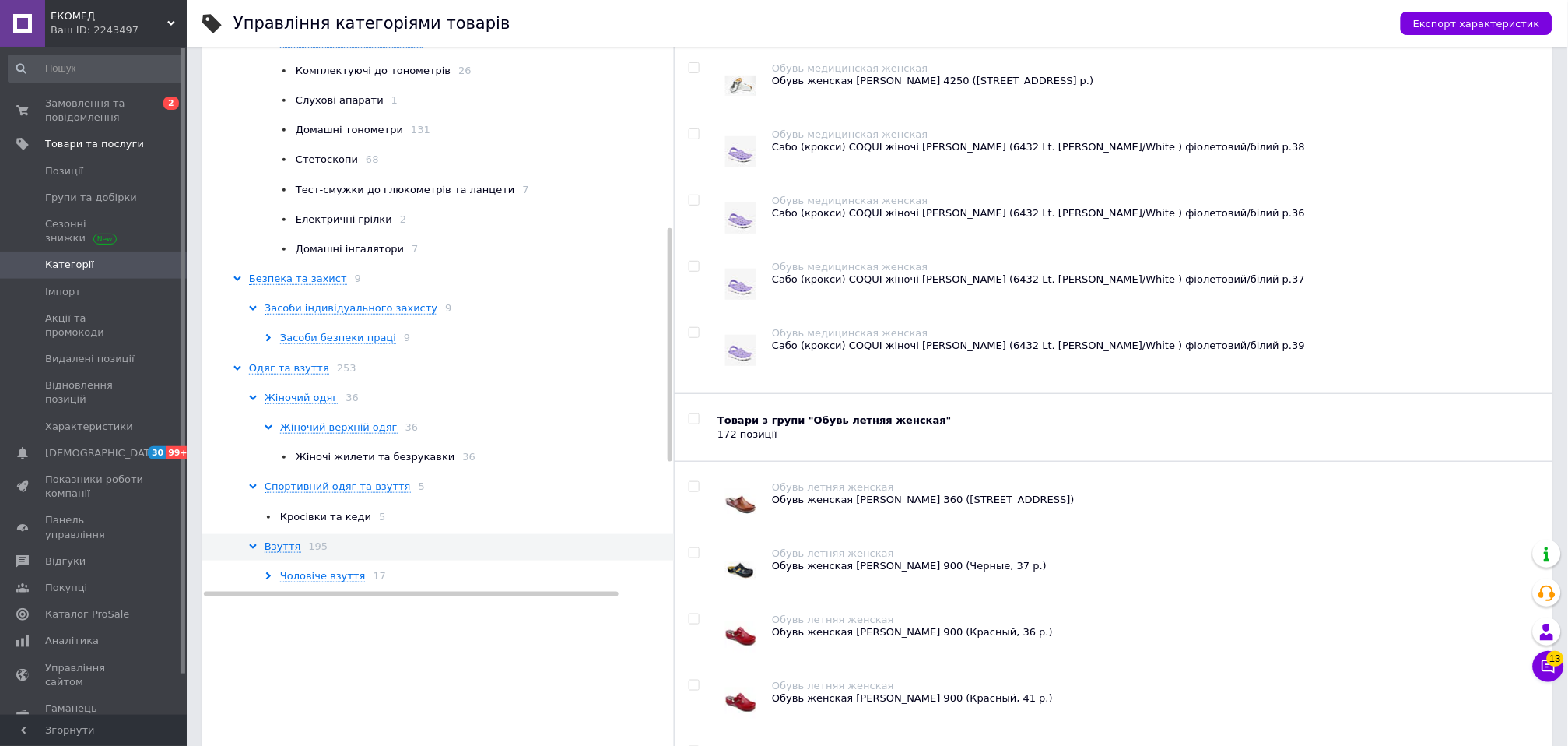
click at [602, 394] on div "Жіночий одяг 36" at bounding box center [463, 398] width 429 height 14
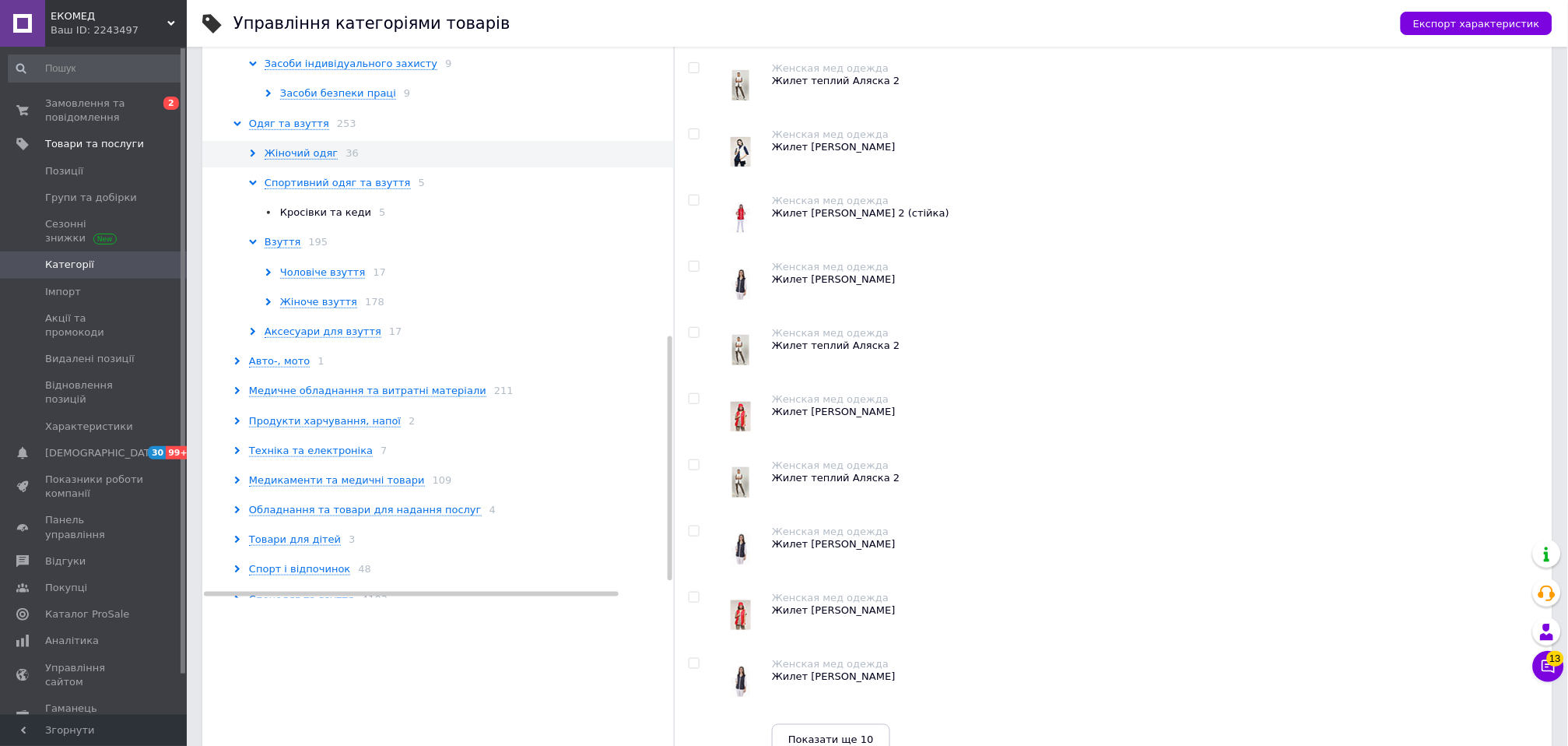
drag, startPoint x: 668, startPoint y: 434, endPoint x: 662, endPoint y: 541, distance: 107.2
click at [662, 541] on div "Товари 5052 Дім і сад 40 Краса та здоров'я 262 Косметика по догляду 1 Догляд за…" at bounding box center [438, 319] width 472 height 560
click at [300, 273] on span "Чоловіче взуття" at bounding box center [322, 271] width 85 height 13
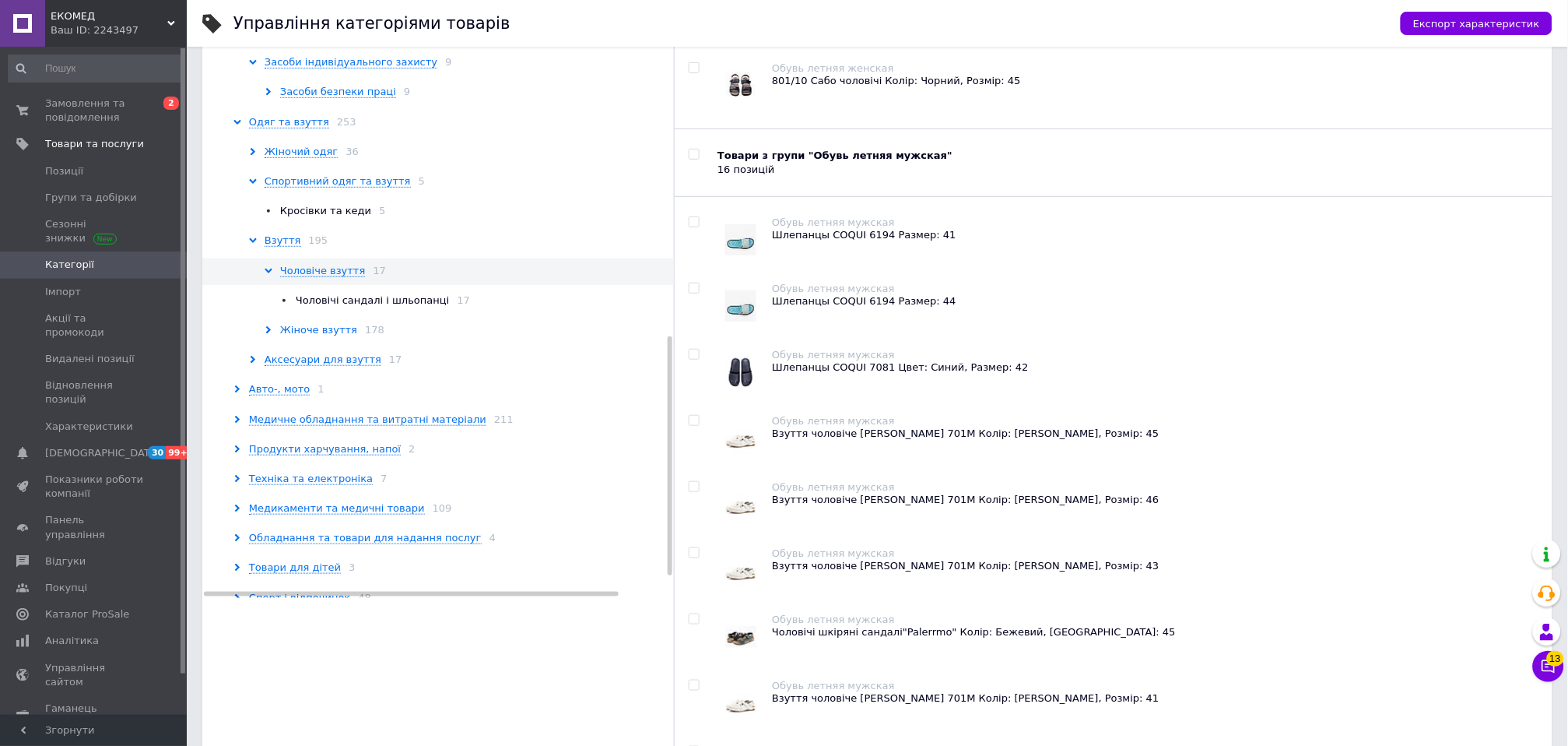
click at [315, 329] on span "Жіноче взуття" at bounding box center [318, 330] width 77 height 13
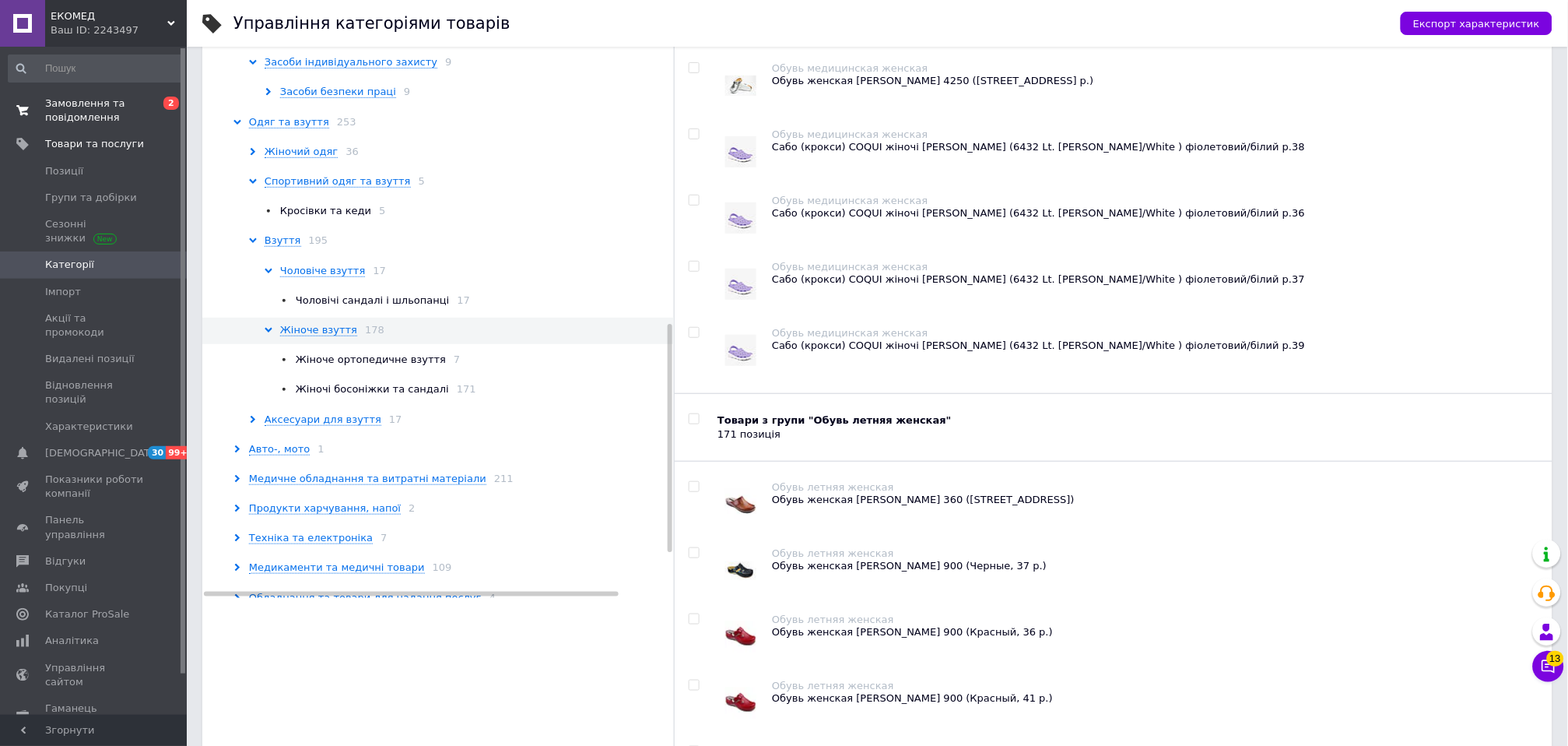
click at [64, 117] on span "Замовлення та повідомлення" at bounding box center [95, 110] width 99 height 28
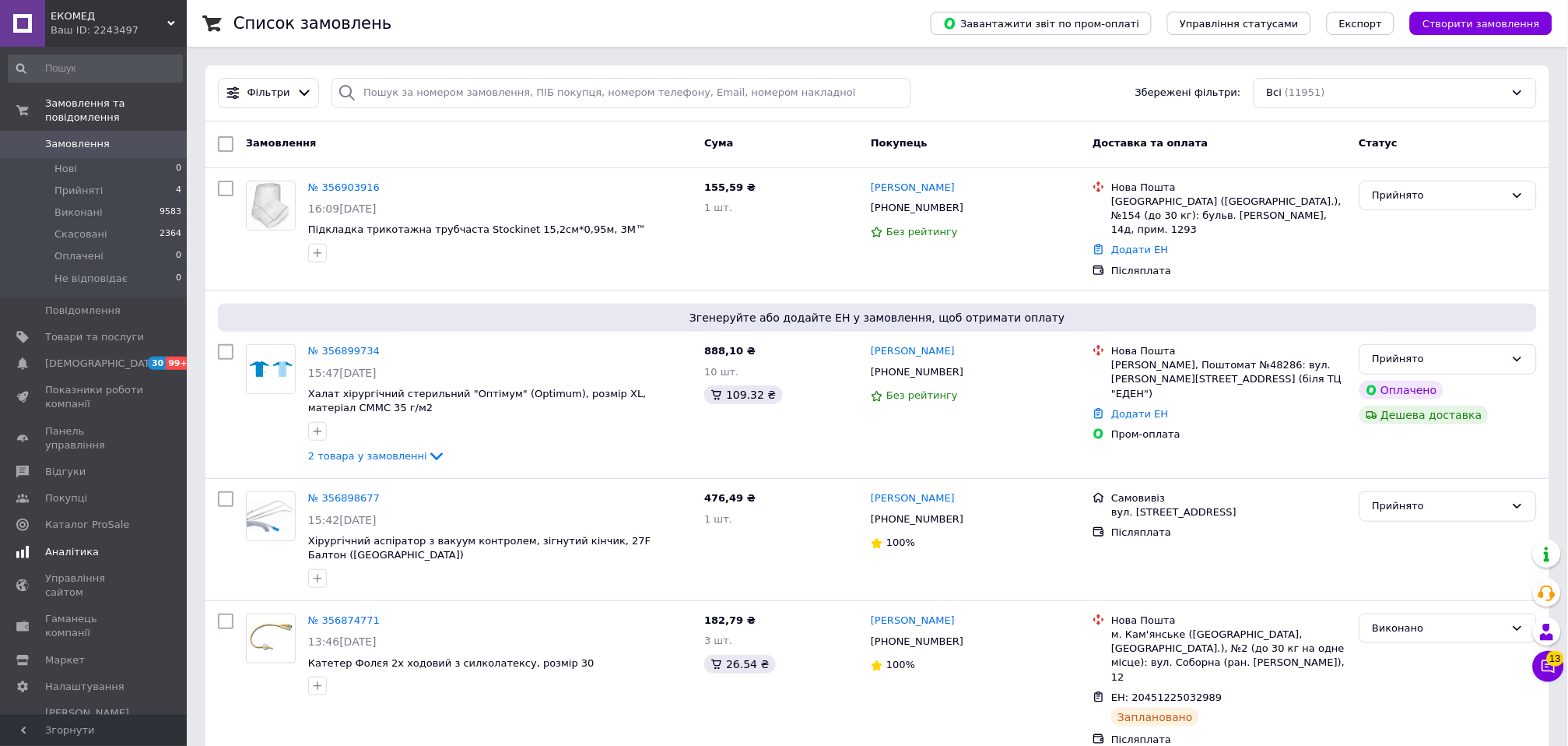
click at [69, 545] on span "Аналітика" at bounding box center [72, 552] width 54 height 14
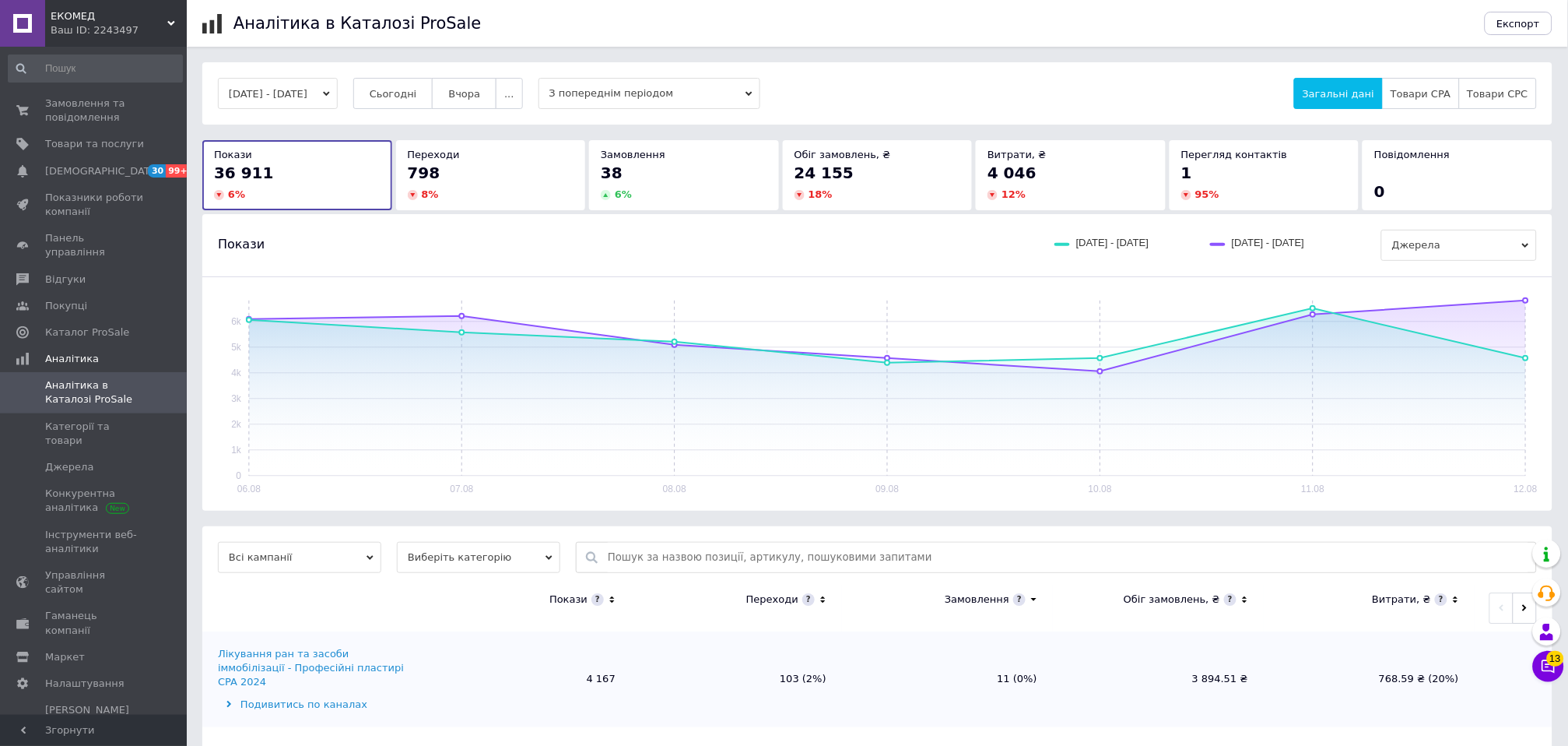
click at [332, 93] on button "[DATE] - [DATE]" at bounding box center [277, 93] width 120 height 31
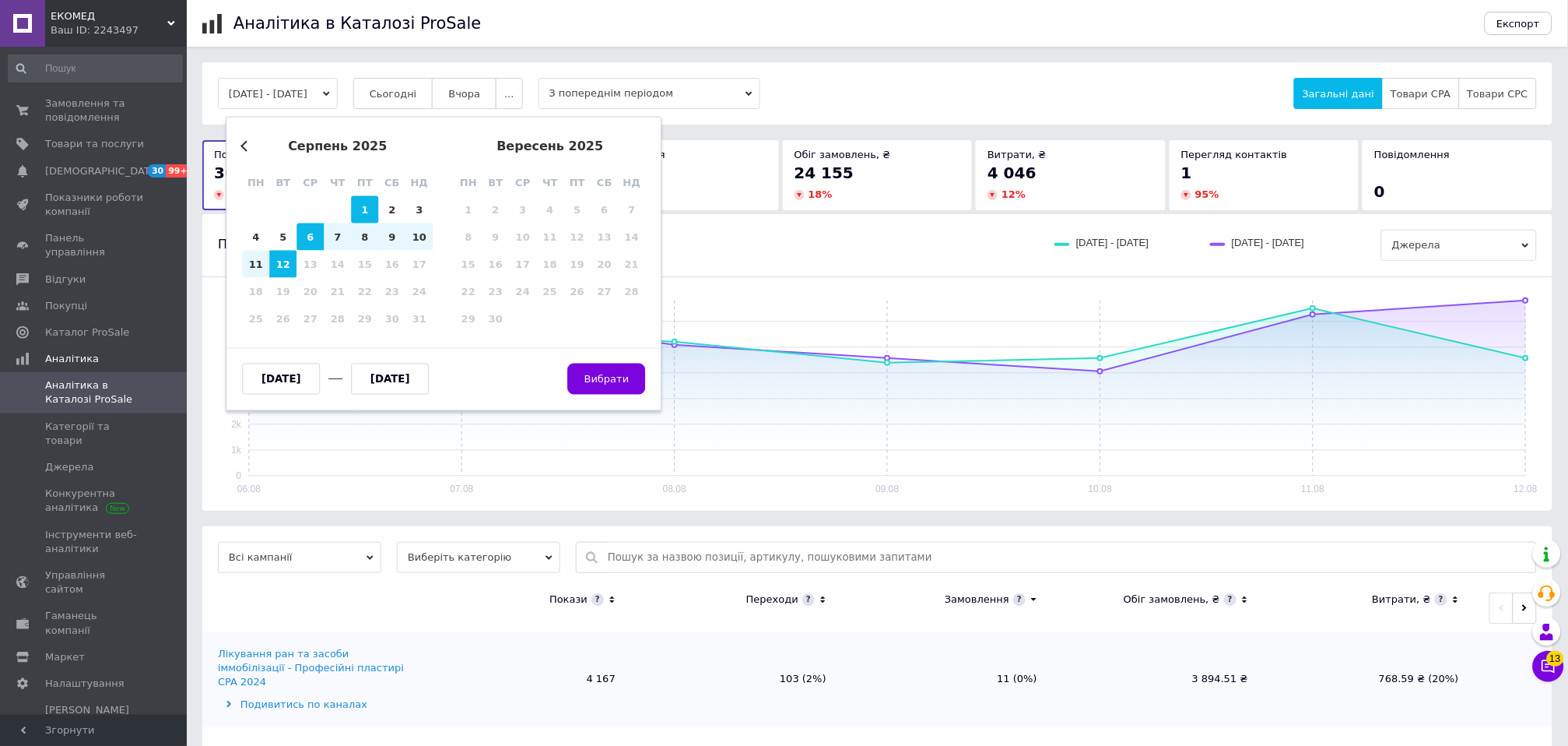
click at [356, 211] on div "1" at bounding box center [364, 210] width 27 height 27
type input "[DATE]"
click at [285, 271] on div "12" at bounding box center [282, 264] width 27 height 27
type input "[DATE]"
click at [606, 367] on button "Вибрати" at bounding box center [606, 379] width 77 height 31
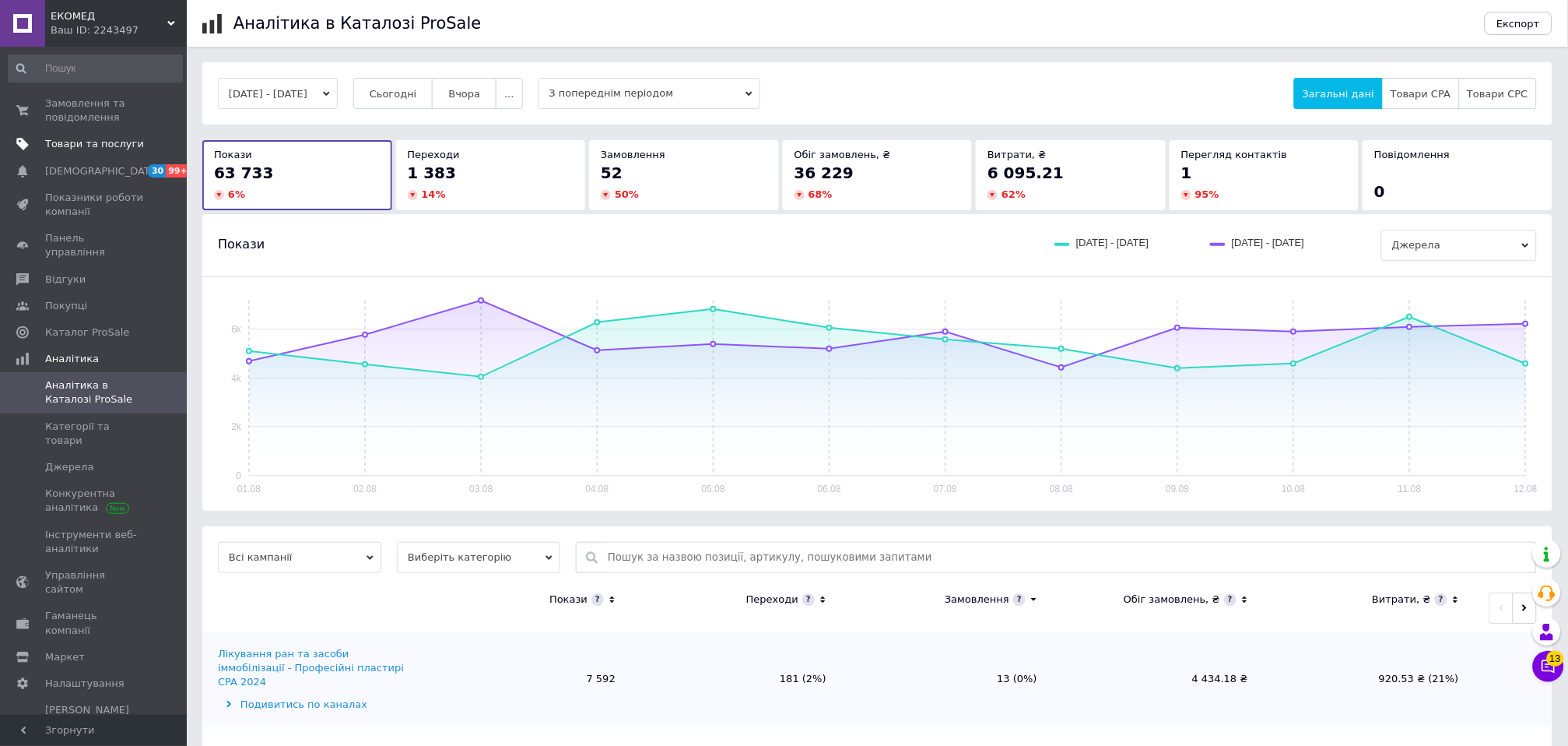
click at [73, 153] on link "Товари та послуги" at bounding box center [95, 144] width 191 height 27
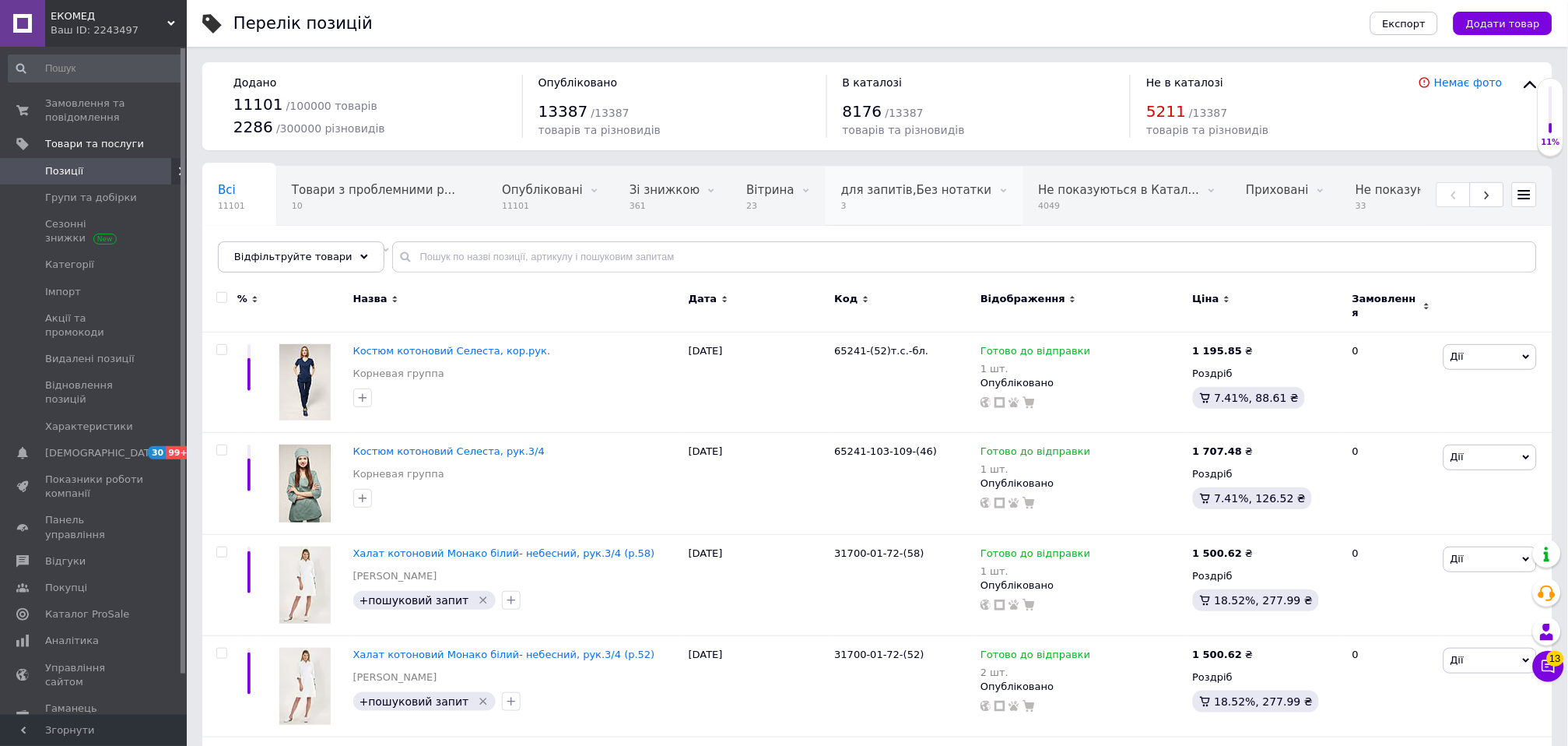
click at [845, 169] on div "для запитів,Без нотатки 3" at bounding box center [924, 196] width 198 height 59
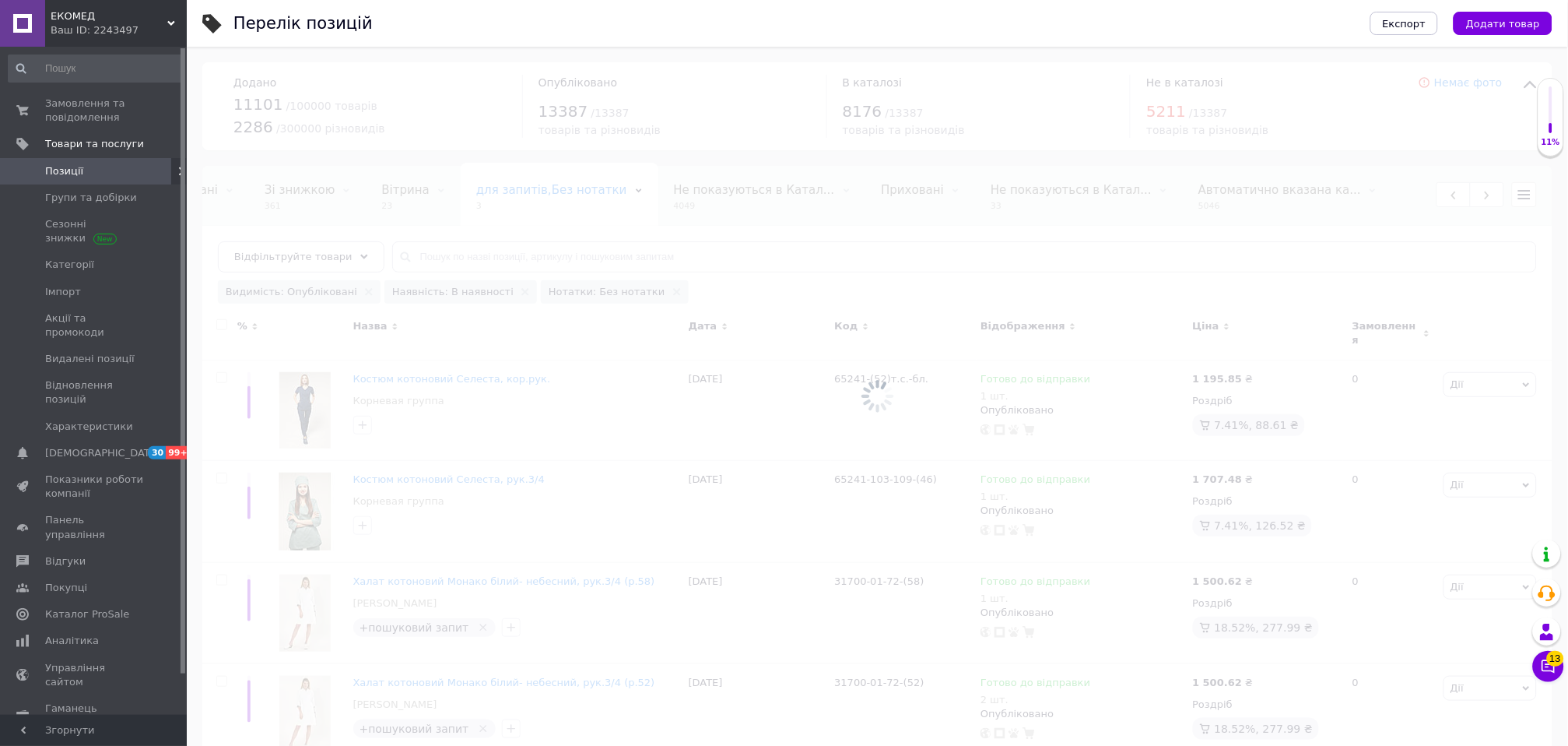
scroll to position [0, 351]
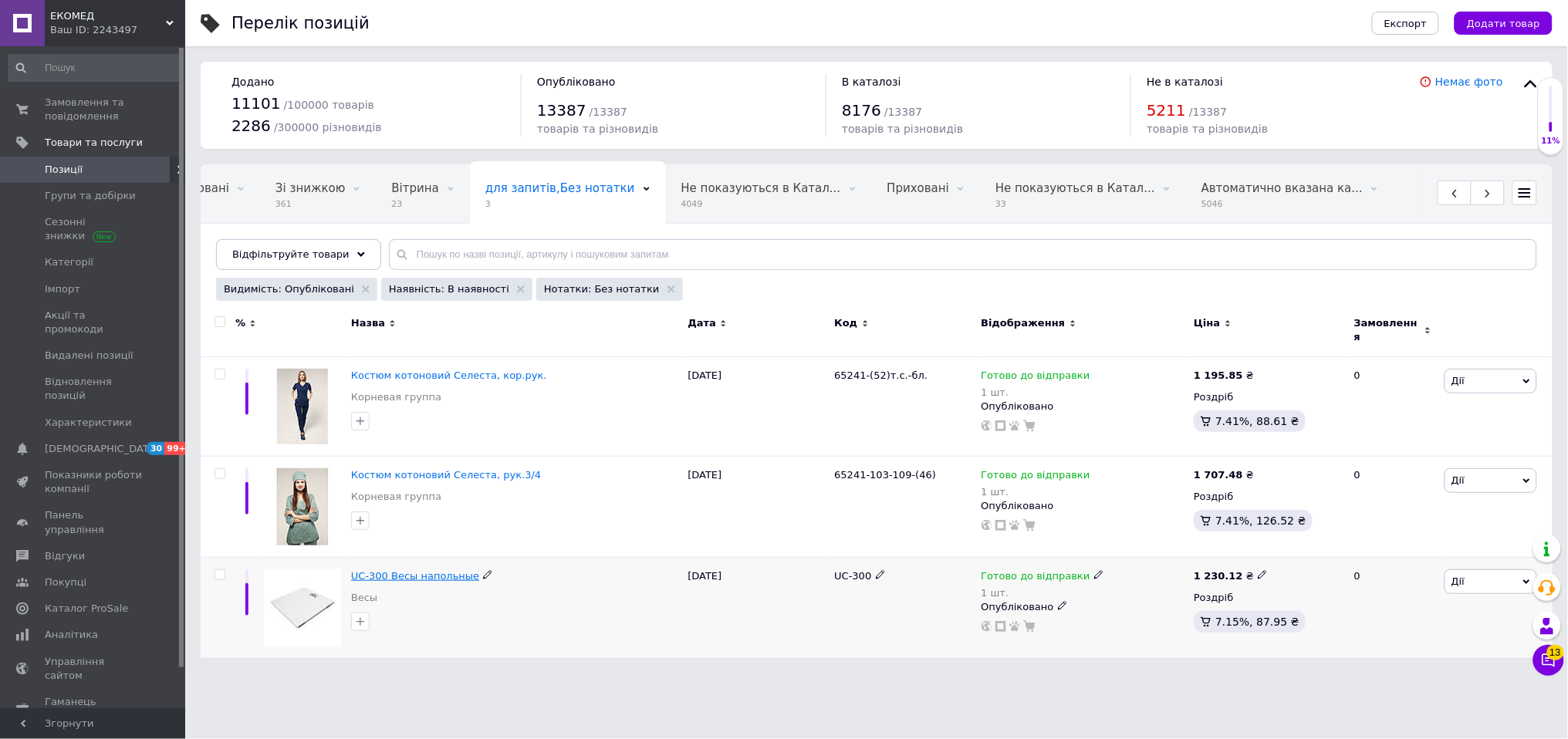
click at [427, 570] on span "UC-300 Весы напольные" at bounding box center [414, 575] width 128 height 12
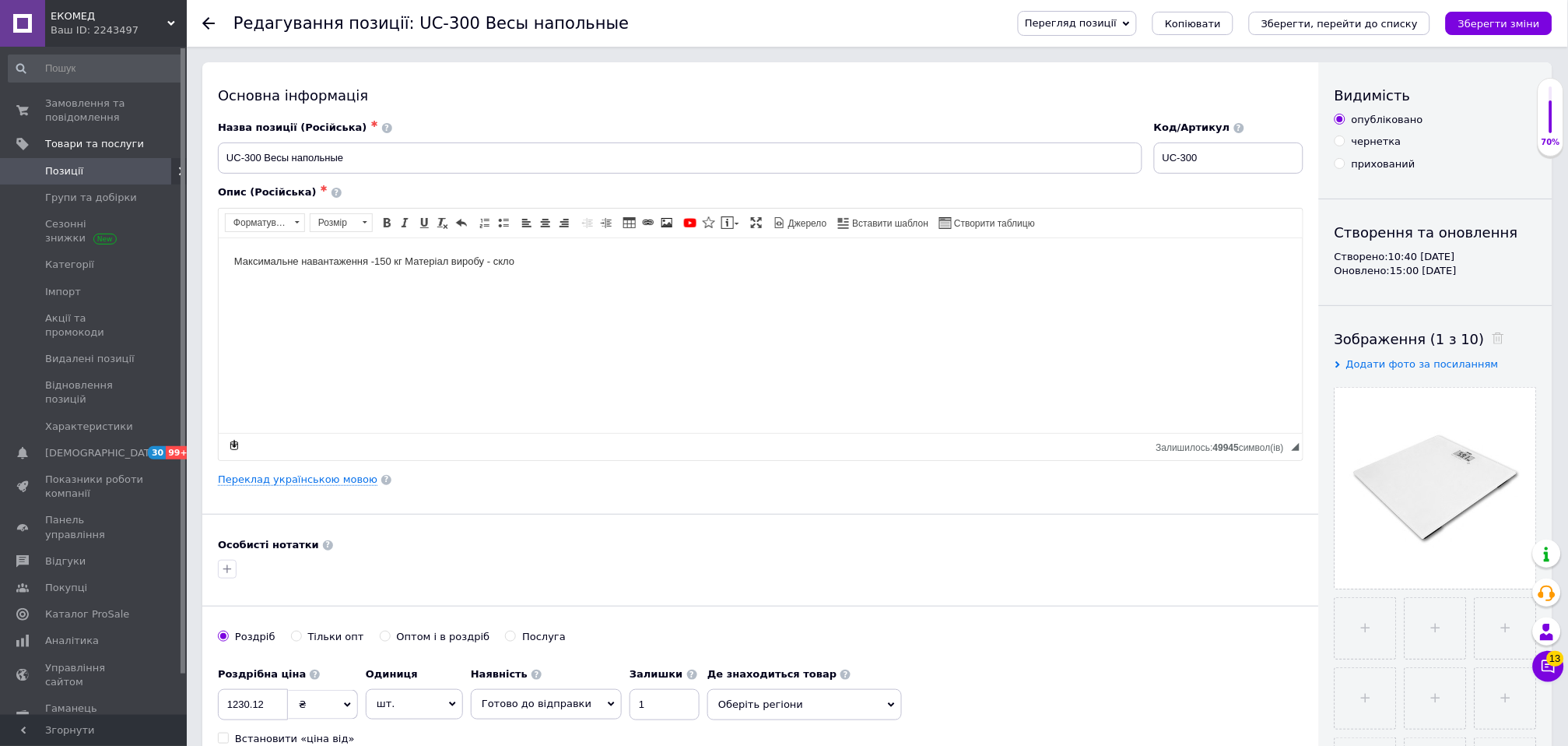
click at [1240, 67] on div "Основна інформація Назва позиції (Російська) ✱ UC-300 Весы напольные Код/Артику…" at bounding box center [761, 497] width 1117 height 869
click at [1148, 65] on div "Основна інформація Назва позиції (Російська) ✱ UC-300 Весы напольные Код/Артику…" at bounding box center [761, 497] width 1117 height 869
click at [1235, 571] on div at bounding box center [760, 569] width 1091 height 25
drag, startPoint x: 1232, startPoint y: 570, endPoint x: 1312, endPoint y: 573, distance: 80.1
click at [1312, 573] on div "Основна інформація Назва позиції (Російська) ✱ UC-300 Весы напольные Код/Артику…" at bounding box center [761, 497] width 1117 height 869
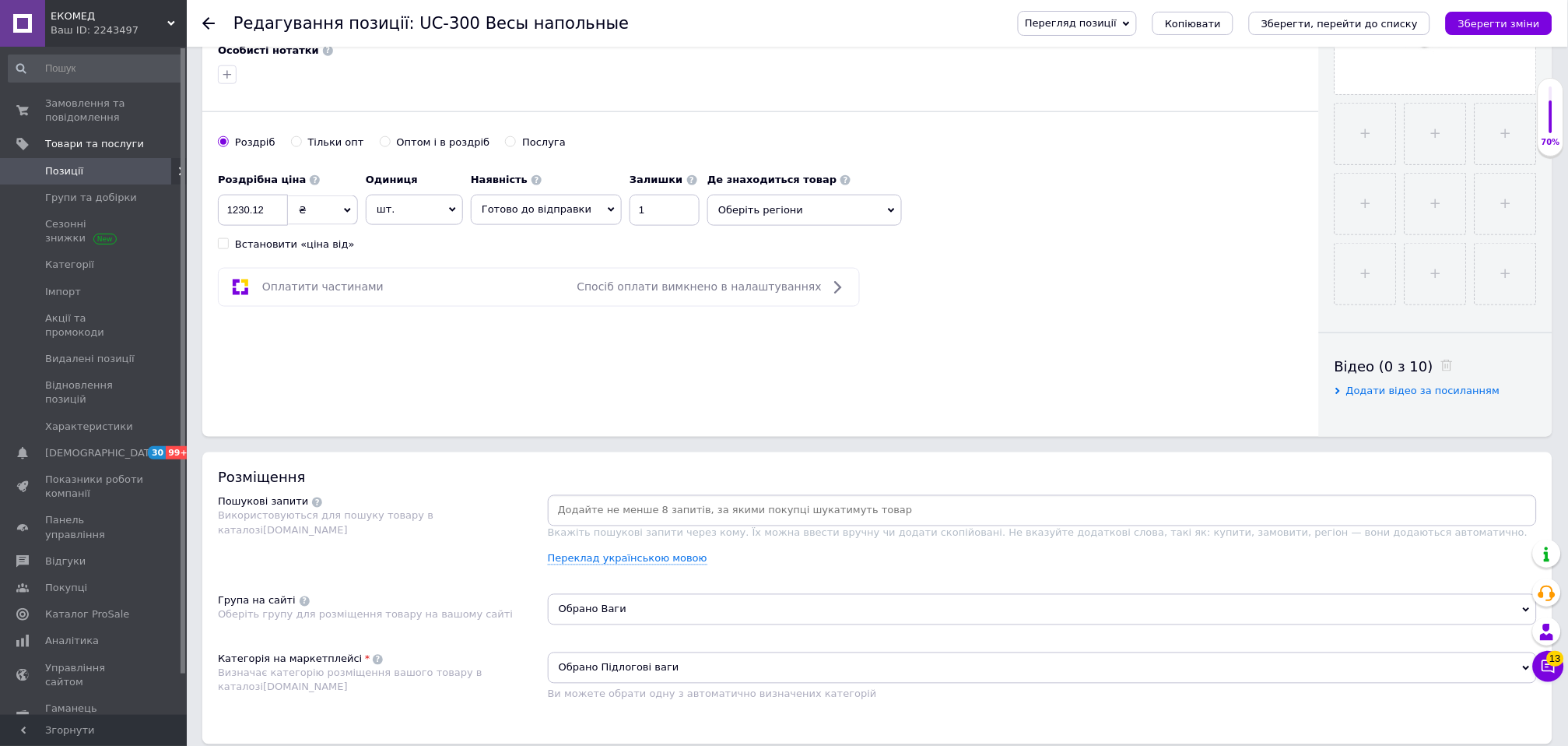
scroll to position [832, 0]
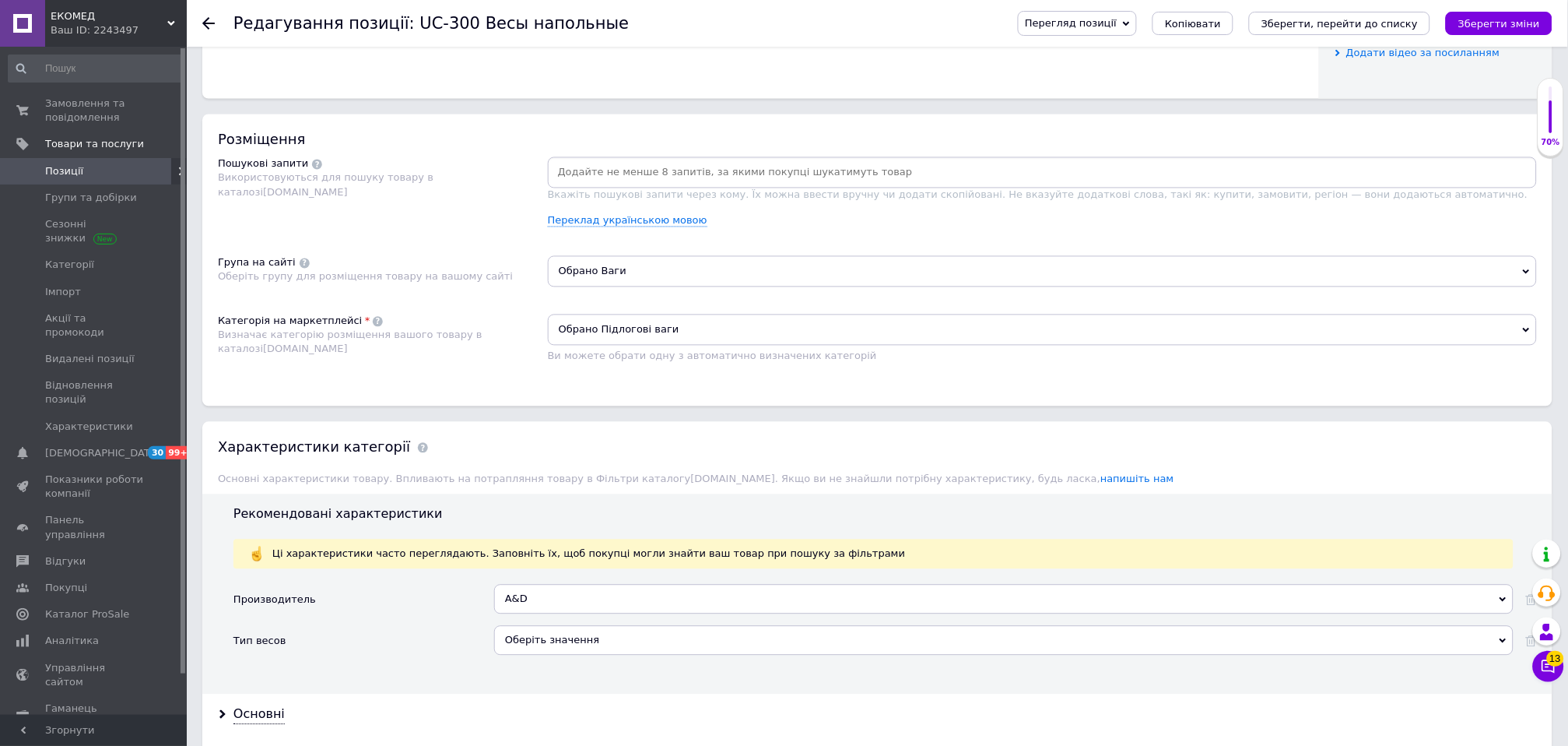
click at [556, 185] on input at bounding box center [1042, 173] width 983 height 23
type input "весы"
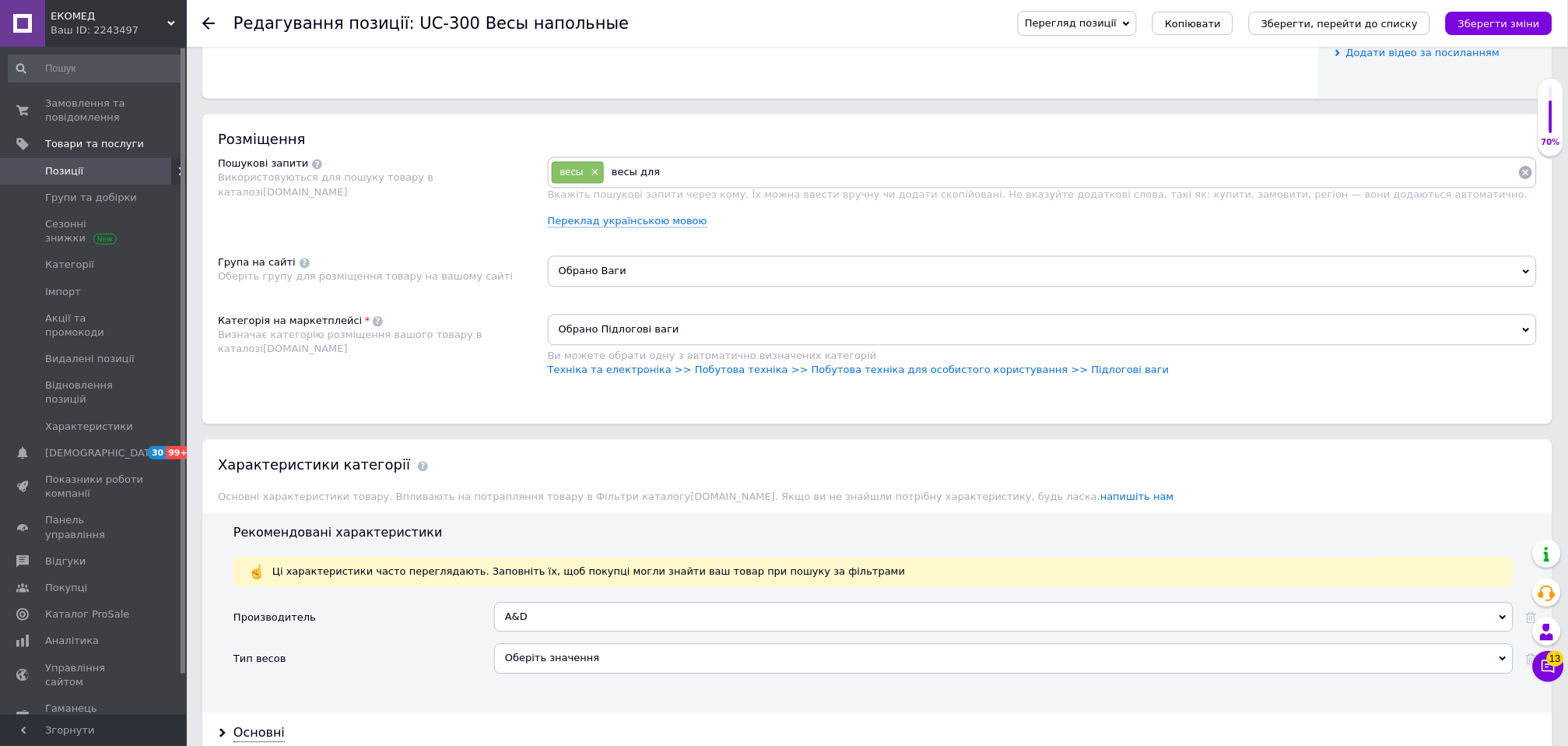
click at [673, 185] on input "весы для" at bounding box center [1061, 173] width 913 height 23
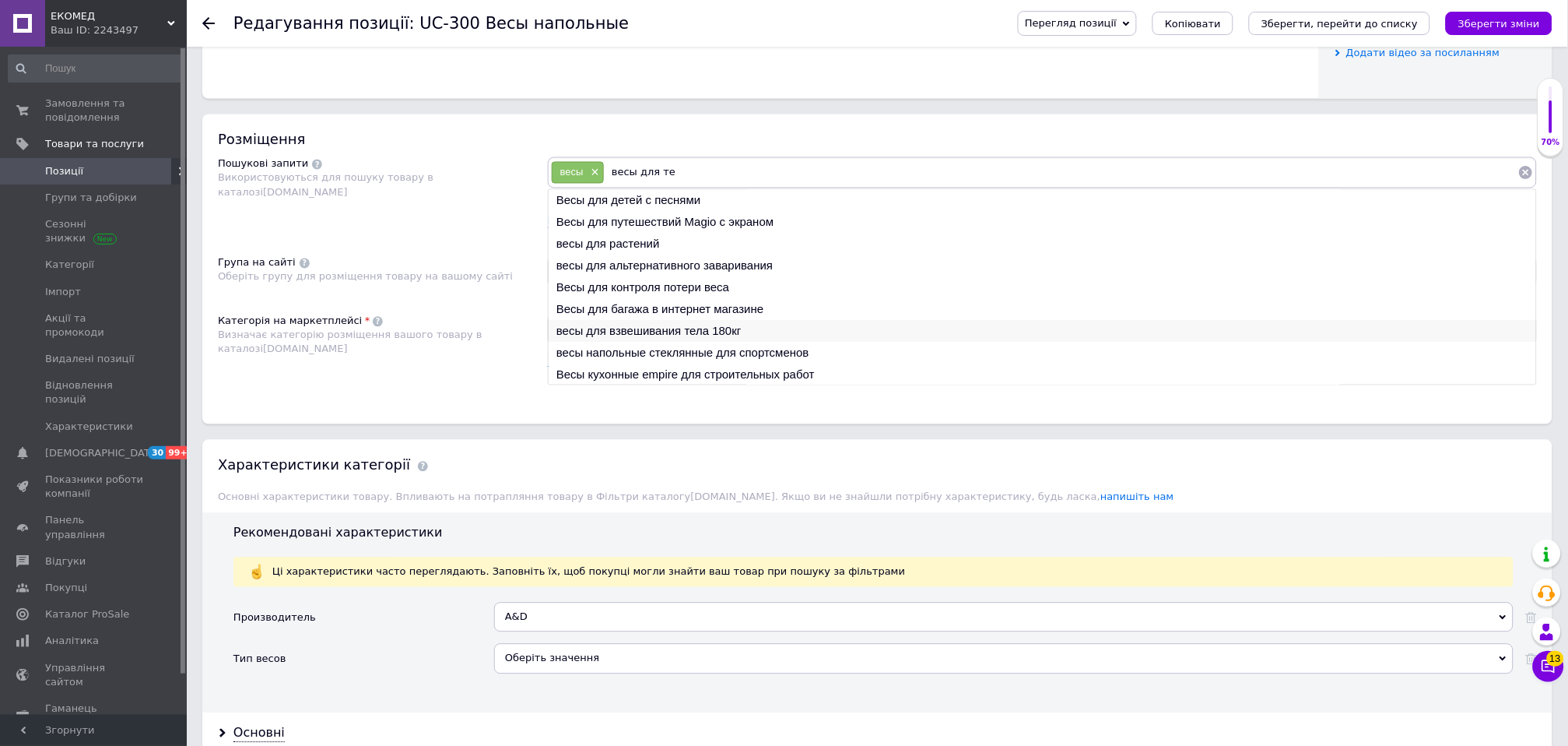
scroll to position [23, 0]
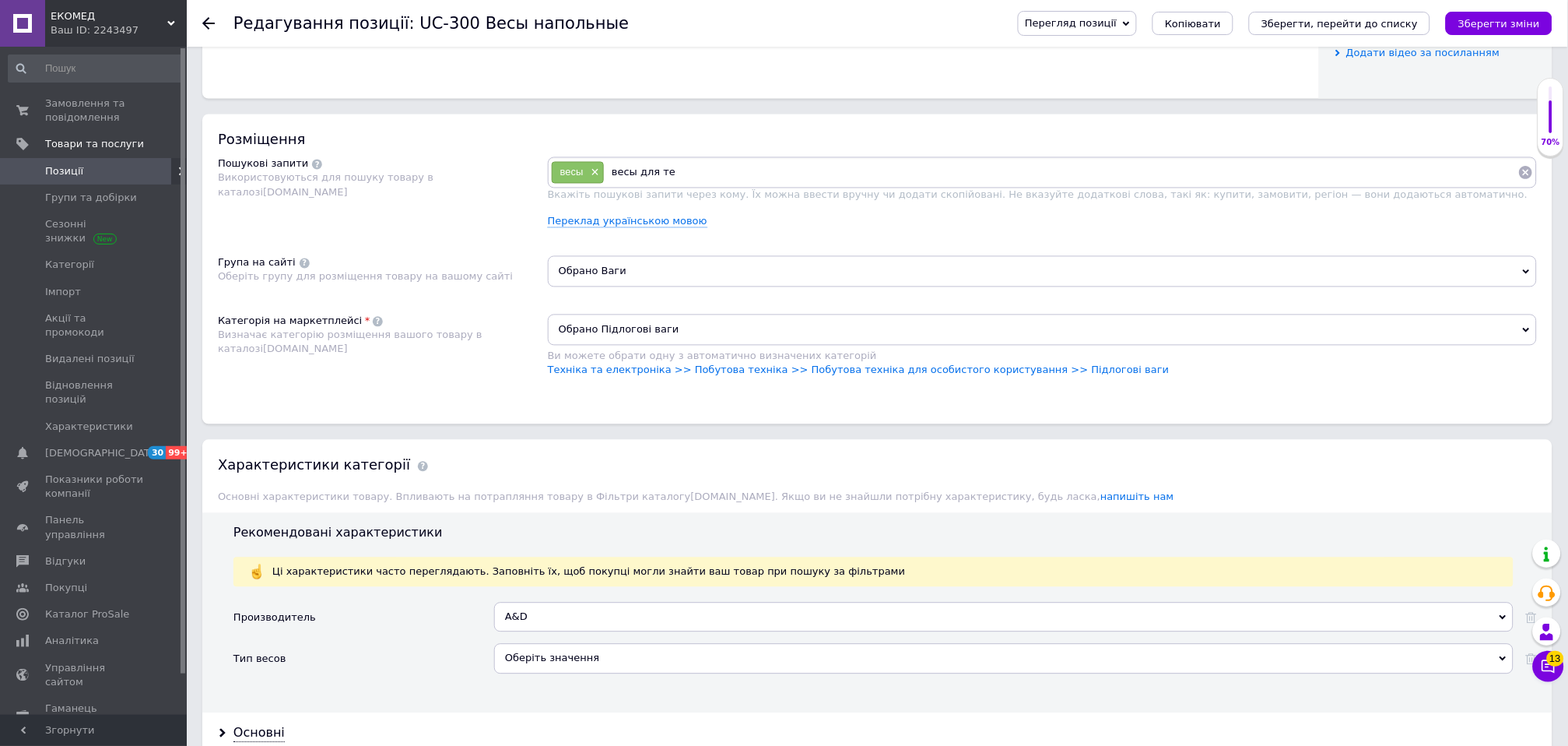
click at [690, 189] on div "весы × весы для те" at bounding box center [1042, 173] width 989 height 31
click at [685, 185] on input "весы для те" at bounding box center [1061, 173] width 913 height 23
type input "весы для тела"
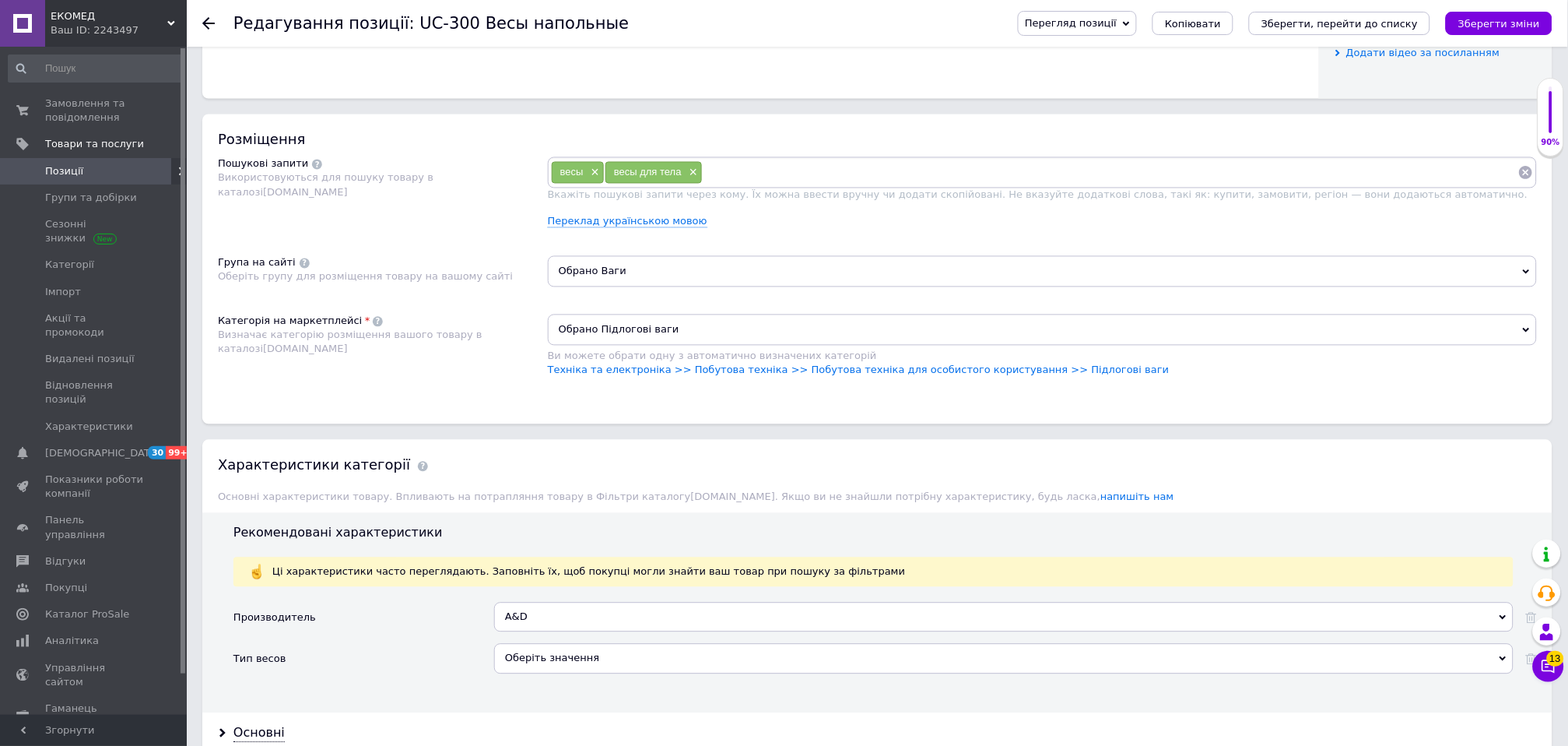
click at [723, 185] on input at bounding box center [1110, 173] width 815 height 23
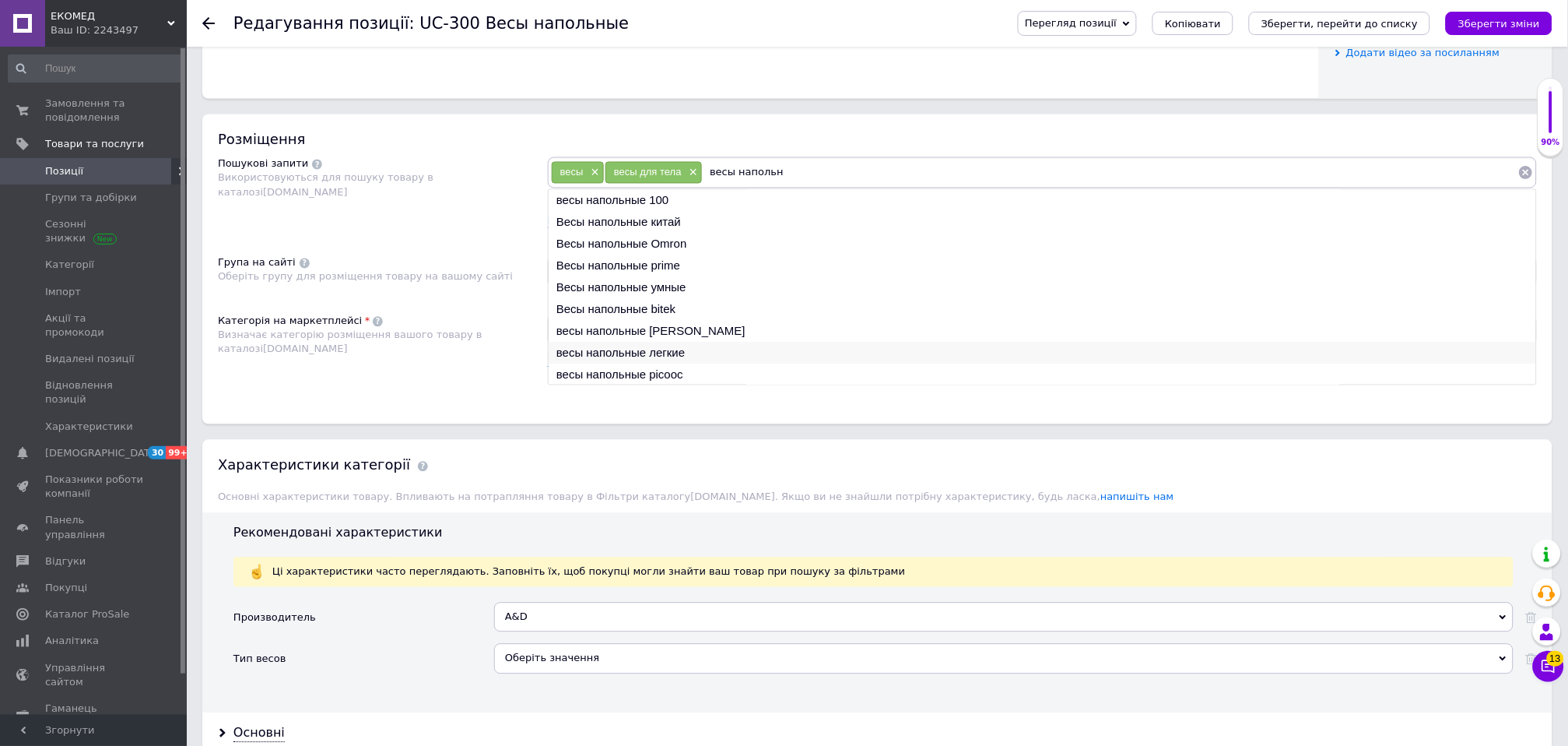
type input "весы напольн"
click at [761, 364] on li "весы напольные легкие" at bounding box center [1042, 354] width 987 height 22
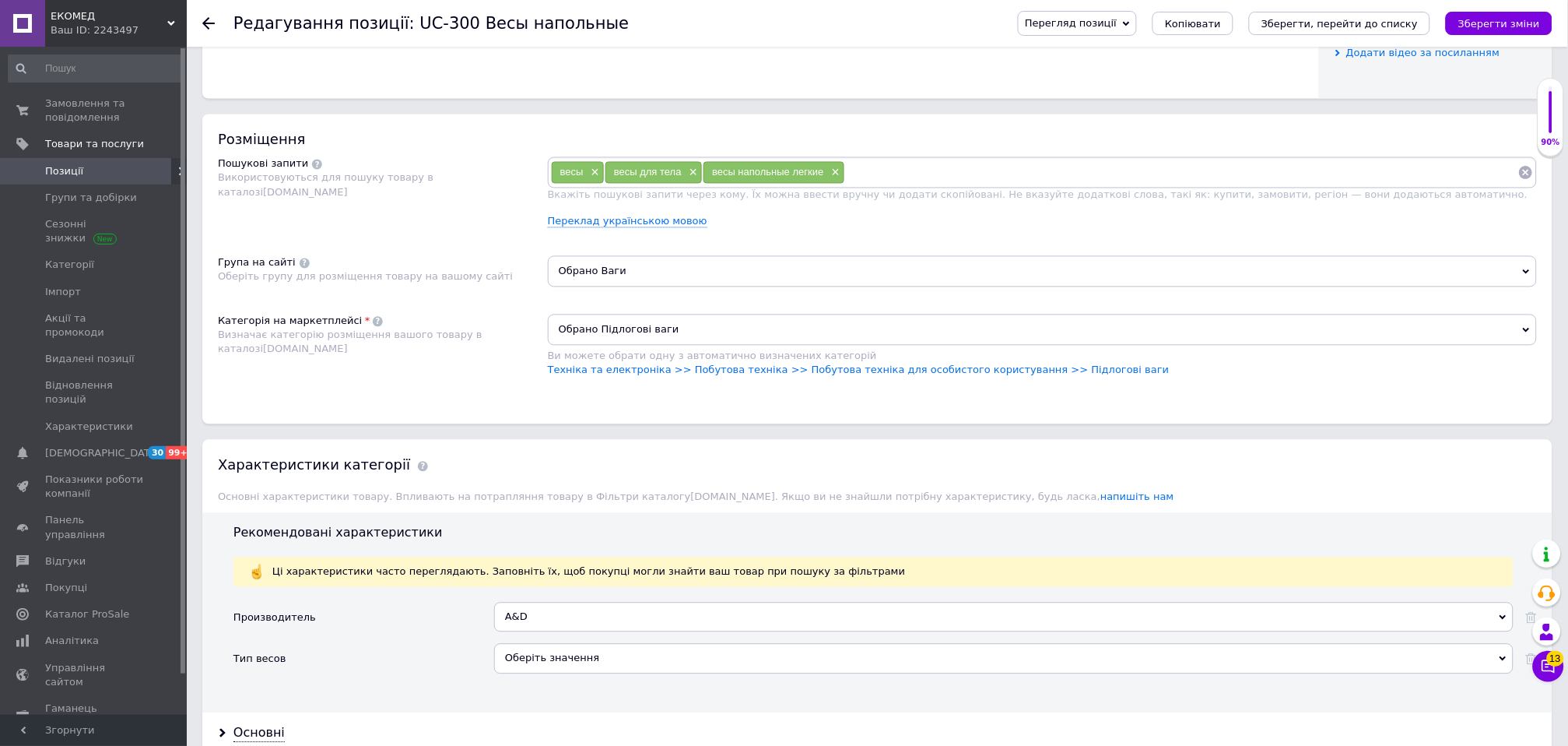
click at [886, 185] on input at bounding box center [1181, 173] width 673 height 23
click at [904, 185] on input "весы для" at bounding box center [1181, 173] width 673 height 23
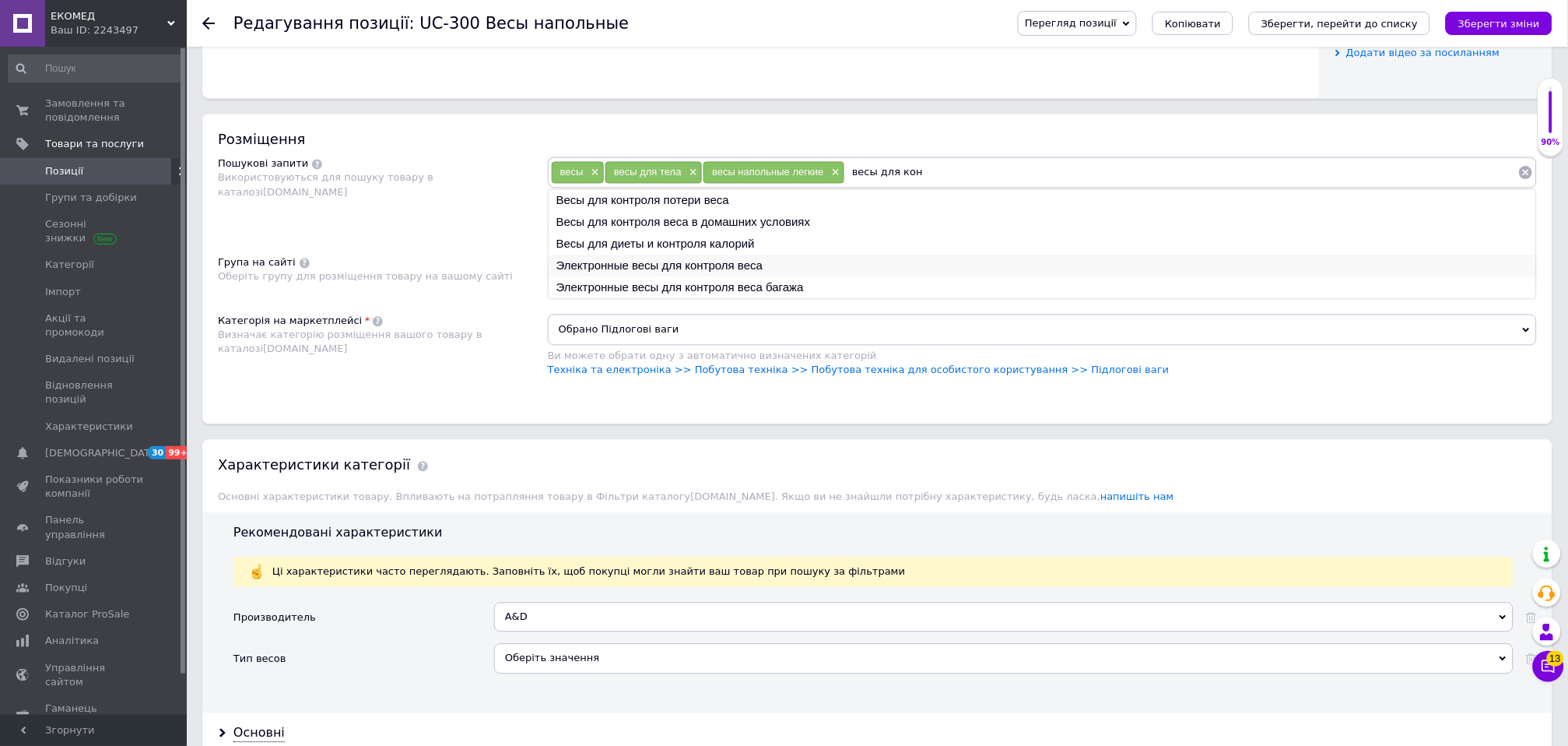
type input "весы для кон"
click at [793, 277] on li "Электронные весы для контроля веса" at bounding box center [1042, 266] width 987 height 22
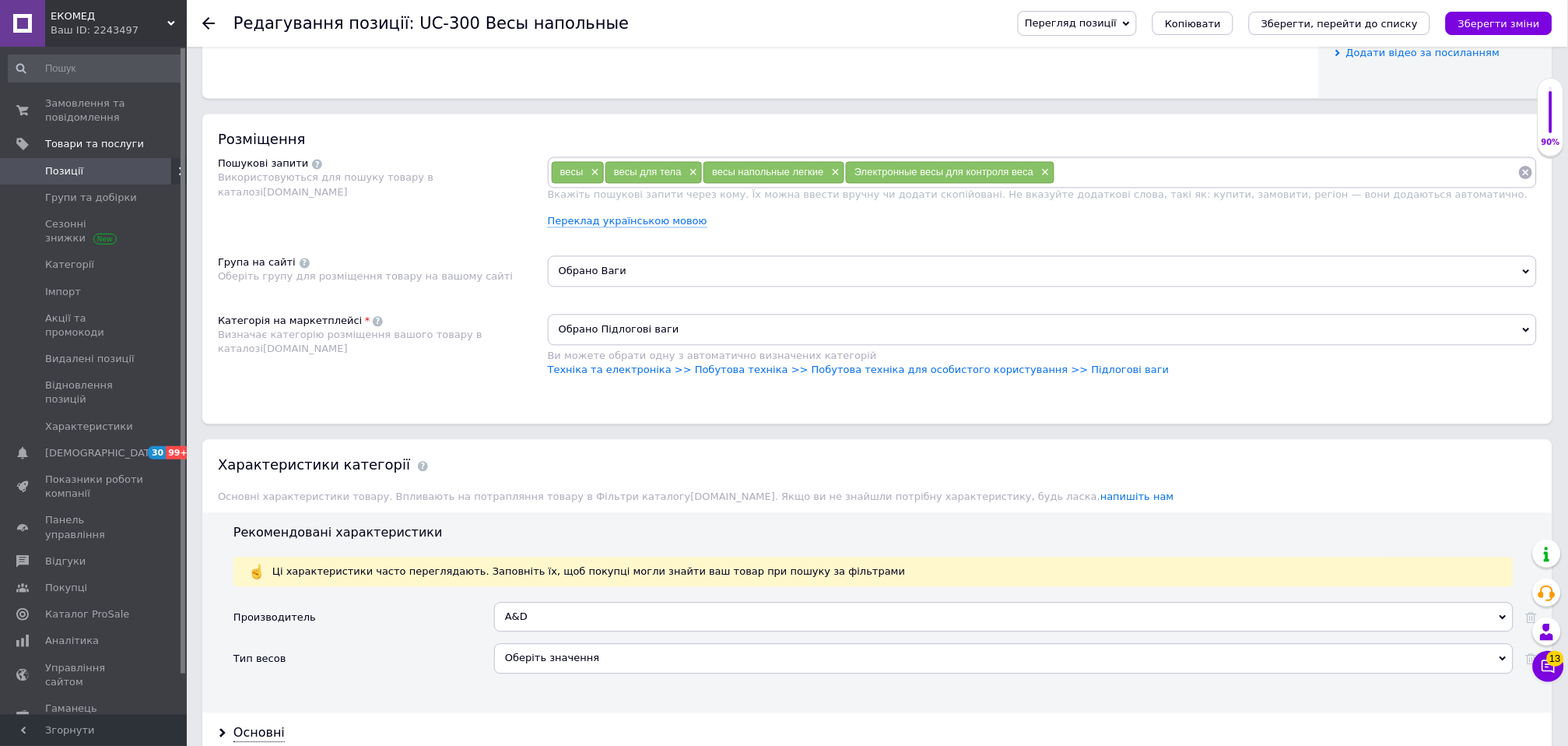
click at [1095, 185] on input at bounding box center [1286, 173] width 463 height 23
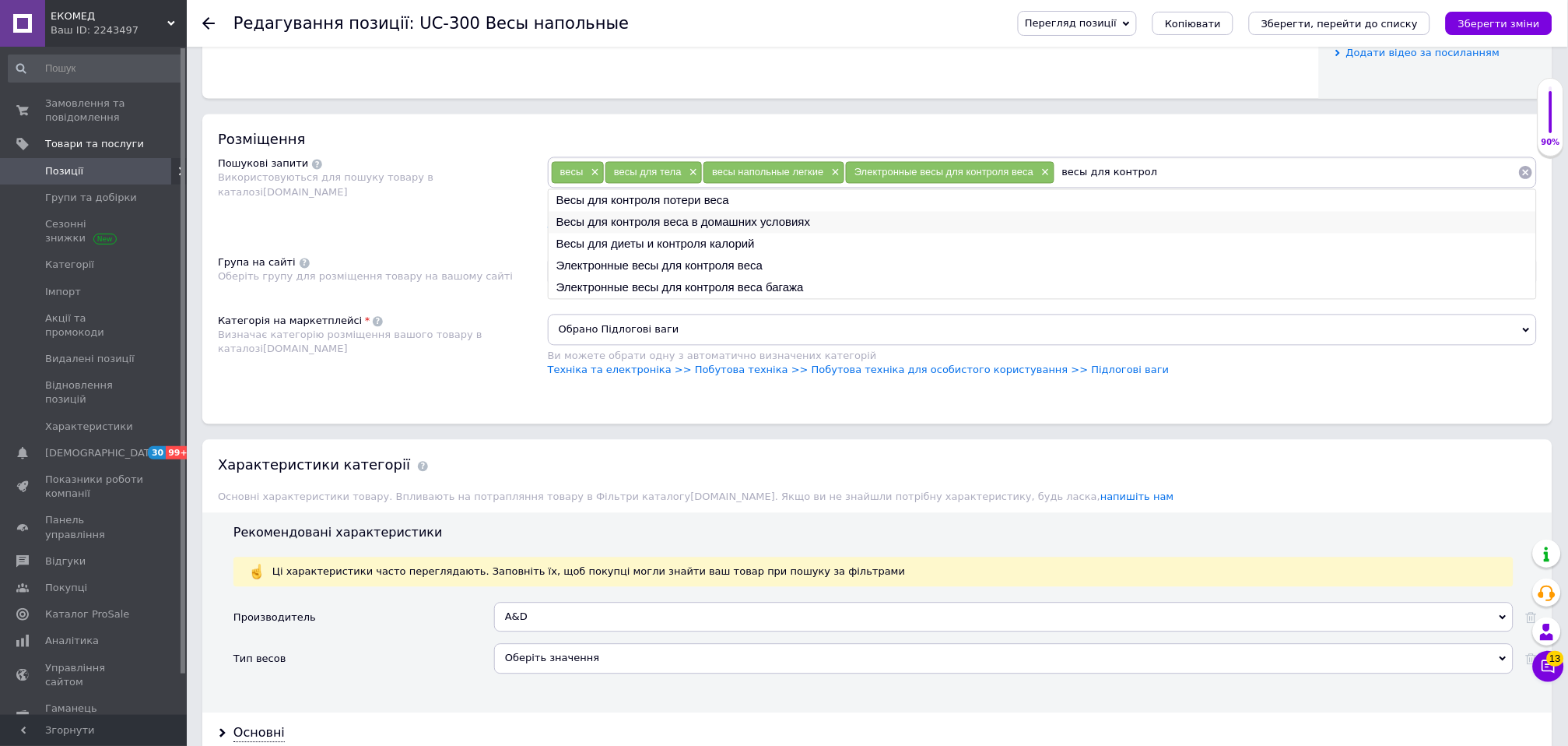
type input "весы для контрол"
click at [854, 233] on li "Весы для контроля веса в домашних условиях" at bounding box center [1042, 222] width 987 height 22
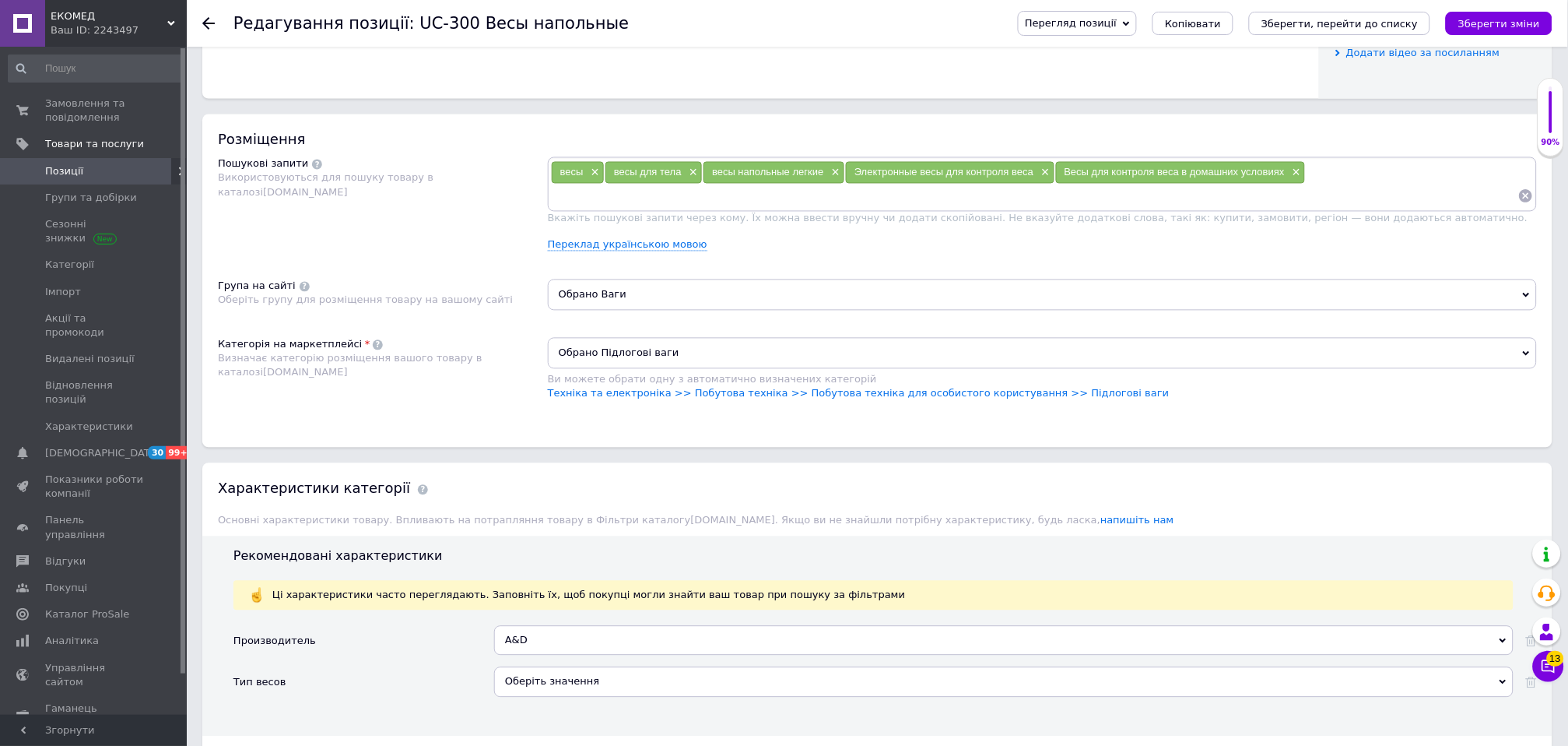
click at [914, 208] on input at bounding box center [1034, 196] width 967 height 23
click at [602, 208] on input at bounding box center [1034, 196] width 967 height 23
click at [571, 208] on input at bounding box center [1034, 196] width 967 height 23
type input "весы чело"
click at [770, 235] on li "Весы электронные для веса человека" at bounding box center [1042, 224] width 987 height 22
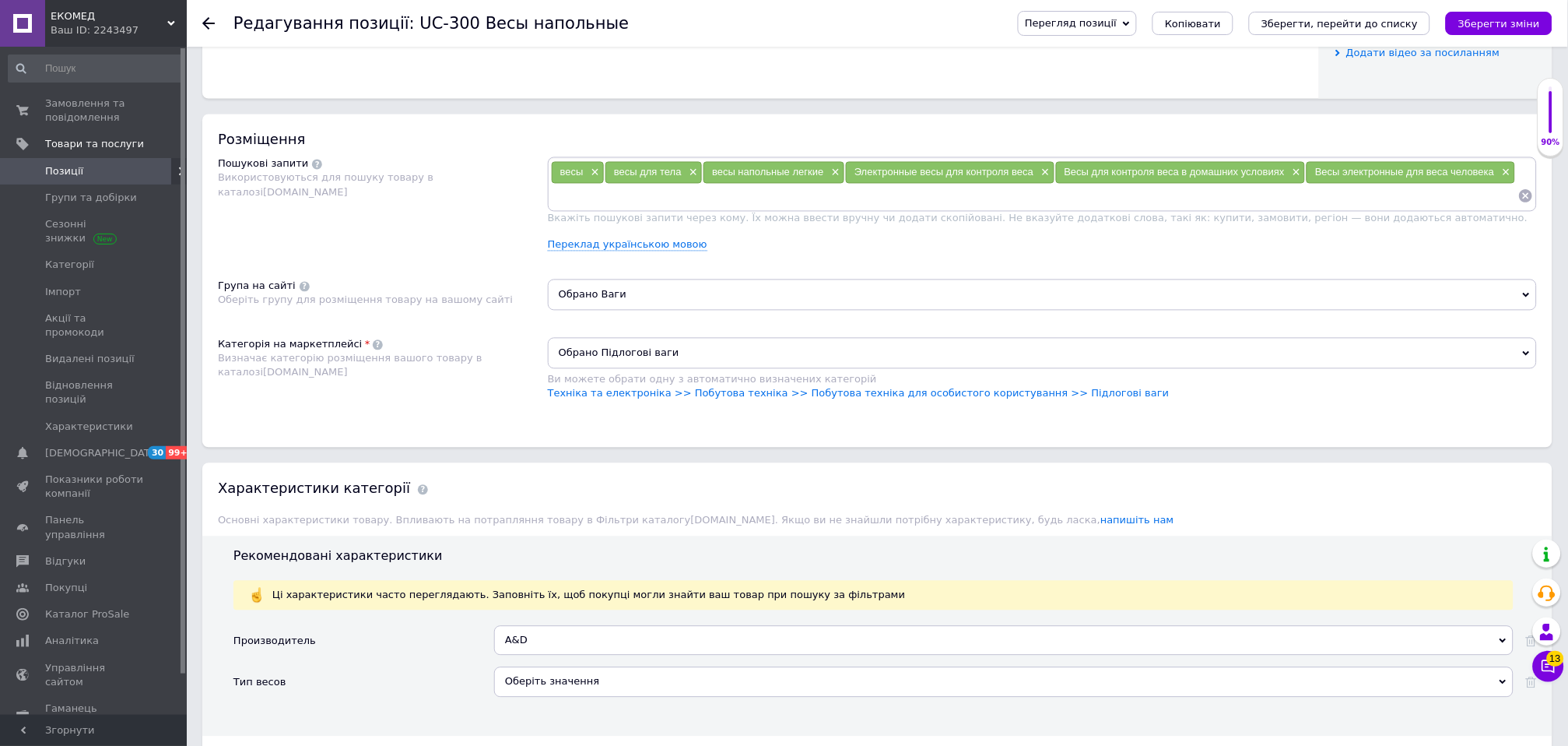
click at [606, 208] on input at bounding box center [1034, 196] width 967 height 23
type input "ваги"
type input "ваги електронні"
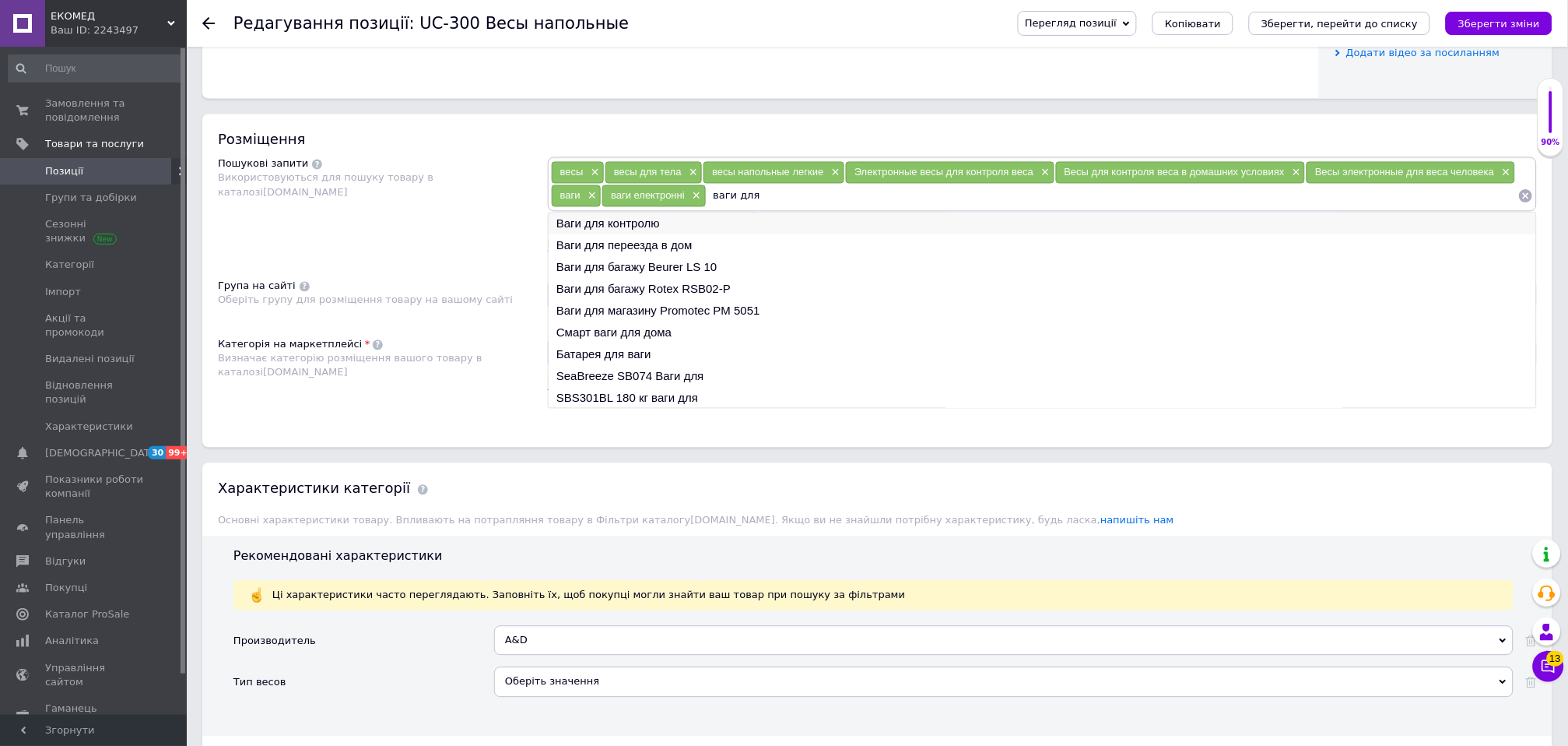
type input "ваги для"
click at [649, 235] on li "Ваги для контролю" at bounding box center [1042, 224] width 987 height 22
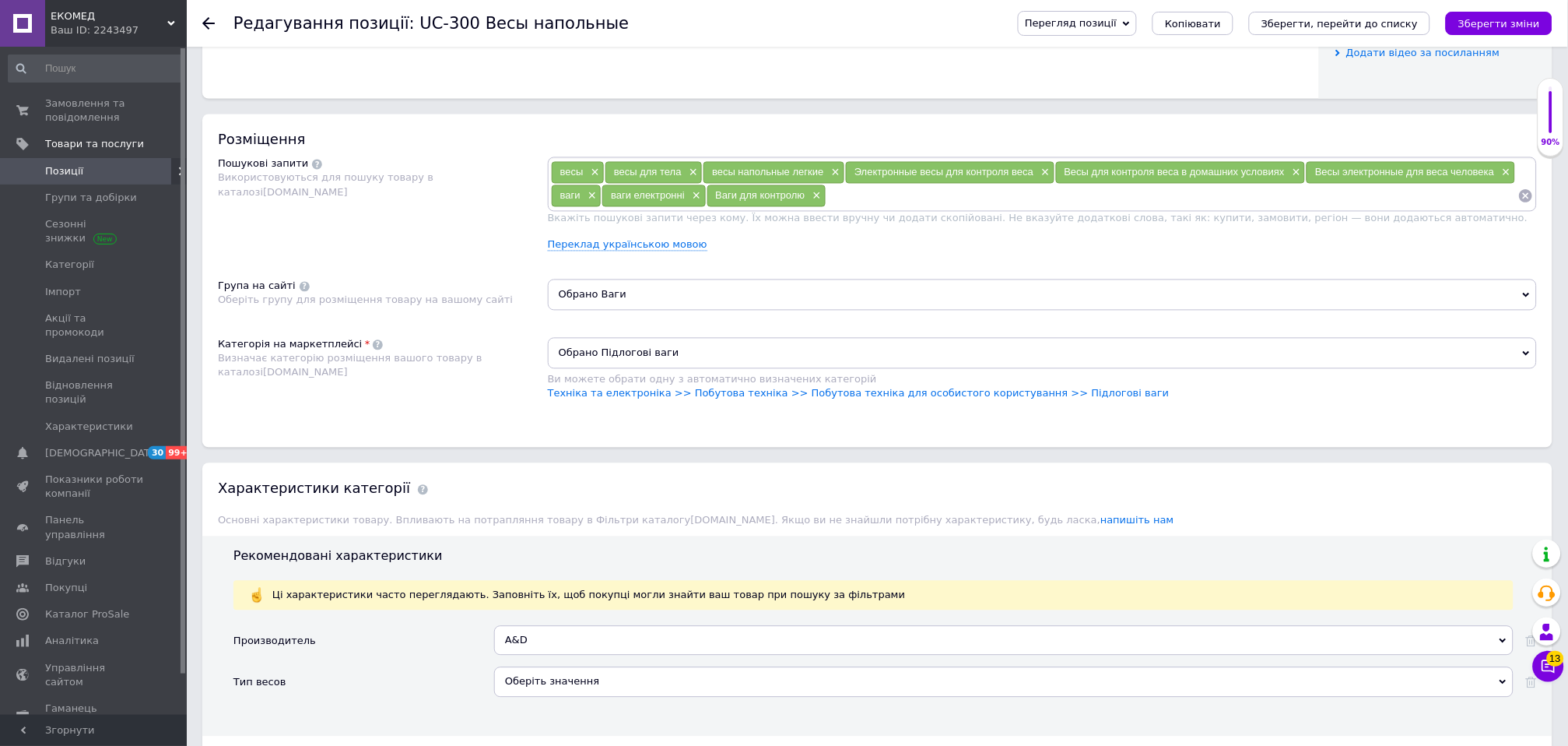
click at [858, 208] on input at bounding box center [1172, 196] width 692 height 23
click at [861, 208] on input at bounding box center [1172, 196] width 692 height 23
click at [842, 208] on input at bounding box center [1172, 196] width 692 height 23
type input "ваги підлогові"
type input "котрольні ваги"
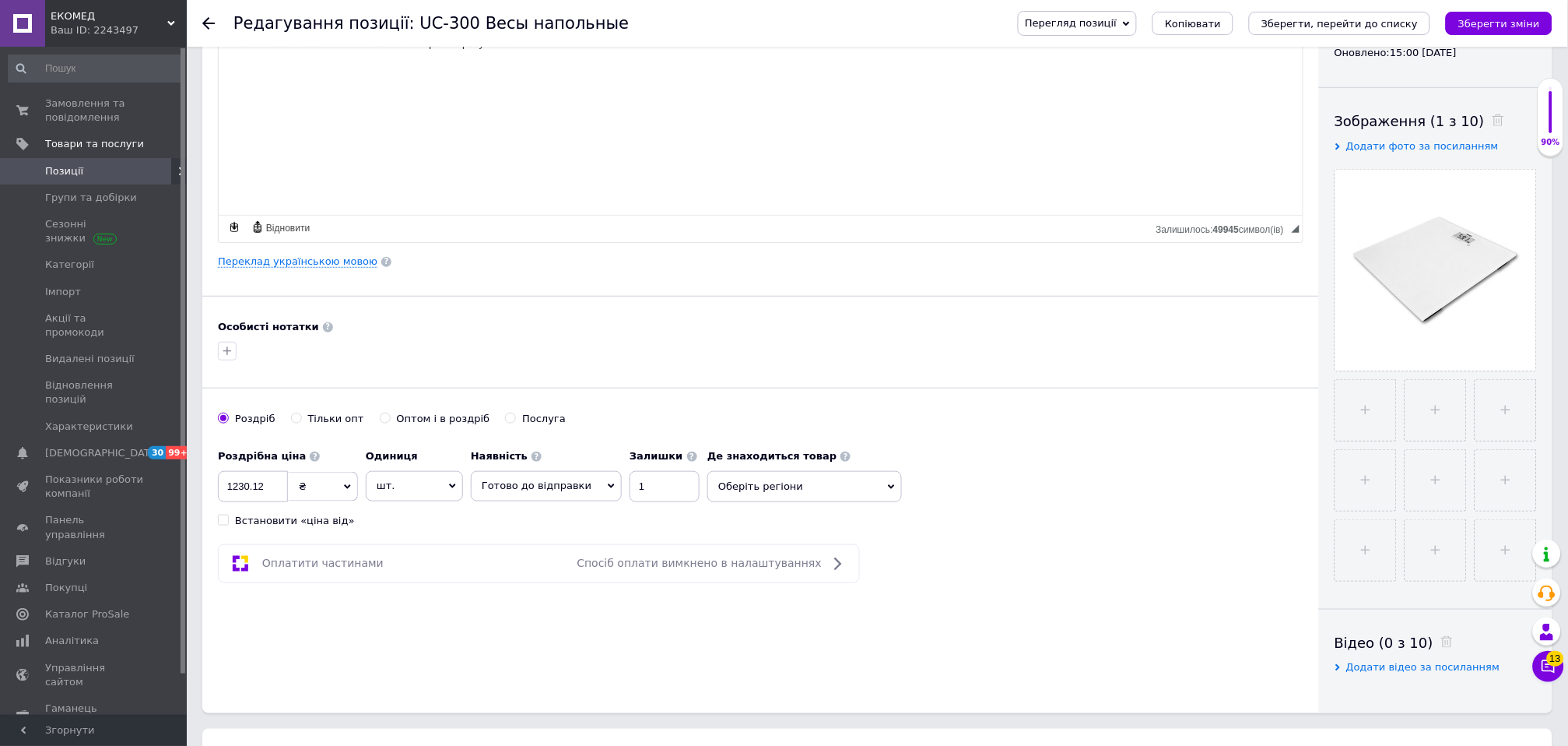
scroll to position [140, 0]
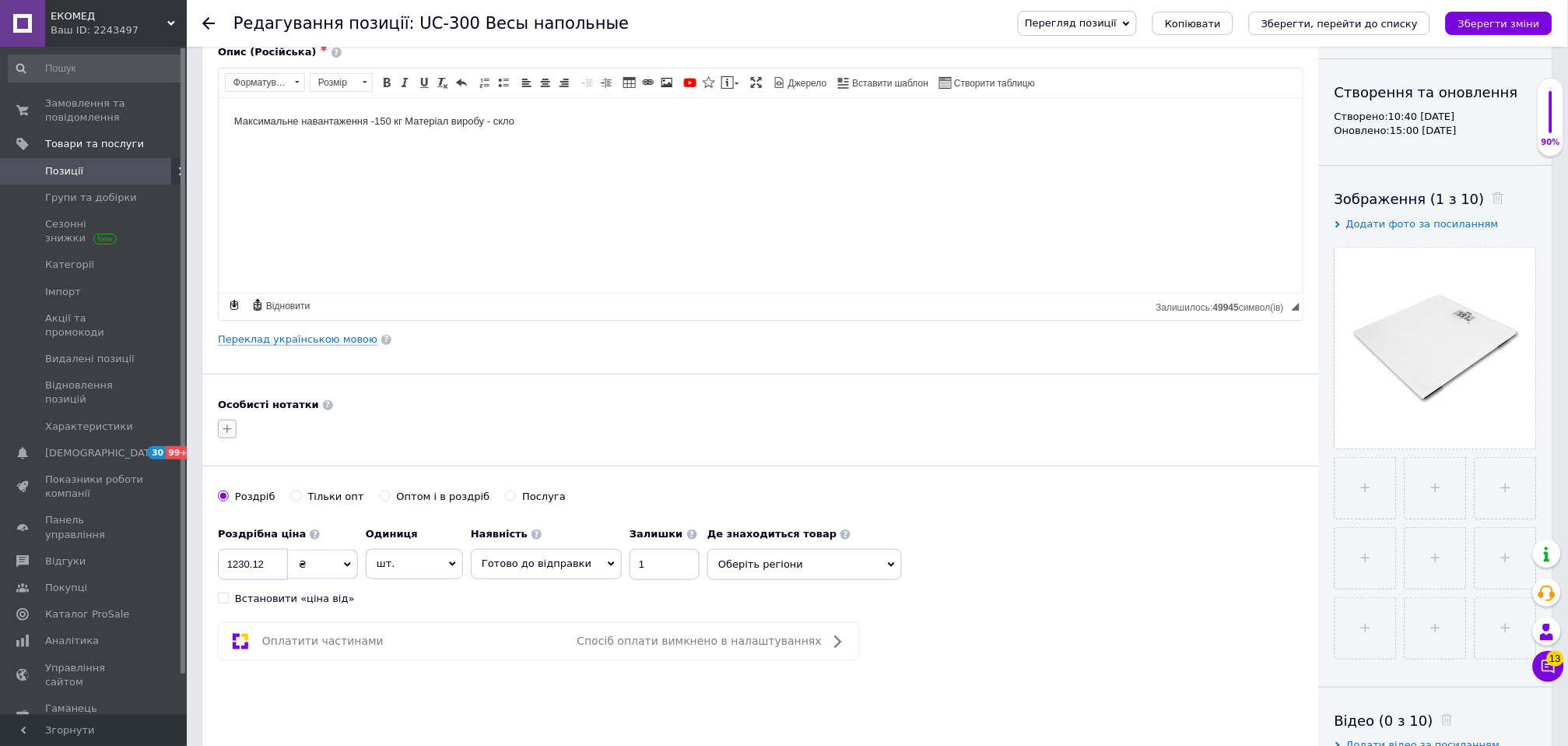
click at [220, 420] on button "button" at bounding box center [227, 429] width 19 height 19
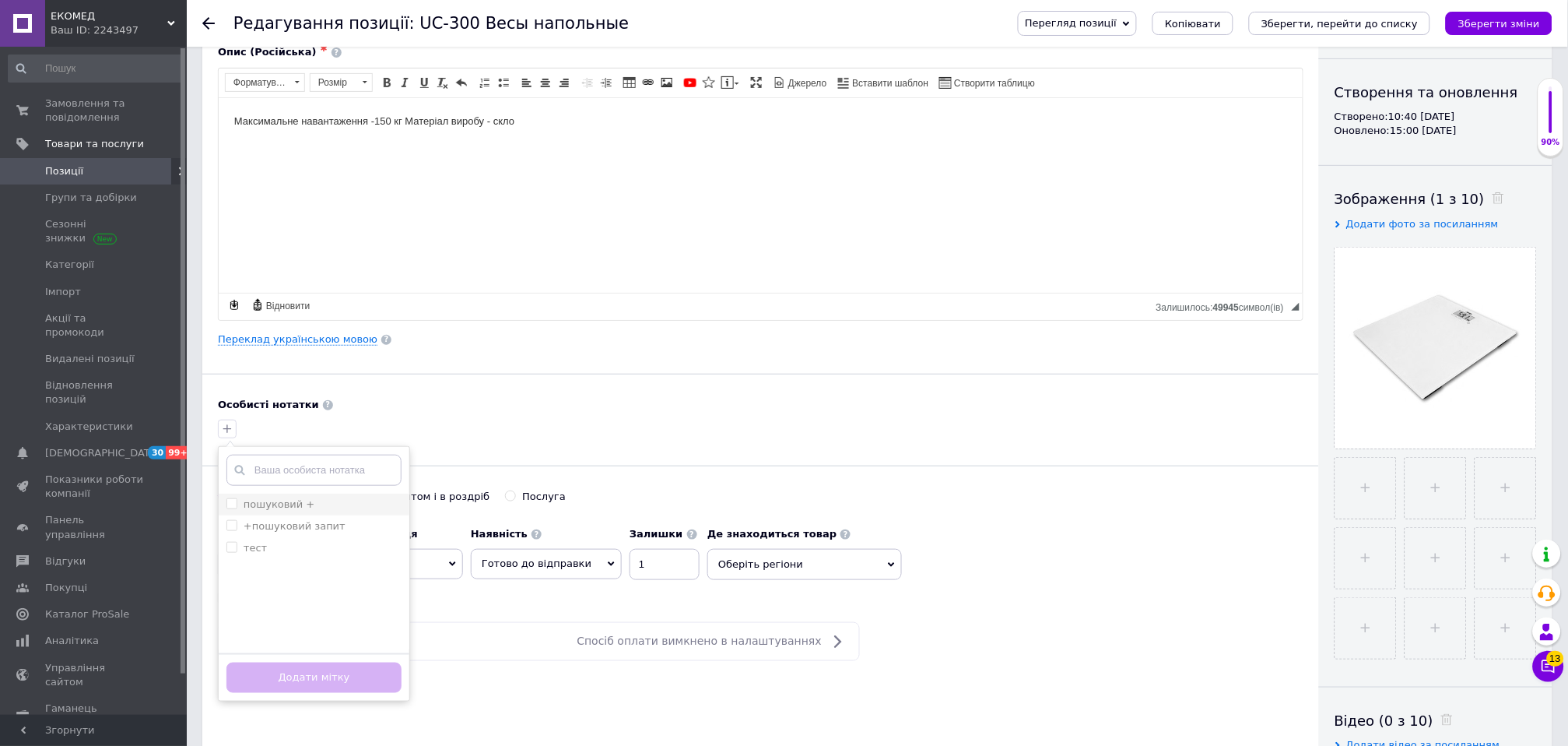
click at [314, 512] on li "пошуковий +" at bounding box center [314, 504] width 191 height 22
checkbox input "true"
click at [318, 667] on button "Додати мітку" at bounding box center [314, 677] width 175 height 31
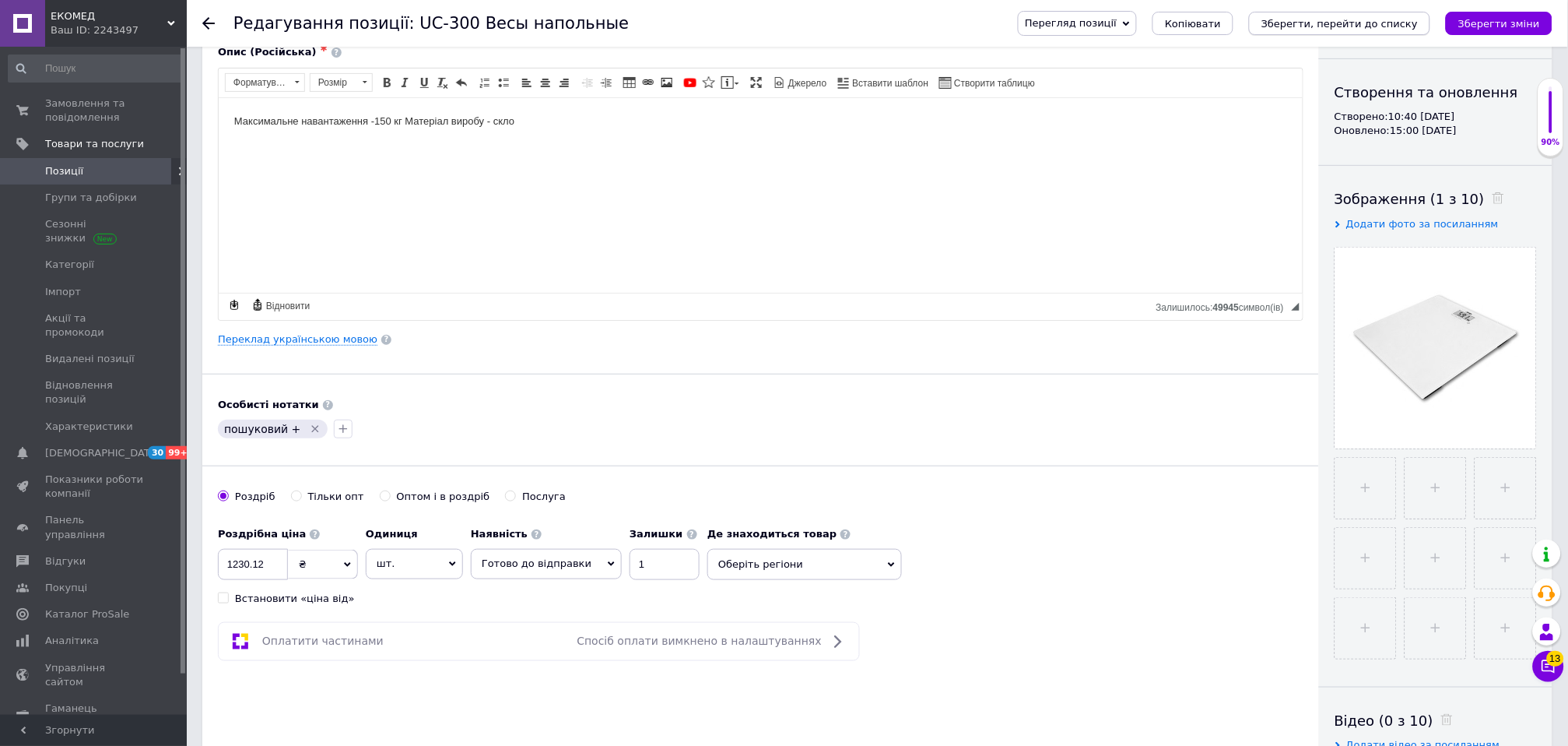
click at [1372, 27] on icon "Зберегти, перейти до списку" at bounding box center [1340, 23] width 156 height 12
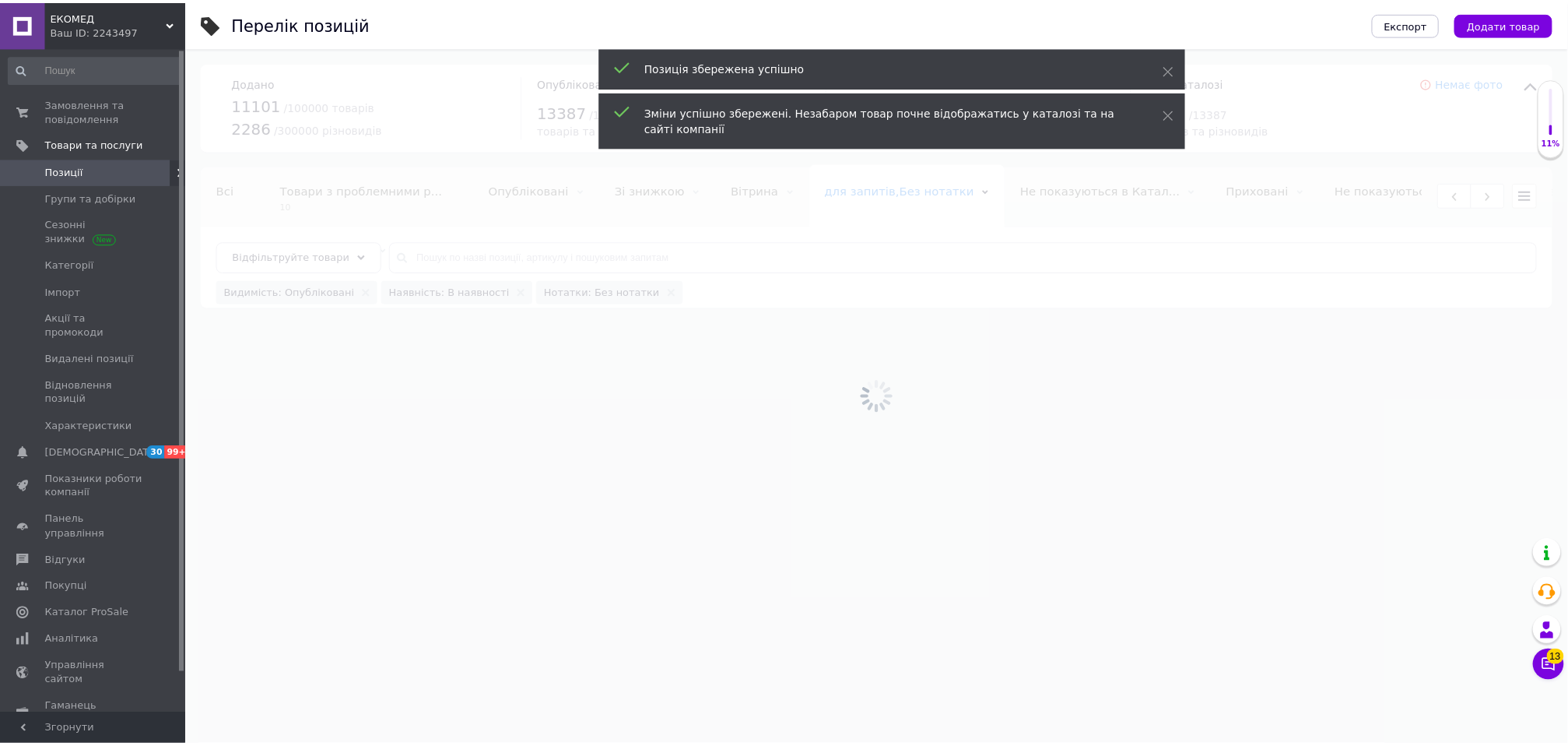
scroll to position [0, 344]
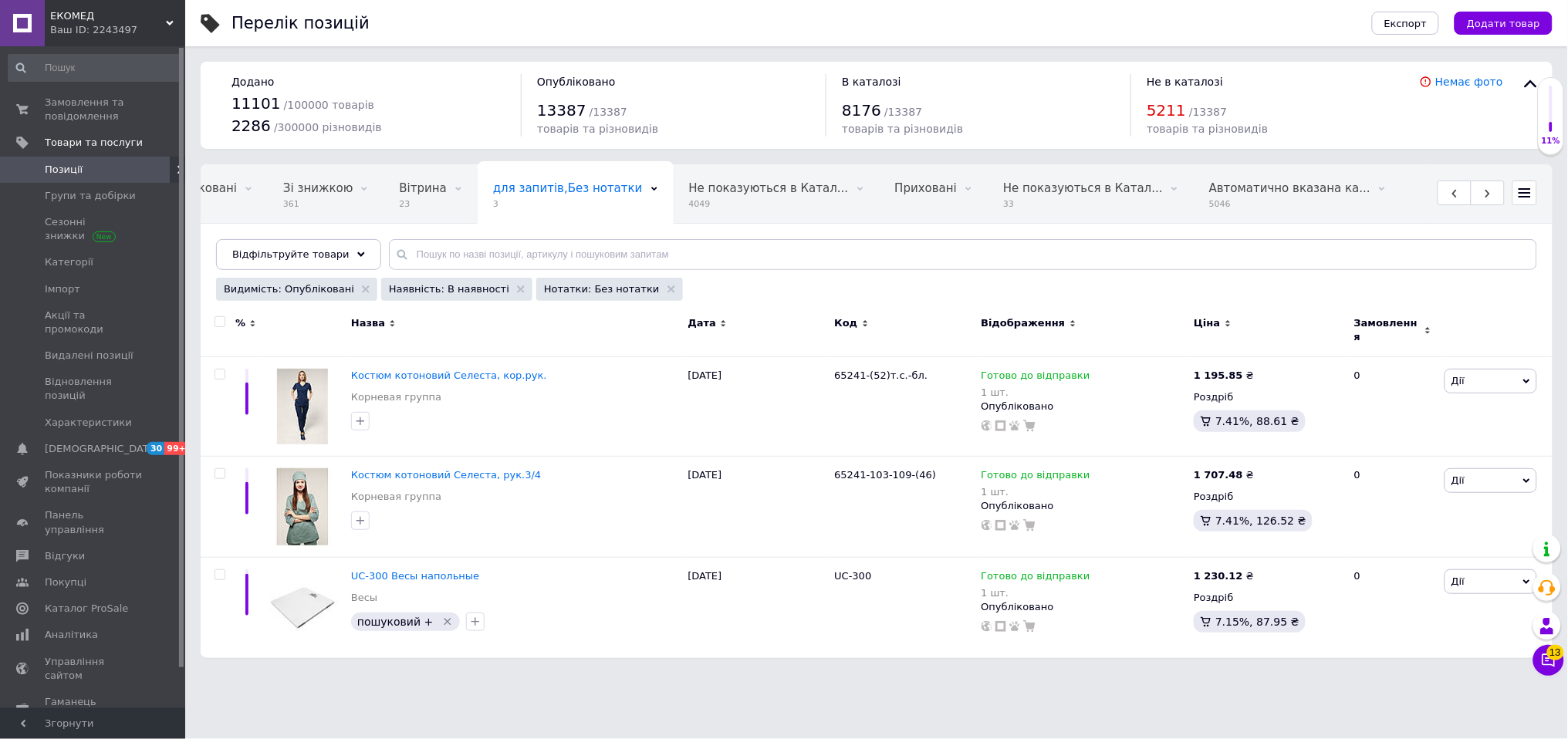
click at [332, 673] on html "ЕКОМЕД Ваш ID: 2243497 Сайт [PERSON_NAME] покупця Перевірити стан системи Сторі…" at bounding box center [784, 337] width 1568 height 673
click at [219, 369] on input "checkbox" at bounding box center [219, 374] width 10 height 10
checkbox input "true"
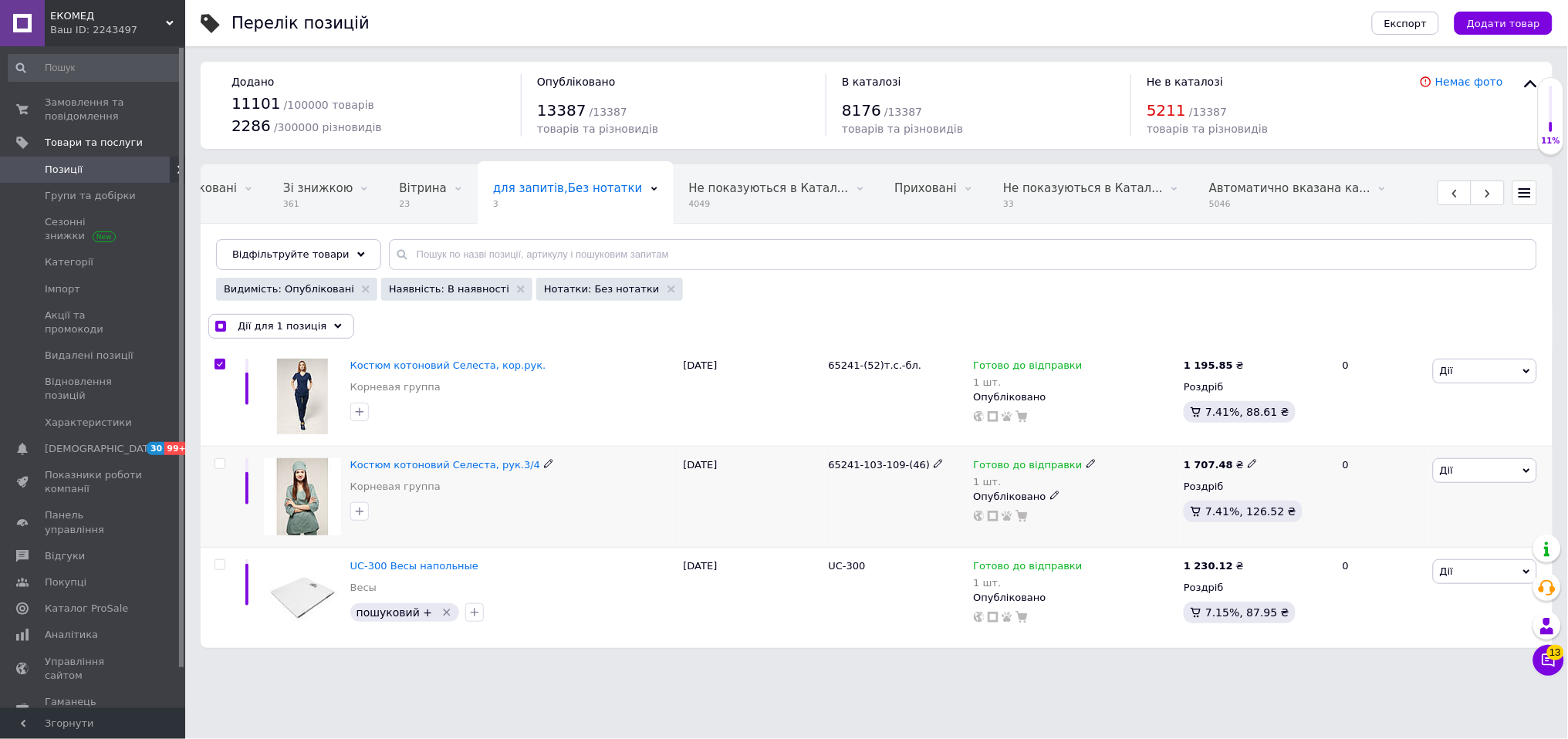
click at [215, 459] on input "checkbox" at bounding box center [219, 464] width 10 height 10
checkbox input "true"
click at [242, 326] on span "Дії для 2 позиції" at bounding box center [280, 326] width 85 height 14
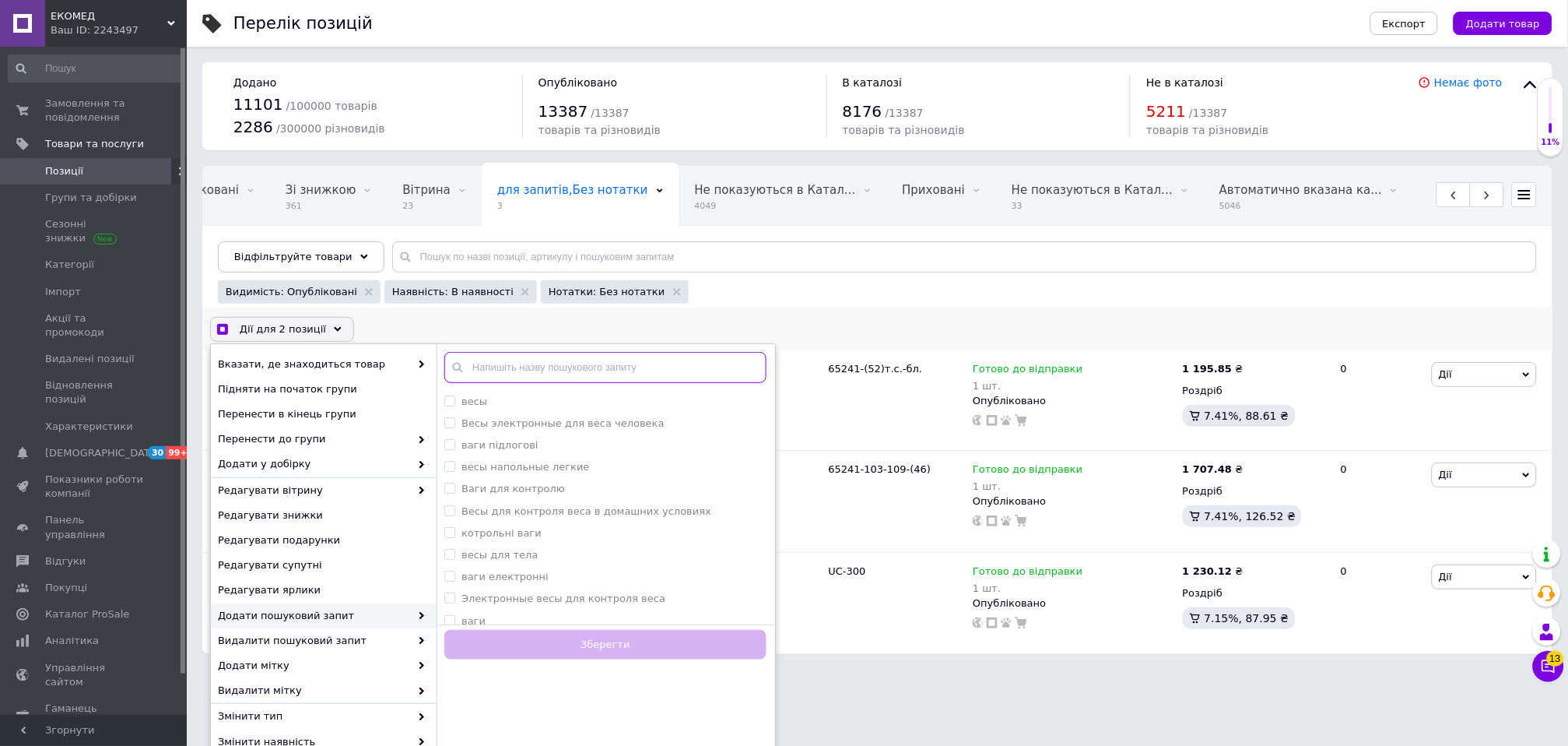
click at [498, 366] on input "text" at bounding box center [606, 367] width 322 height 31
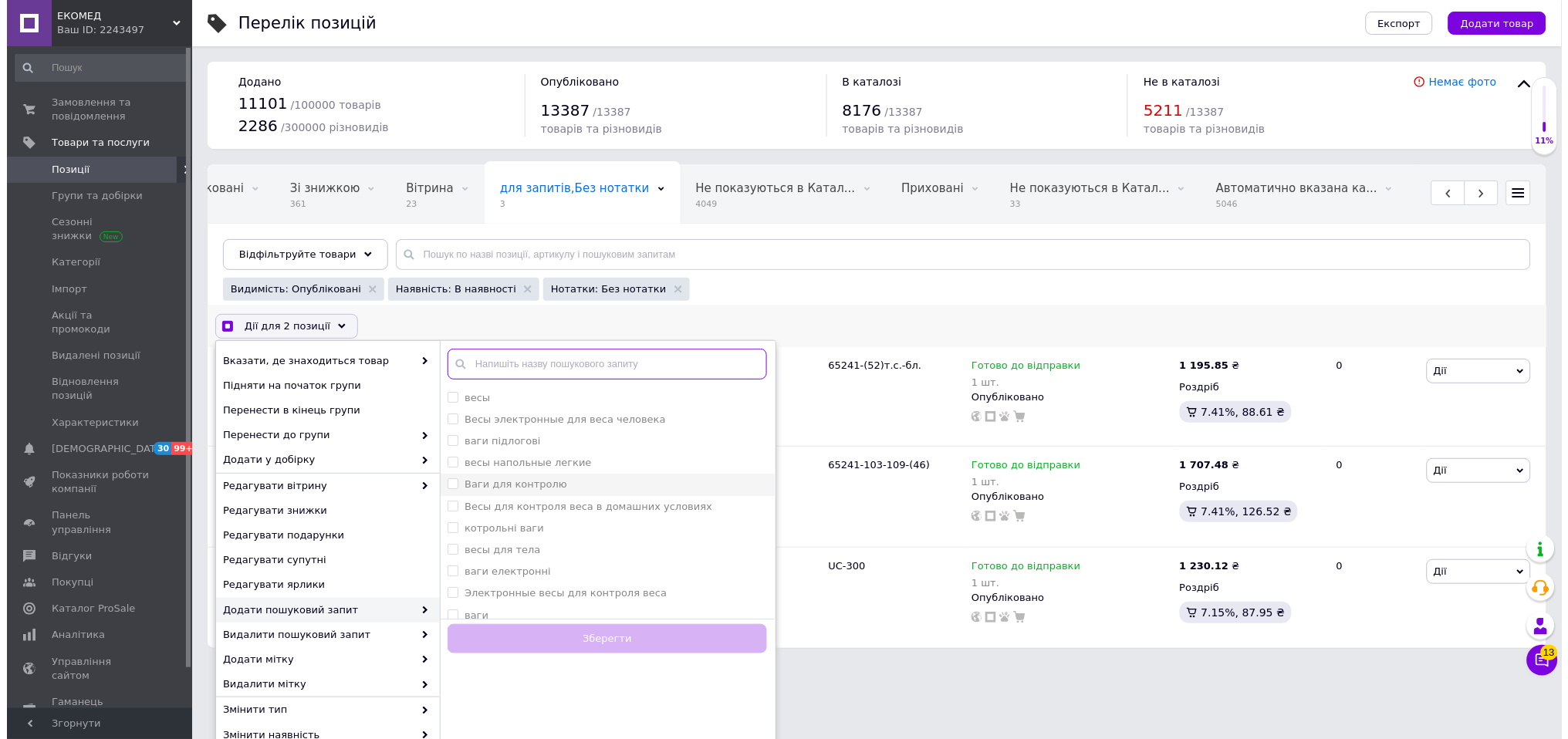
scroll to position [7, 0]
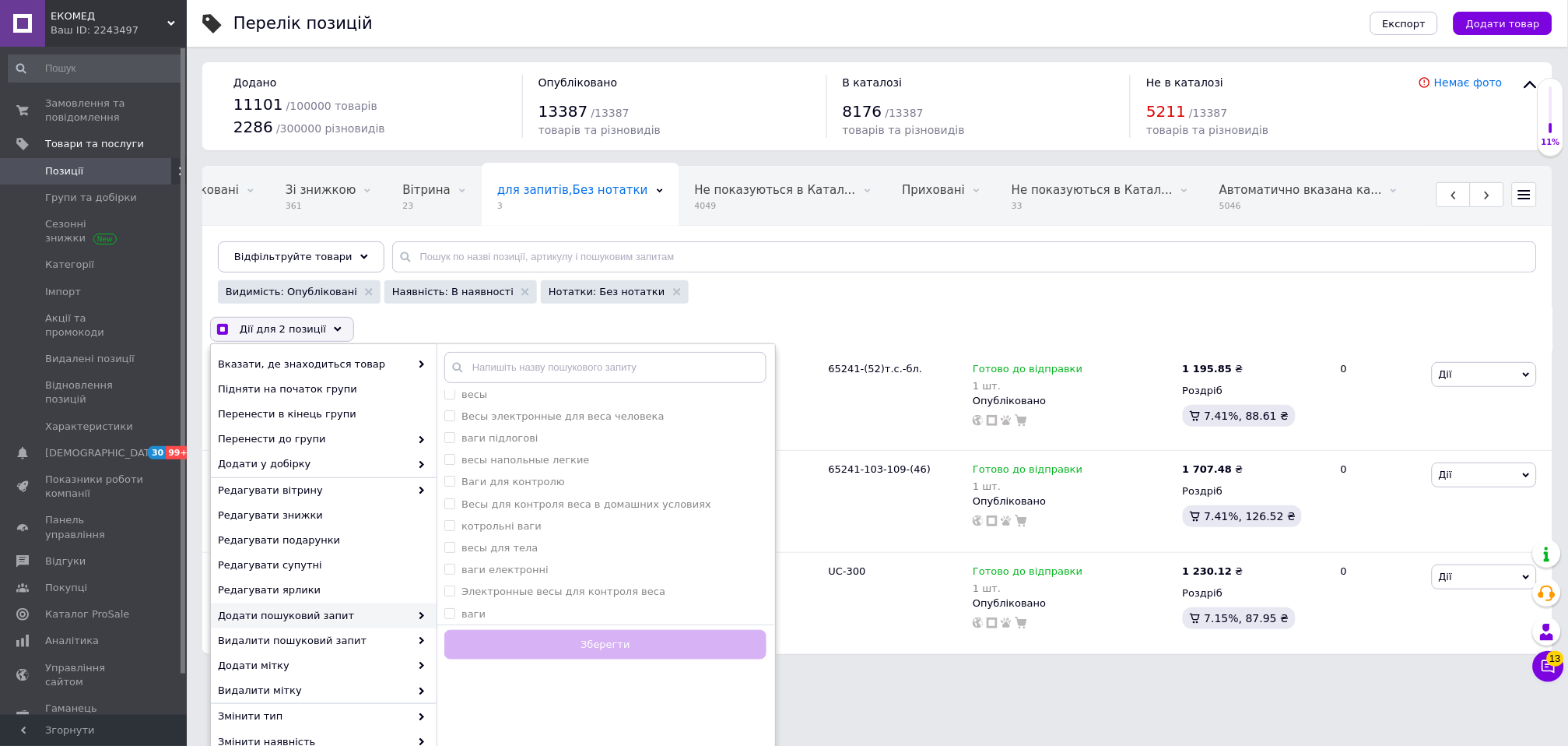
click at [908, 669] on html "ЕКОМЕД Ваш ID: 2243497 Сайт [PERSON_NAME] покупця Перевірити стан системи Сторі…" at bounding box center [784, 334] width 1568 height 669
checkbox input "true"
